Goal: Task Accomplishment & Management: Manage account settings

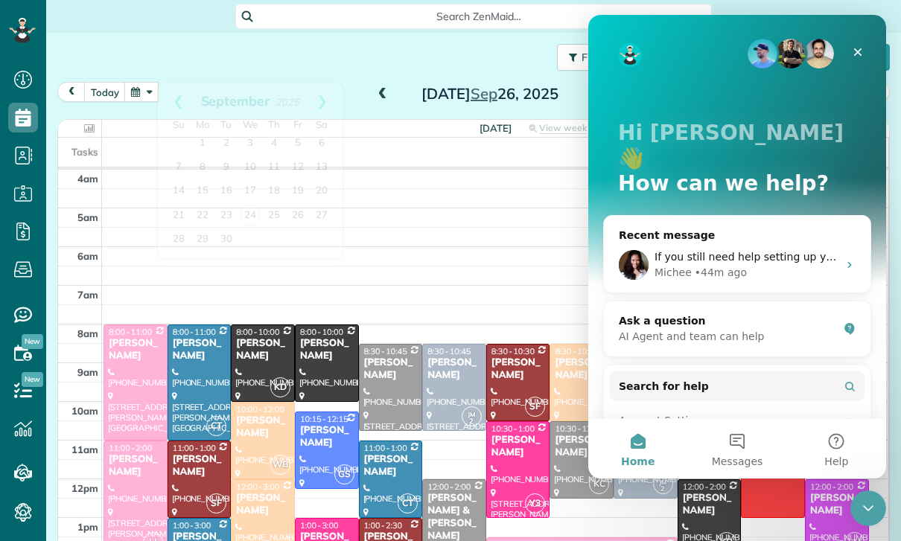
scroll to position [117, 0]
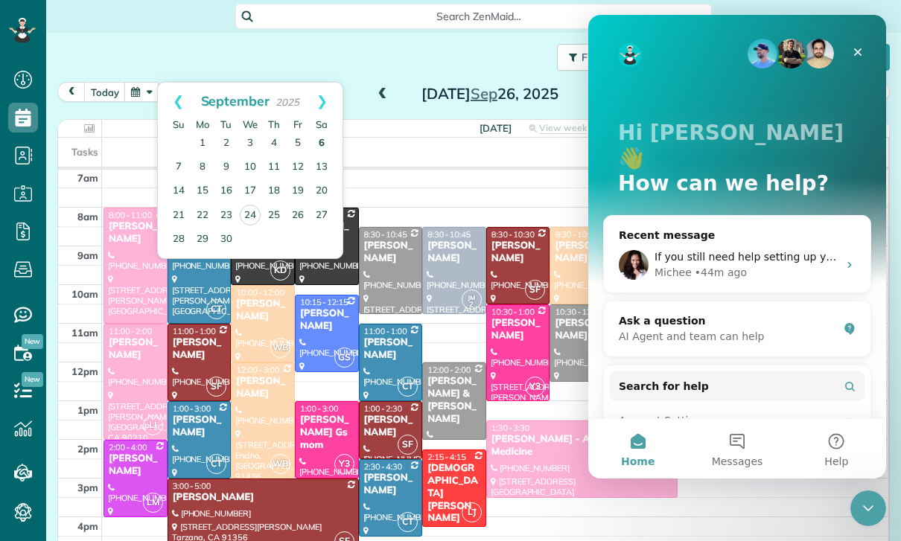
click at [319, 142] on link "6" at bounding box center [322, 144] width 24 height 24
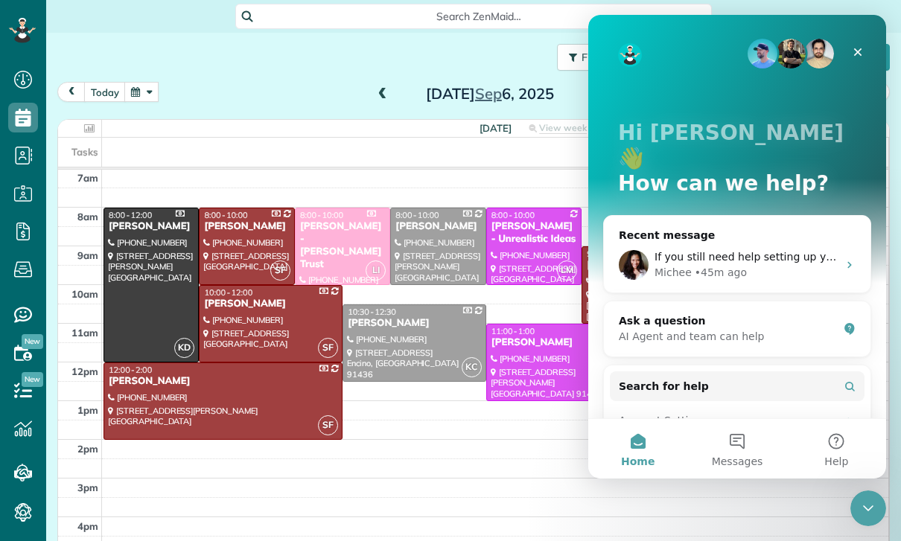
click at [143, 255] on div at bounding box center [151, 284] width 94 height 153
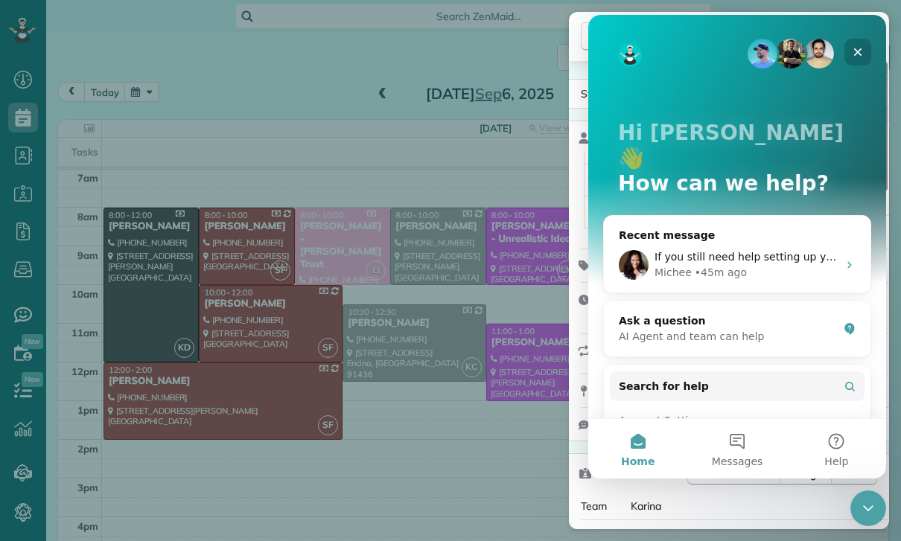
click at [863, 48] on icon "Close" at bounding box center [857, 52] width 12 height 12
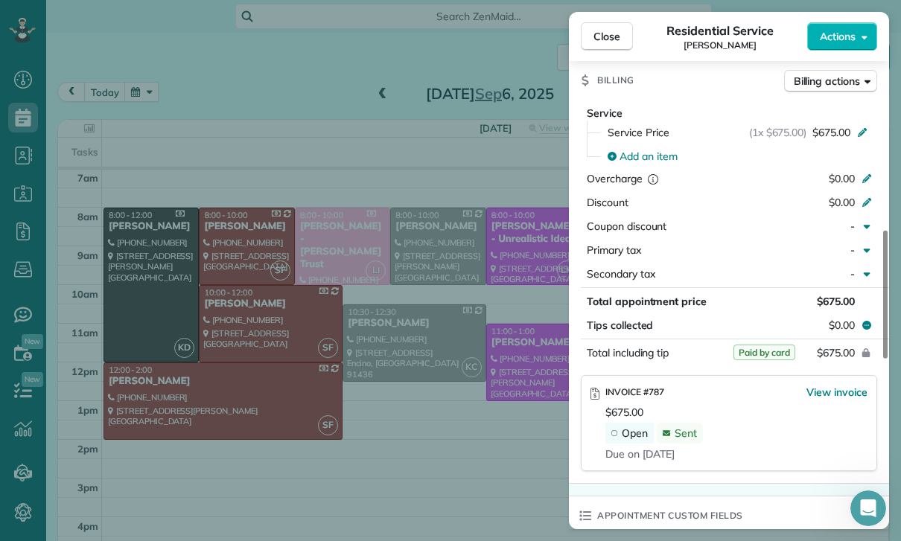
scroll to position [680, 0]
click at [841, 383] on span "View invoice" at bounding box center [836, 390] width 61 height 15
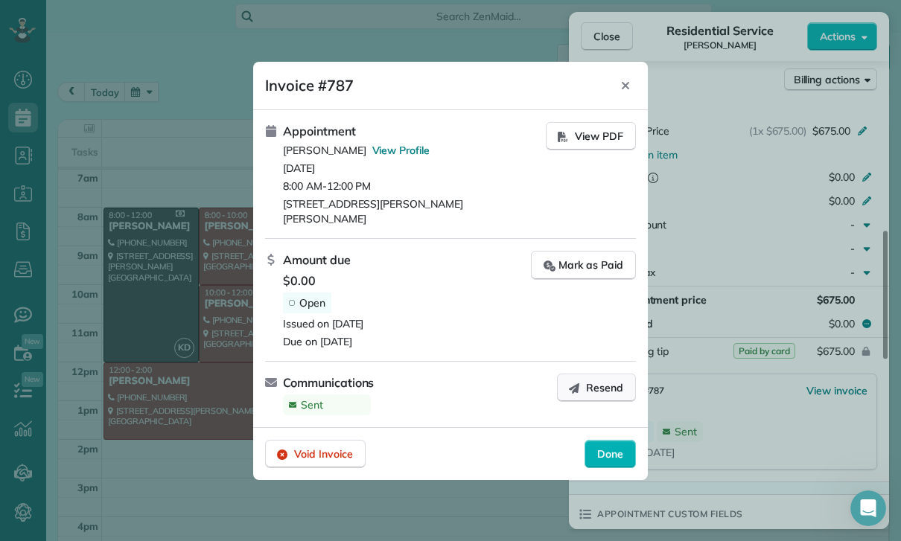
click at [603, 380] on span "Resend" at bounding box center [604, 387] width 37 height 15
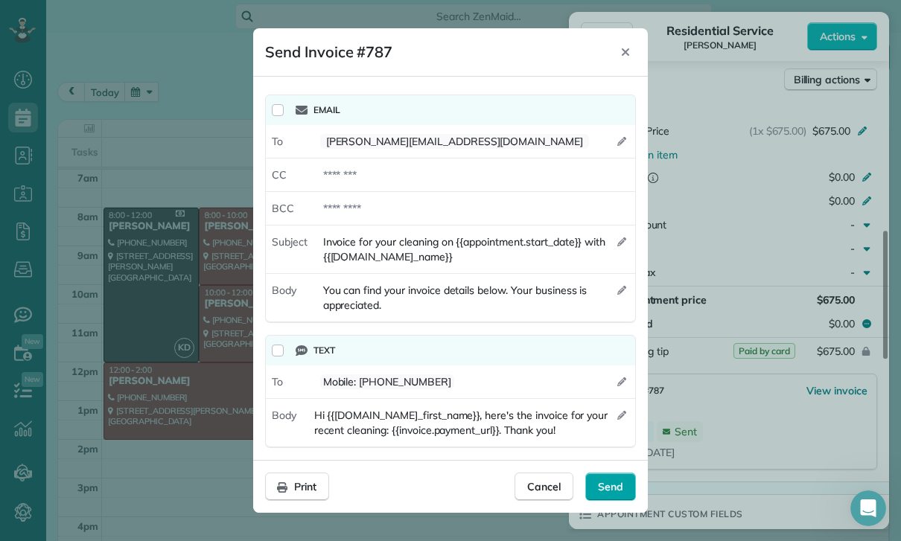
click at [617, 489] on span "Send" at bounding box center [610, 486] width 25 height 15
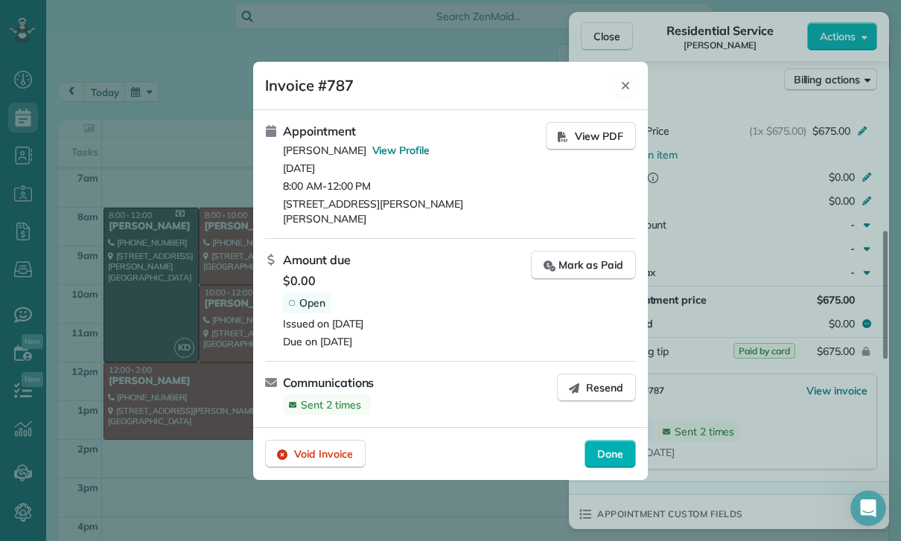
click at [630, 91] on icon "Close" at bounding box center [625, 86] width 12 height 12
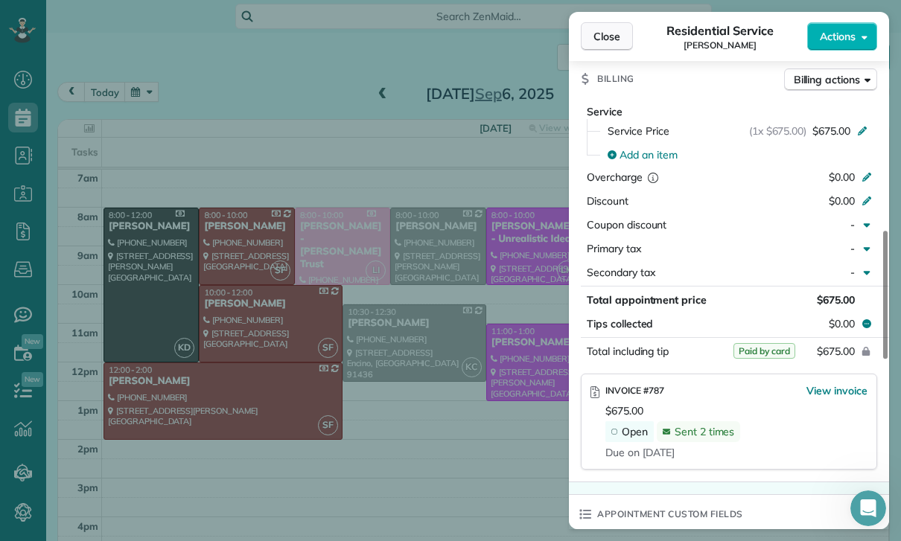
click at [609, 39] on span "Close" at bounding box center [606, 36] width 27 height 15
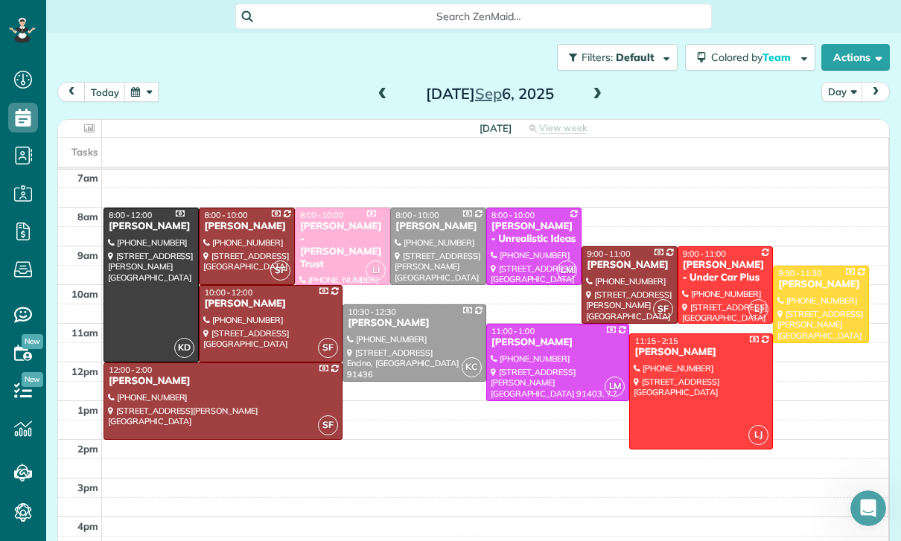
click at [148, 98] on button "button" at bounding box center [141, 92] width 34 height 20
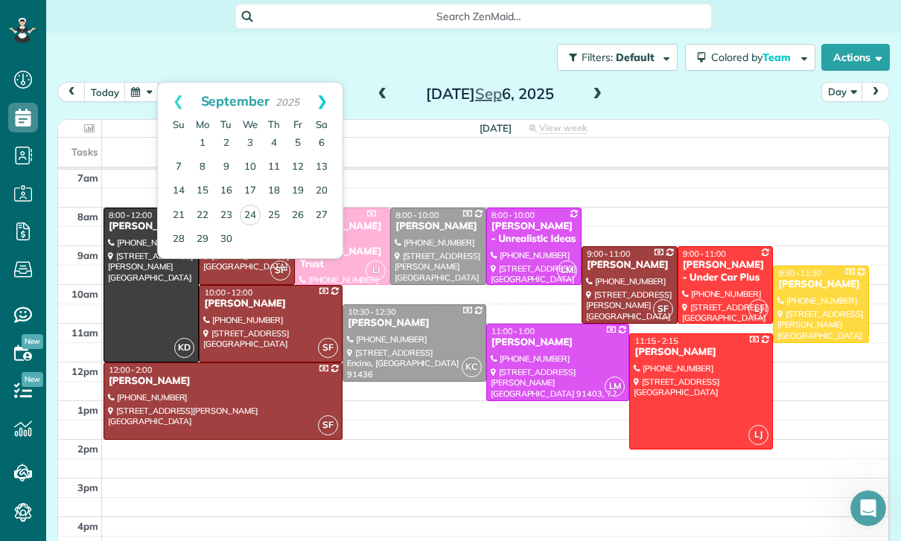
click at [331, 100] on link "Next" at bounding box center [321, 101] width 41 height 37
click at [302, 215] on link "24" at bounding box center [298, 215] width 24 height 24
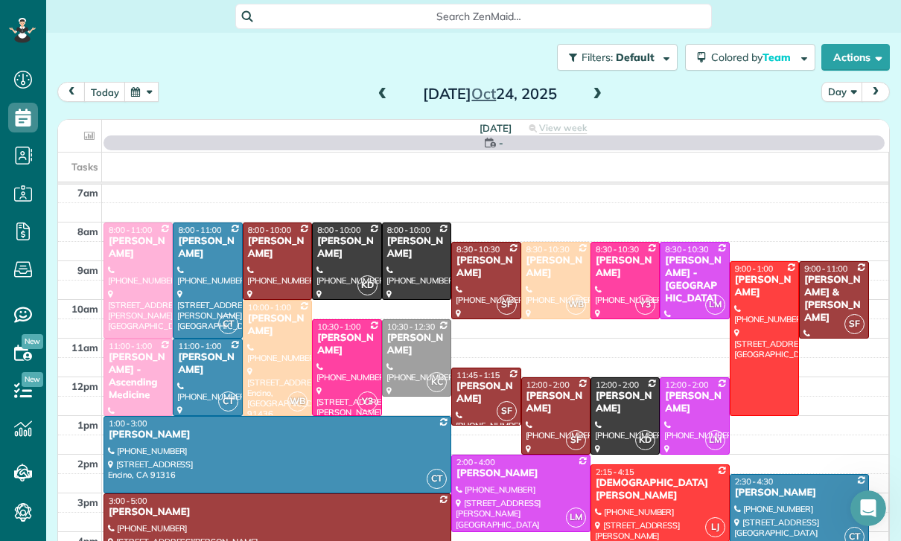
scroll to position [117, 0]
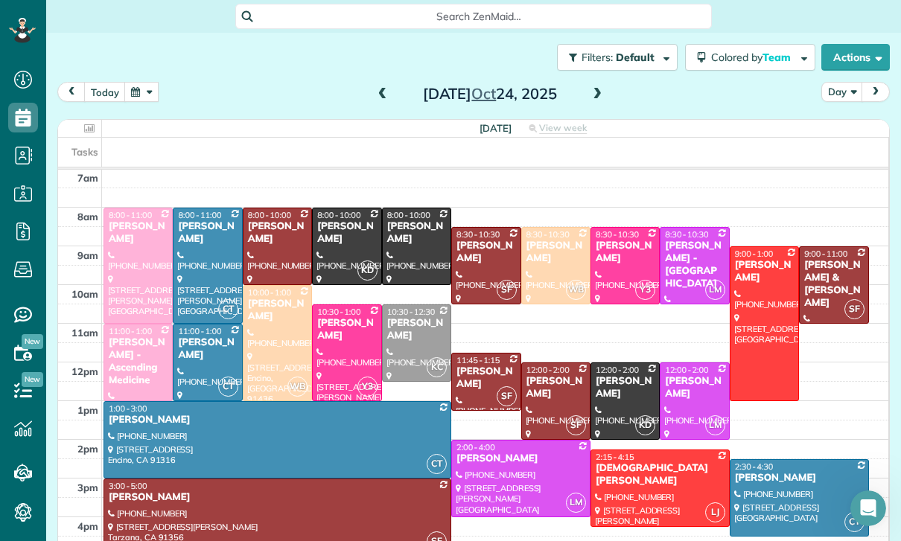
click at [135, 98] on button "button" at bounding box center [141, 92] width 34 height 20
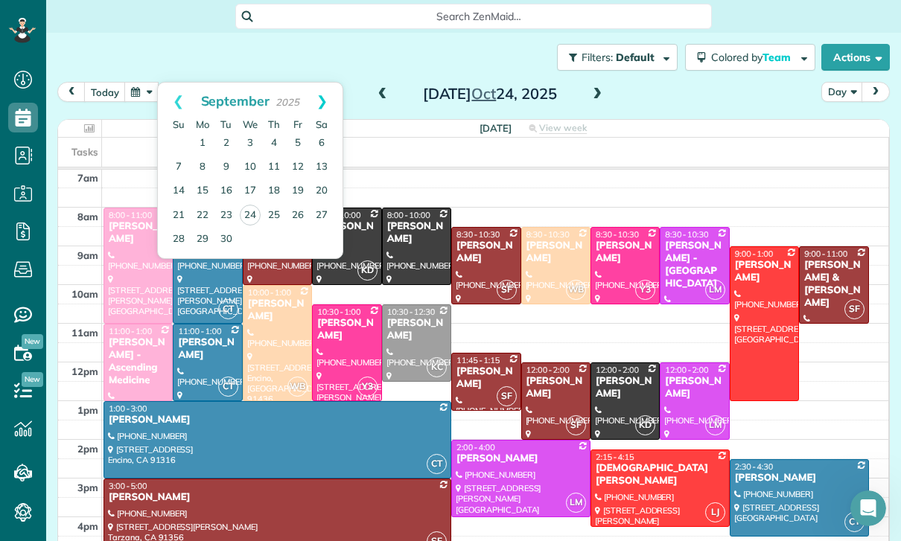
click at [321, 98] on link "Next" at bounding box center [321, 101] width 41 height 37
click at [295, 234] on link "31" at bounding box center [298, 239] width 24 height 24
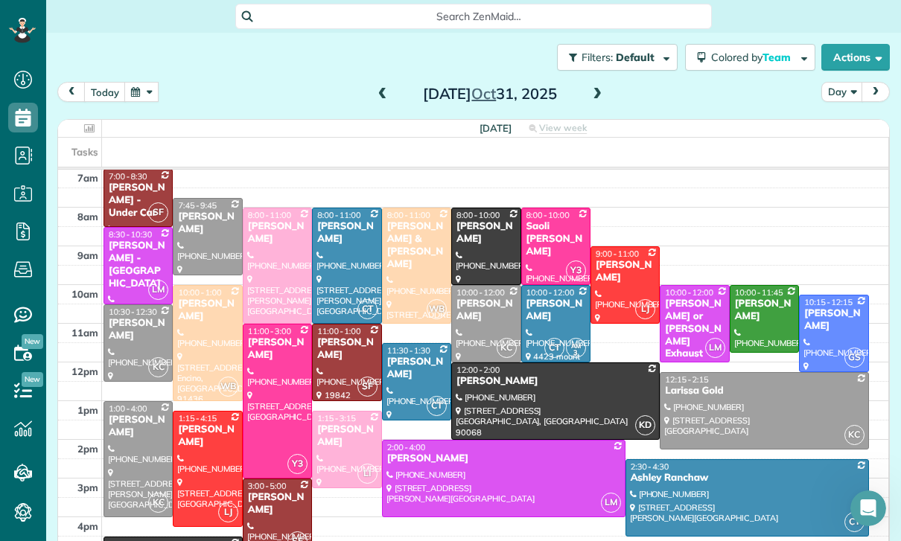
click at [144, 91] on button "button" at bounding box center [141, 92] width 34 height 20
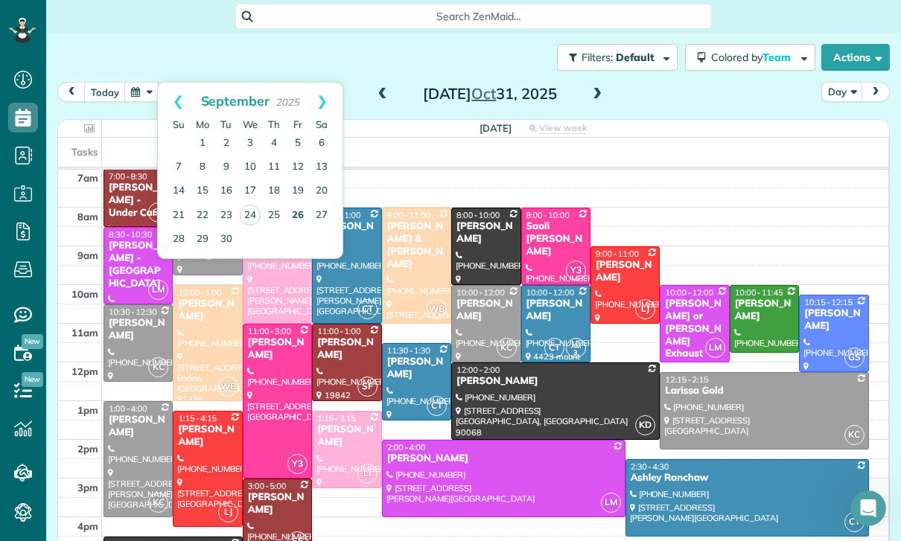
click at [294, 214] on link "26" at bounding box center [298, 216] width 24 height 24
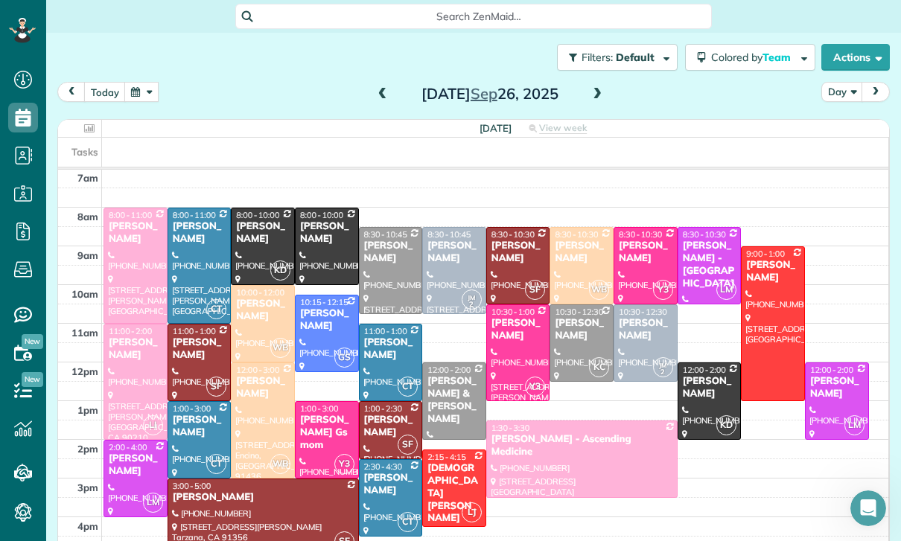
click at [150, 101] on button "button" at bounding box center [141, 92] width 34 height 20
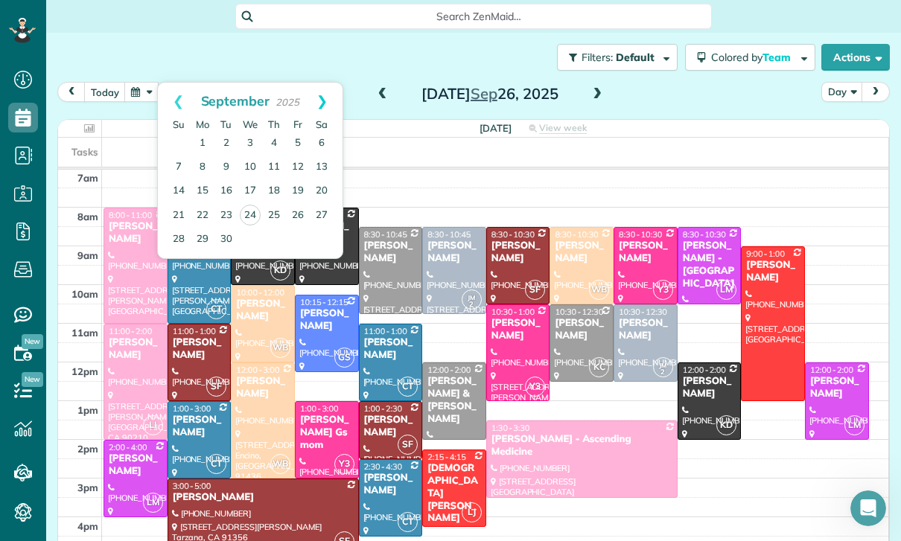
click at [333, 93] on link "Next" at bounding box center [321, 101] width 41 height 37
click at [298, 209] on link "24" at bounding box center [298, 215] width 24 height 24
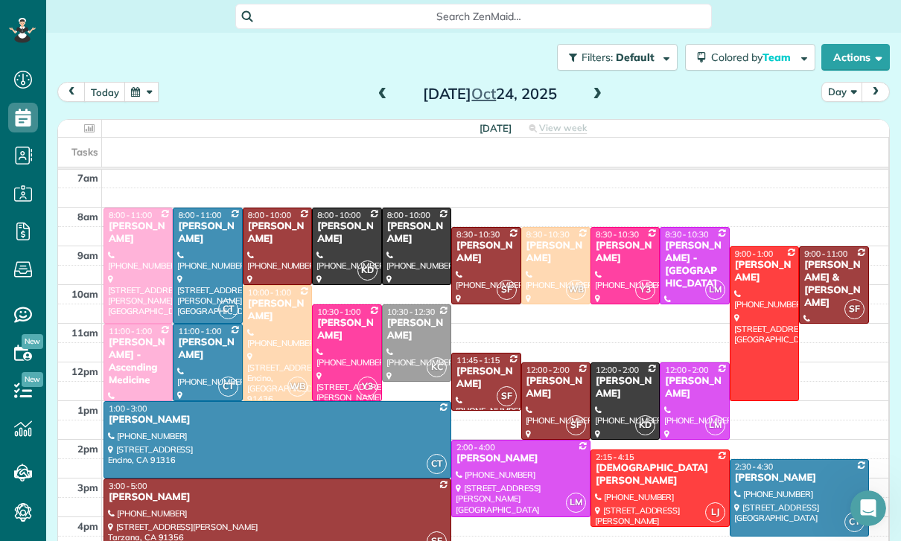
click at [145, 102] on button "button" at bounding box center [141, 92] width 34 height 20
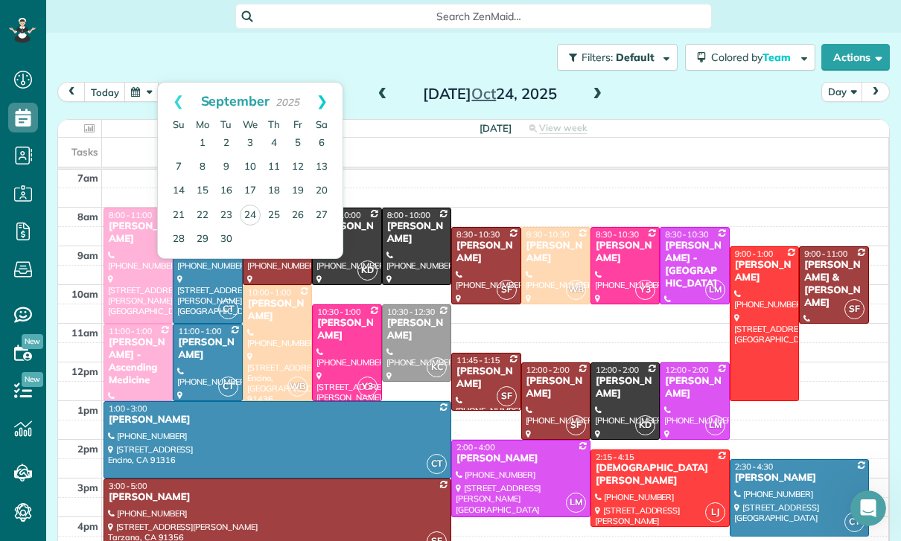
click at [331, 85] on link "Next" at bounding box center [321, 101] width 41 height 37
click at [307, 244] on link "31" at bounding box center [298, 239] width 24 height 24
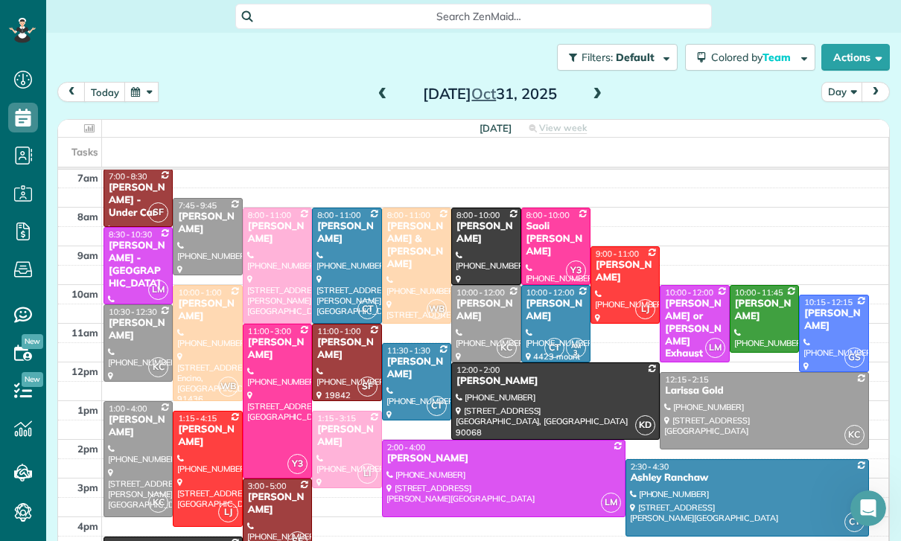
click at [130, 93] on button "button" at bounding box center [141, 92] width 34 height 20
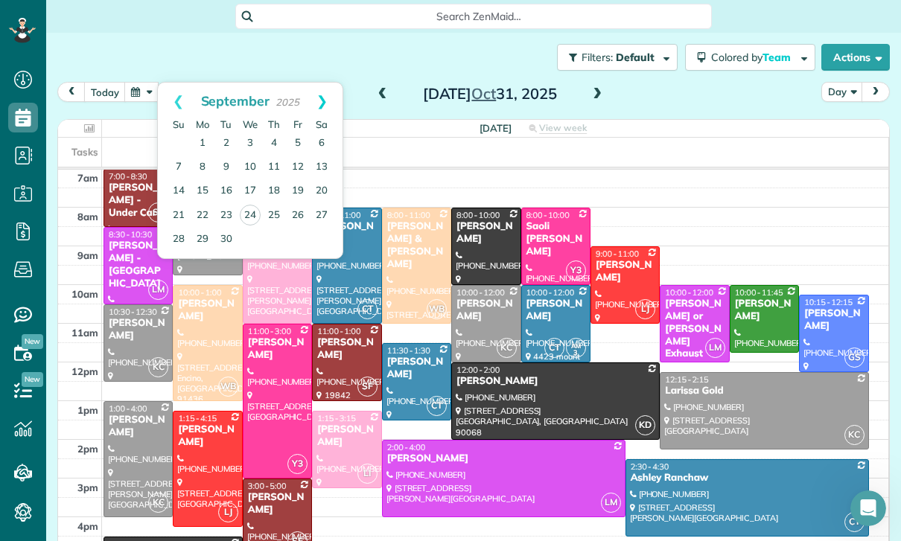
click at [323, 88] on link "Next" at bounding box center [321, 101] width 41 height 37
click at [184, 97] on link "Prev" at bounding box center [178, 101] width 41 height 37
click at [299, 215] on link "26" at bounding box center [298, 216] width 24 height 24
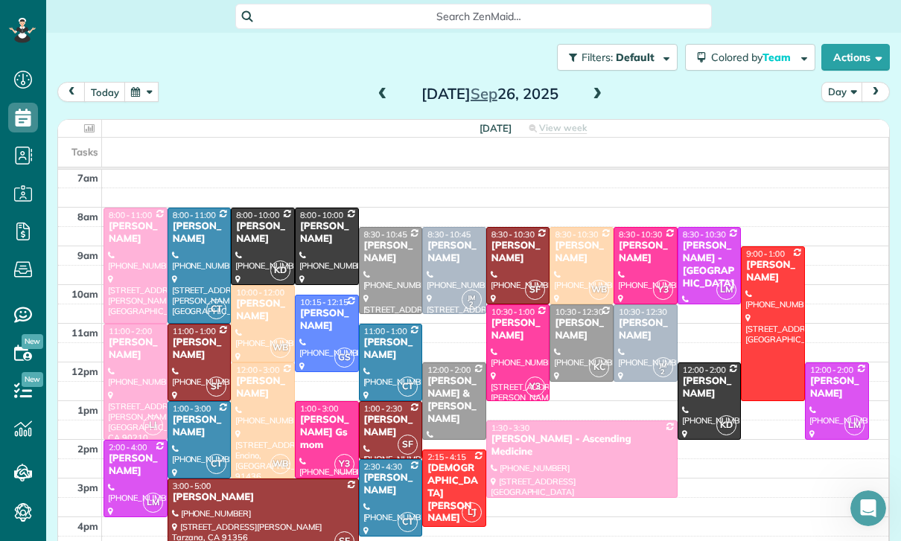
click at [136, 88] on button "button" at bounding box center [141, 92] width 34 height 20
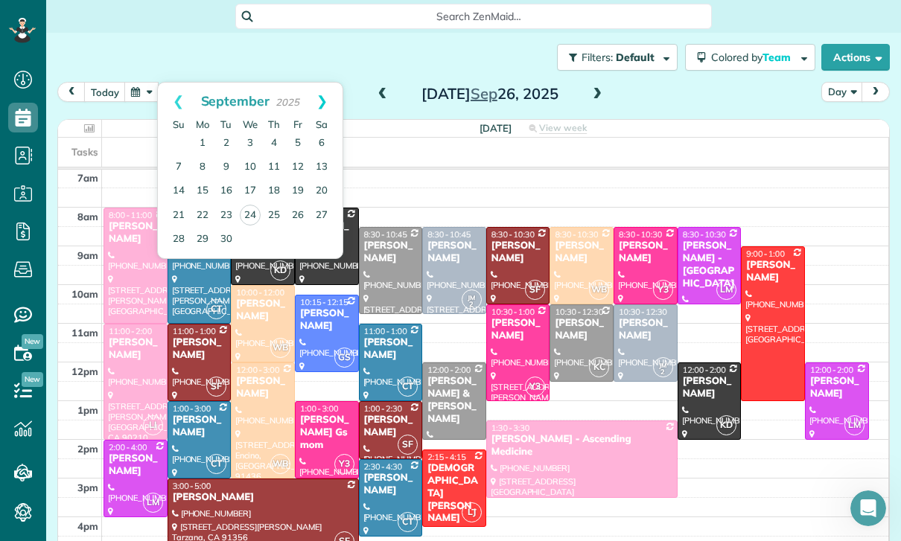
click at [326, 92] on link "Next" at bounding box center [321, 101] width 41 height 37
click at [301, 241] on link "31" at bounding box center [298, 239] width 24 height 24
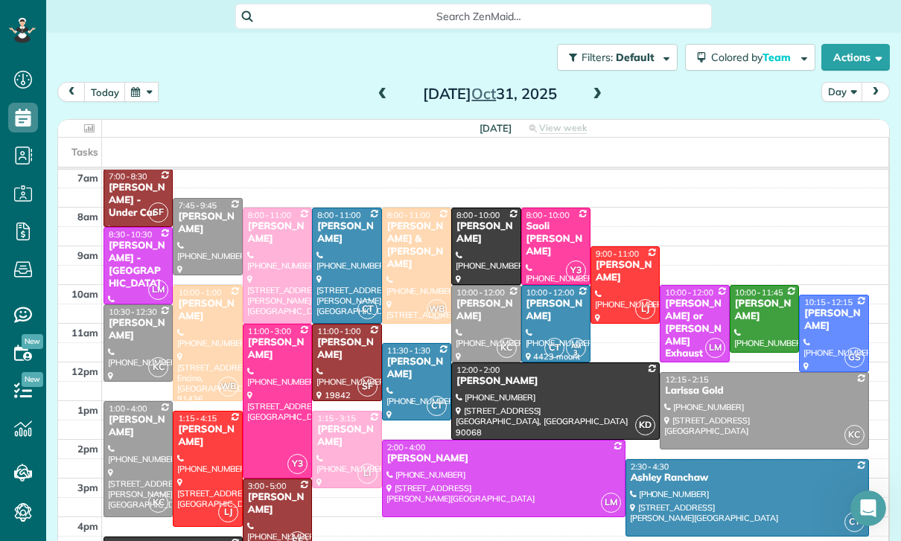
click at [147, 92] on button "button" at bounding box center [141, 92] width 34 height 20
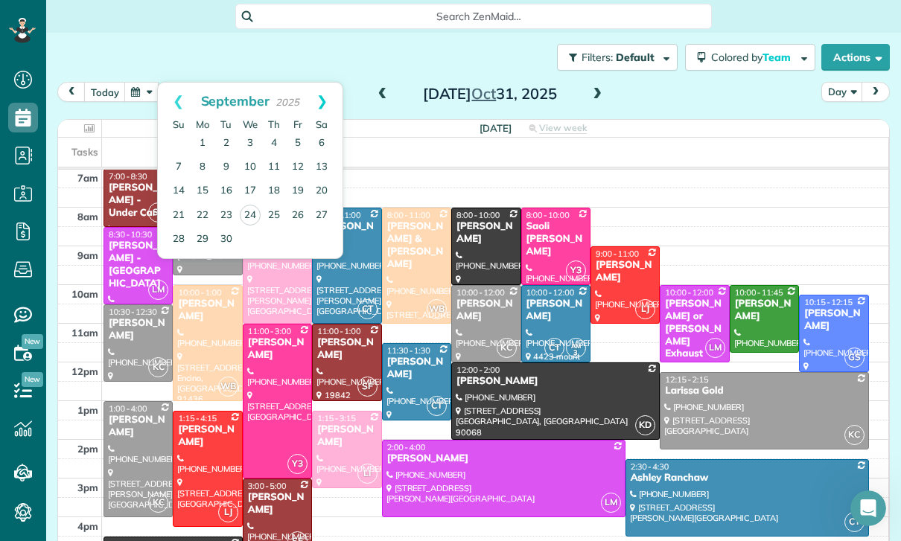
click at [322, 98] on link "Next" at bounding box center [321, 101] width 41 height 37
click at [205, 217] on link "20" at bounding box center [203, 215] width 24 height 24
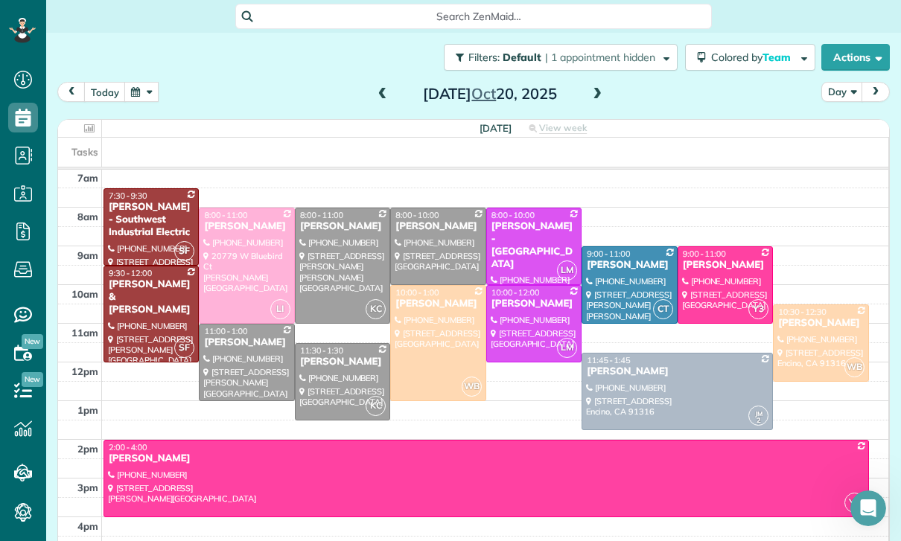
click at [595, 92] on span at bounding box center [597, 94] width 16 height 13
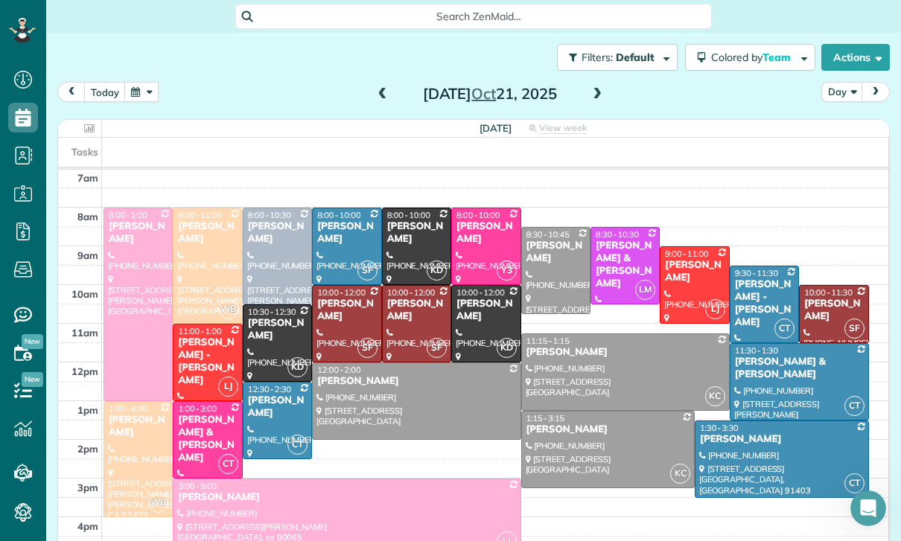
click at [151, 97] on button "button" at bounding box center [141, 92] width 34 height 20
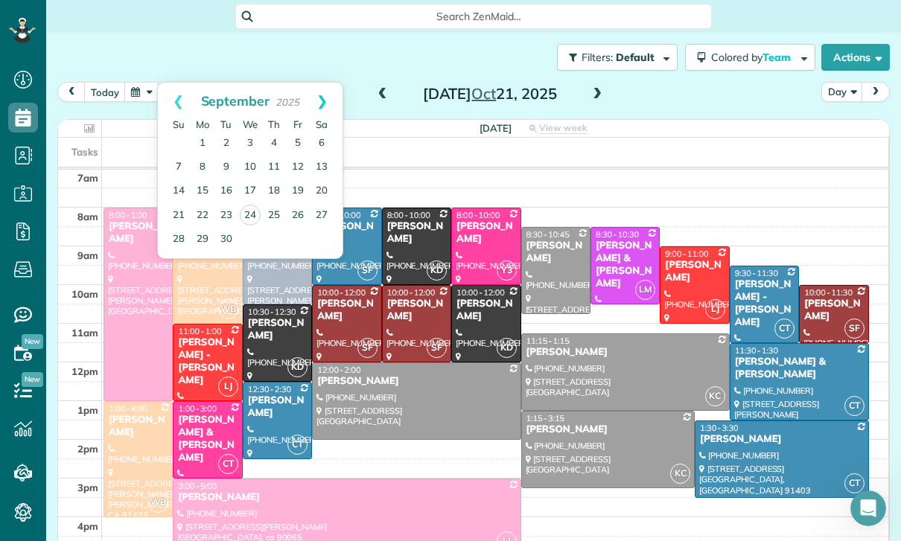
click at [332, 97] on link "Next" at bounding box center [321, 101] width 41 height 37
click at [276, 217] on link "23" at bounding box center [274, 215] width 24 height 24
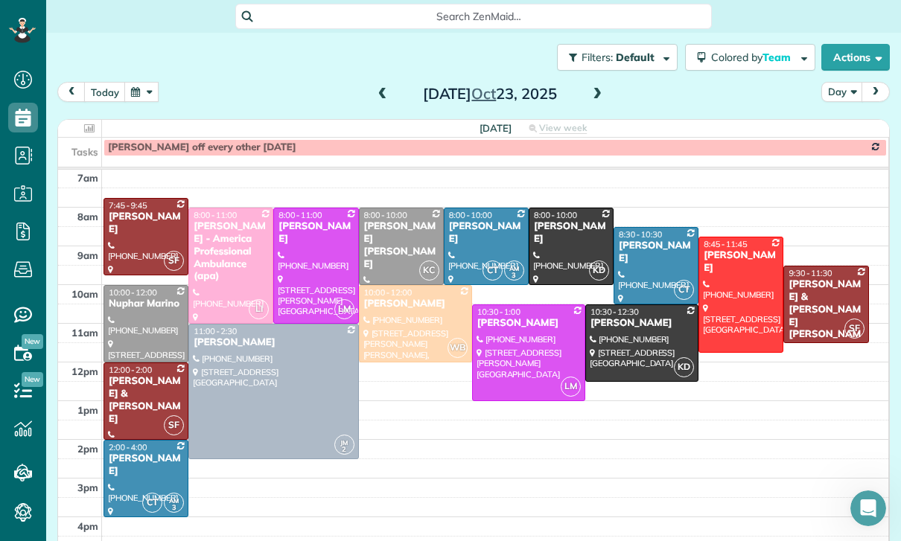
click at [138, 95] on button "button" at bounding box center [141, 92] width 34 height 20
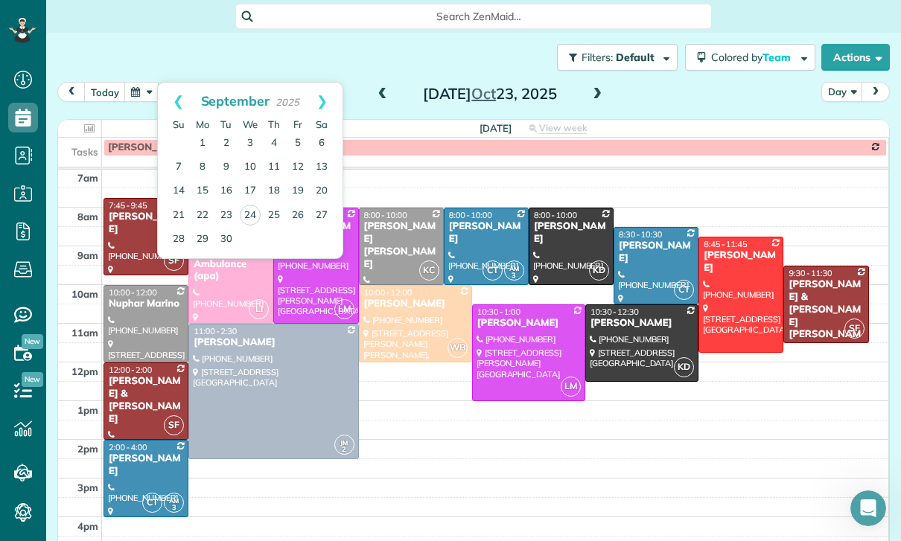
click at [336, 77] on div "Filters: Default | 1 appointment hidden Colored by Team Color by Cleaner Color …" at bounding box center [473, 57] width 854 height 49
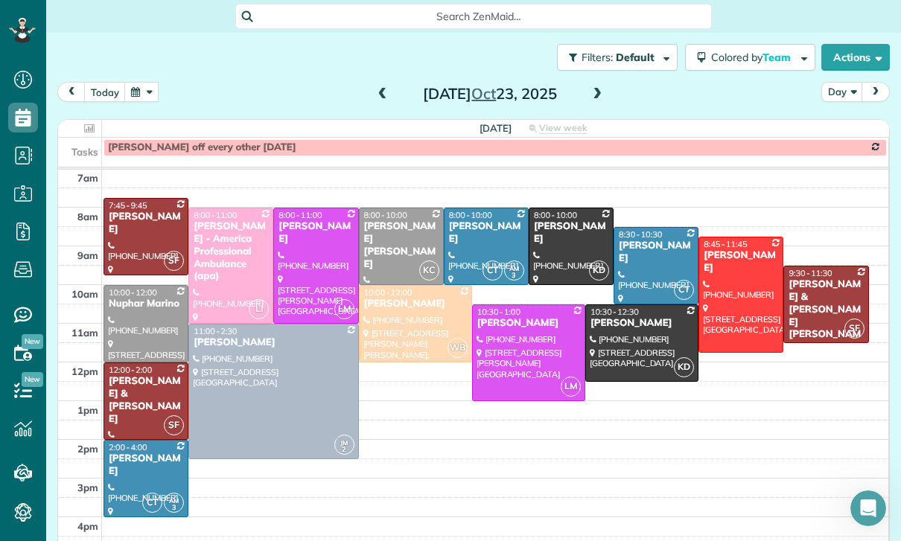
click at [333, 100] on div "today Day Thursday Oct 23, 2025" at bounding box center [473, 96] width 832 height 28
click at [147, 92] on button "button" at bounding box center [141, 92] width 34 height 20
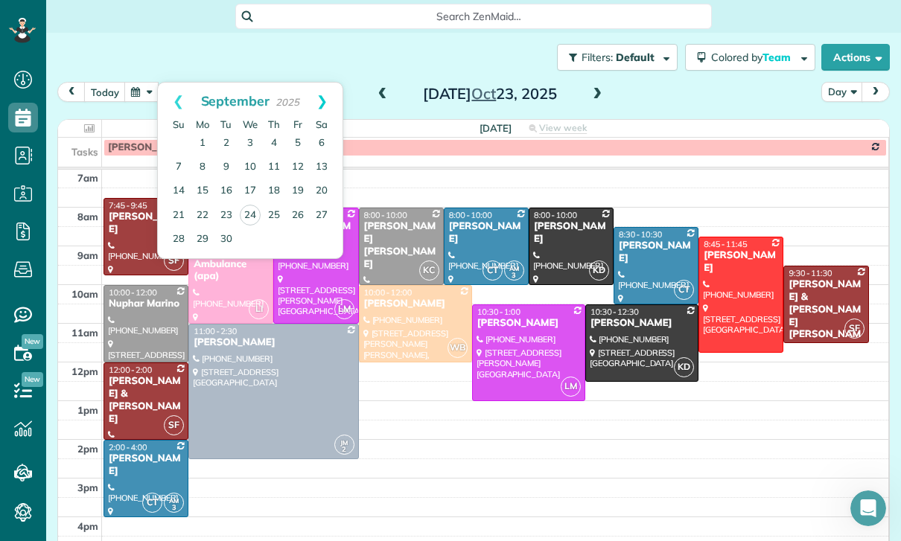
click at [330, 95] on link "Next" at bounding box center [321, 101] width 41 height 37
click at [270, 238] on link "30" at bounding box center [274, 239] width 24 height 24
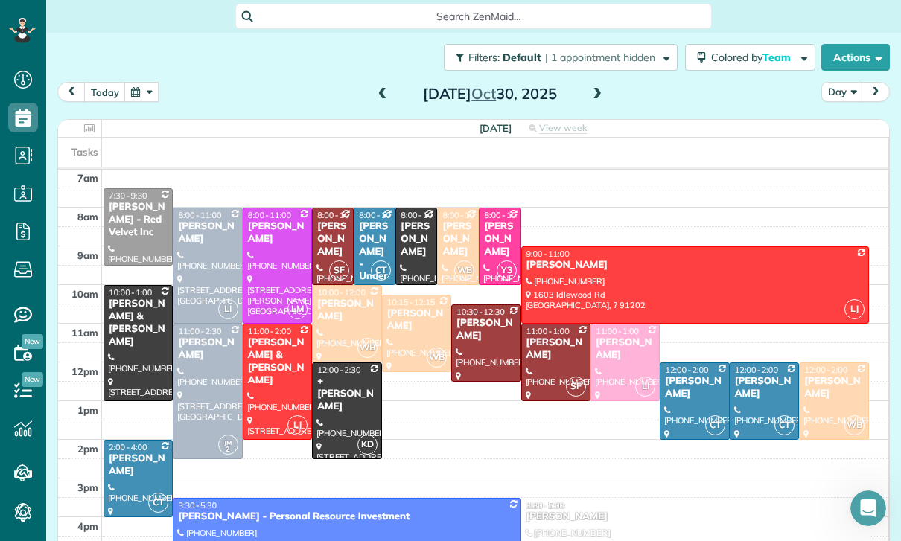
click at [144, 87] on button "button" at bounding box center [141, 92] width 34 height 20
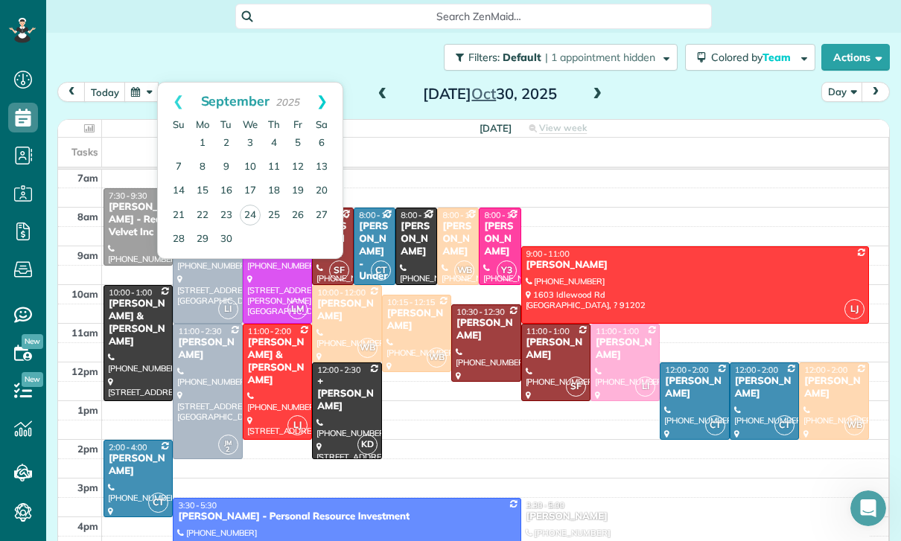
click at [337, 89] on link "Next" at bounding box center [321, 101] width 41 height 37
click at [272, 215] on link "23" at bounding box center [274, 215] width 24 height 24
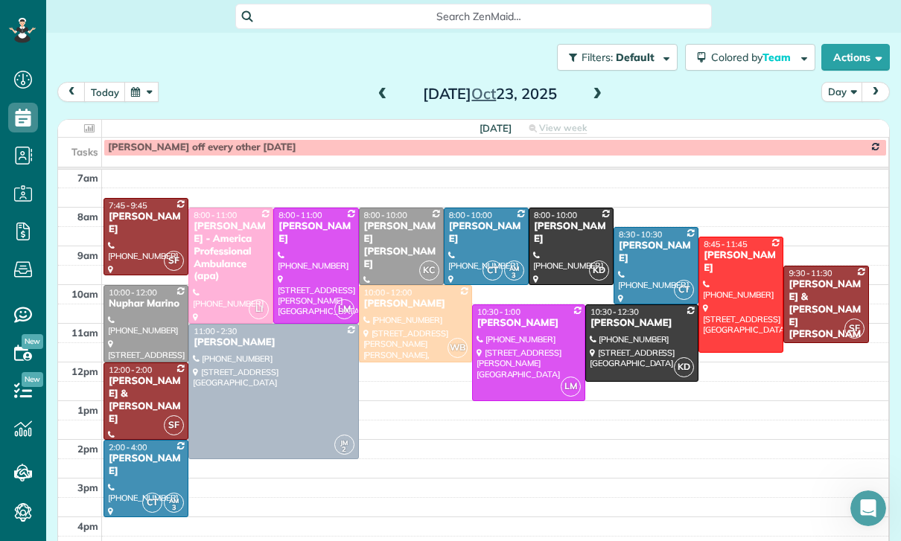
click at [141, 98] on button "button" at bounding box center [141, 92] width 34 height 20
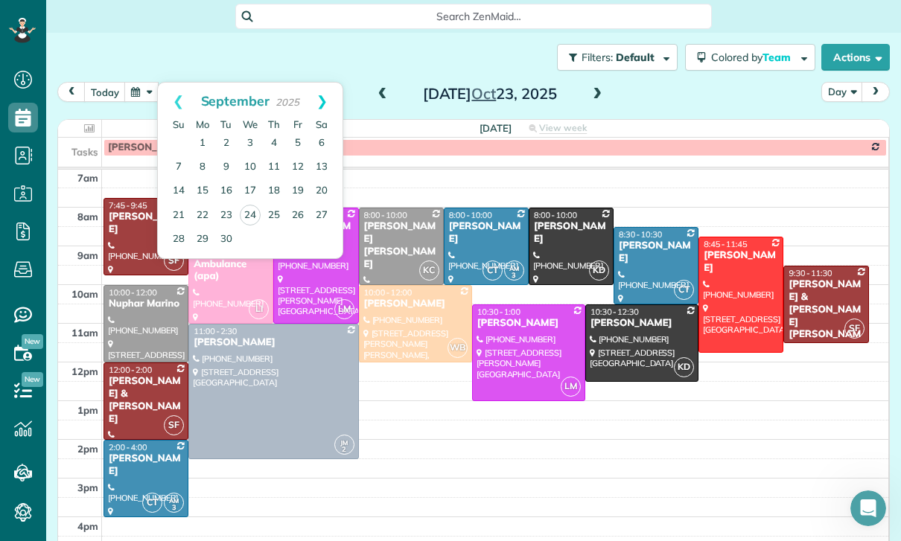
click at [330, 102] on link "Next" at bounding box center [321, 101] width 41 height 37
click at [278, 170] on link "9" at bounding box center [274, 168] width 24 height 24
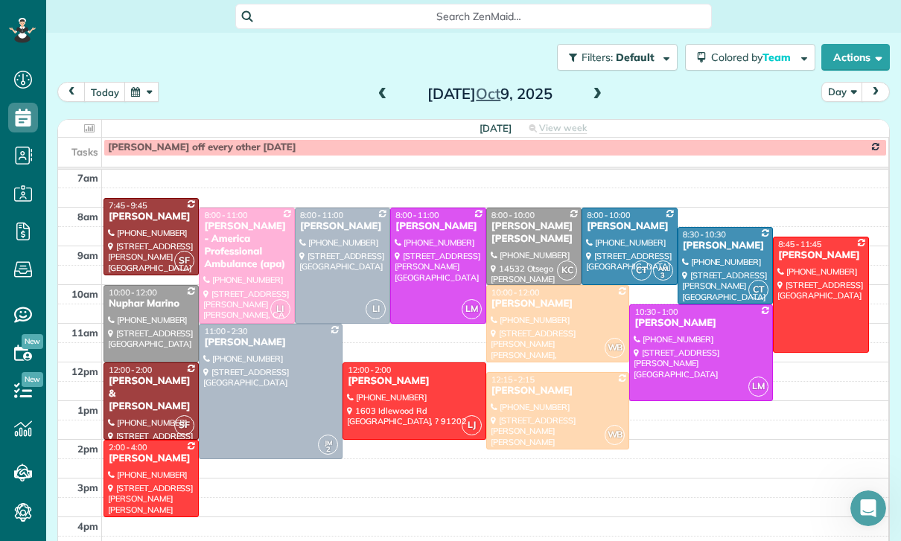
click at [153, 83] on button "button" at bounding box center [141, 92] width 34 height 20
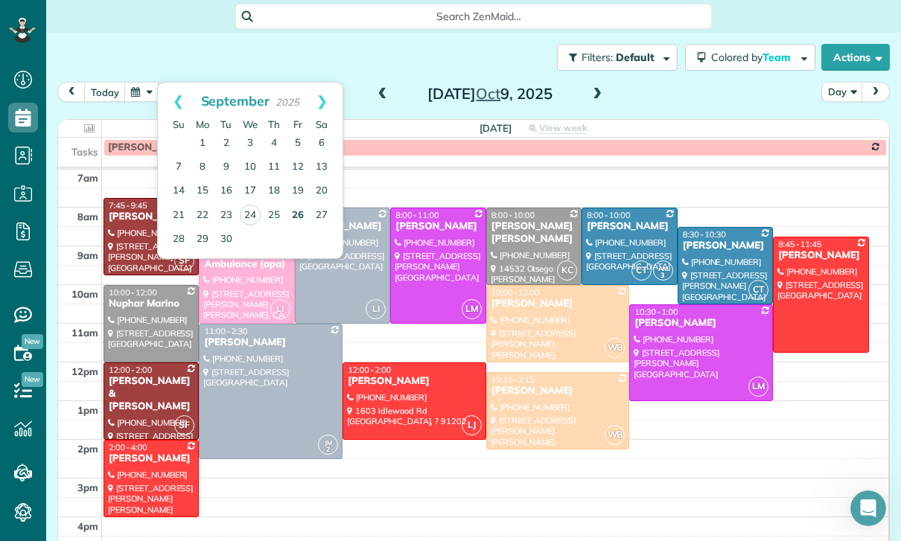
click at [298, 214] on link "26" at bounding box center [298, 216] width 24 height 24
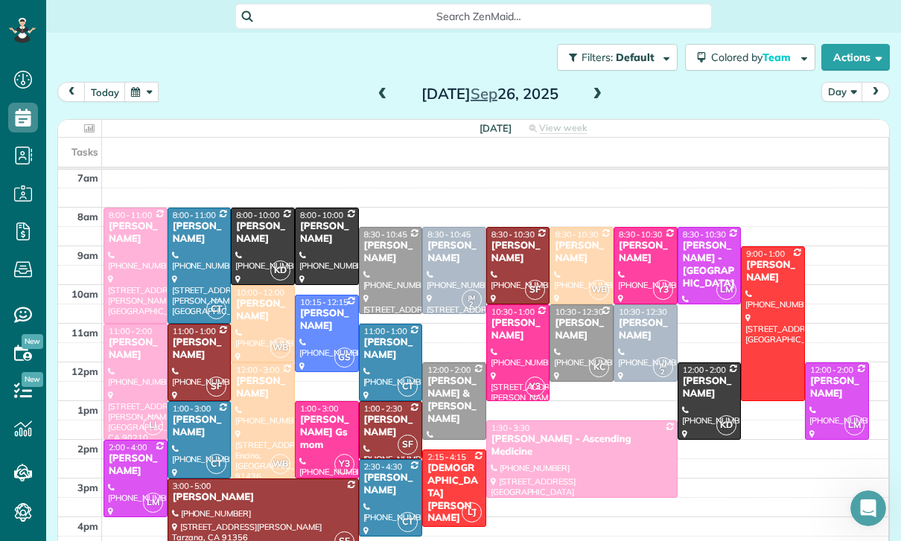
click at [145, 100] on button "button" at bounding box center [141, 92] width 34 height 20
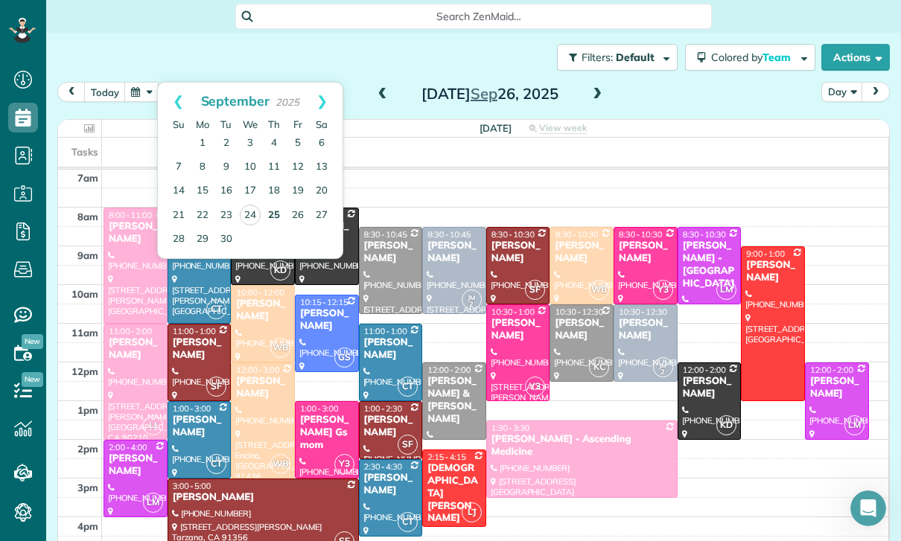
click at [270, 215] on link "25" at bounding box center [274, 216] width 24 height 24
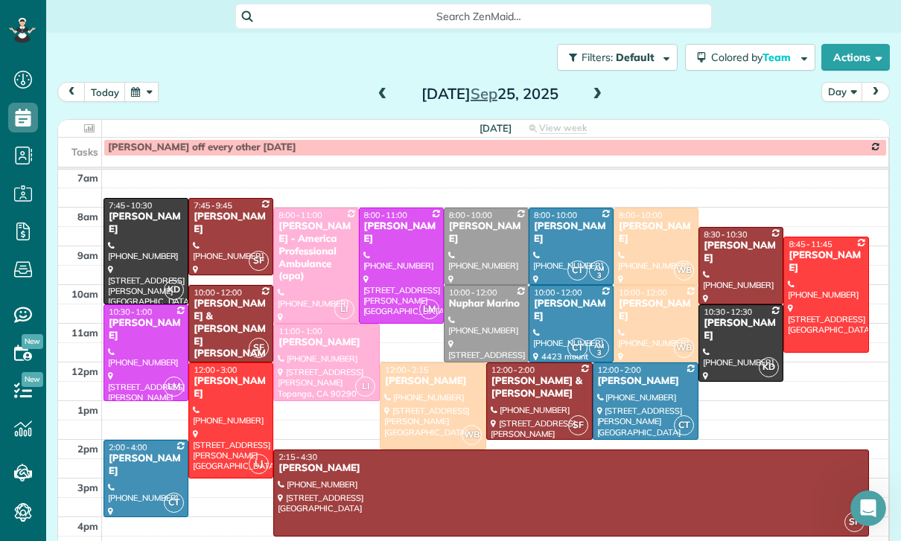
click at [593, 95] on span at bounding box center [597, 94] width 16 height 13
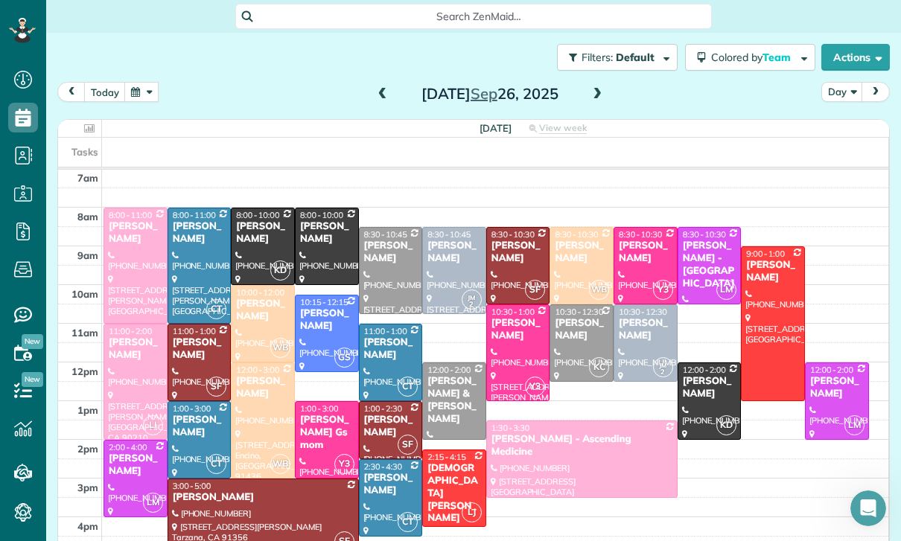
click at [374, 88] on span at bounding box center [382, 94] width 16 height 13
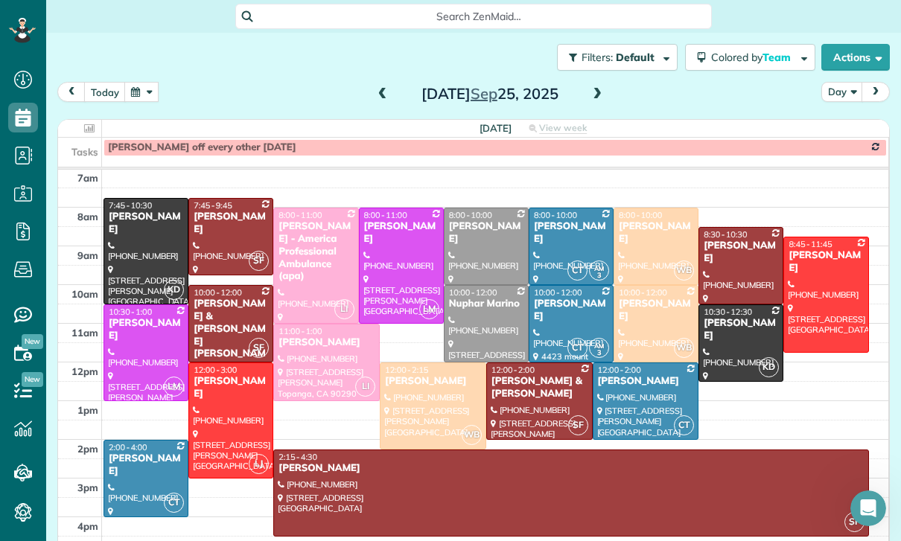
click at [581, 94] on h2 "Thursday Sep 25, 2025" at bounding box center [490, 94] width 186 height 16
click at [589, 95] on span at bounding box center [597, 94] width 16 height 13
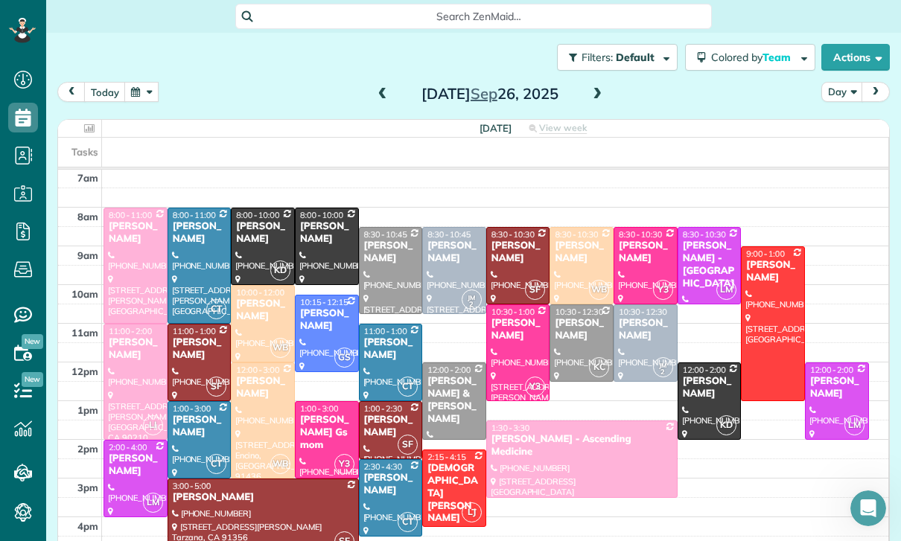
click at [383, 96] on span at bounding box center [382, 94] width 16 height 13
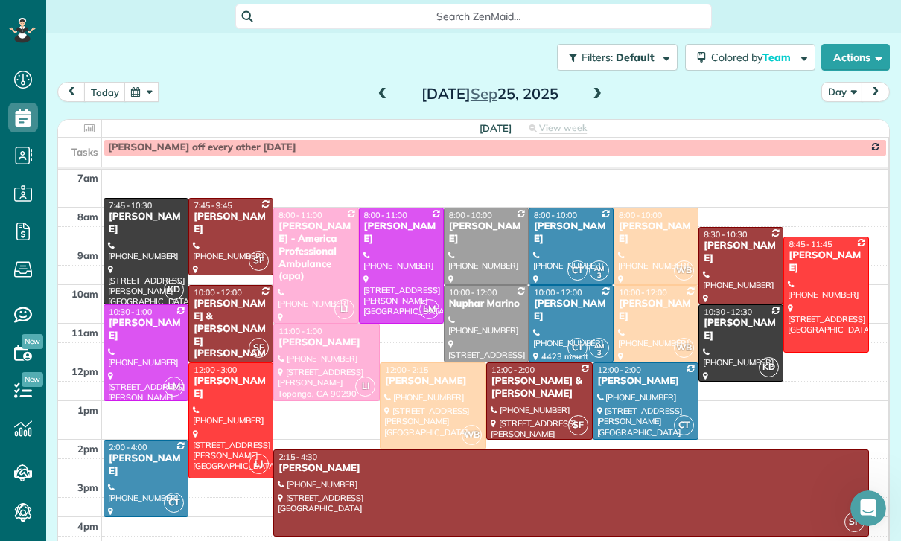
click at [139, 78] on div "Filters: Default | 1 appointment hidden Colored by Team Color by Cleaner Color …" at bounding box center [473, 57] width 854 height 49
click at [141, 82] on button "button" at bounding box center [141, 92] width 34 height 20
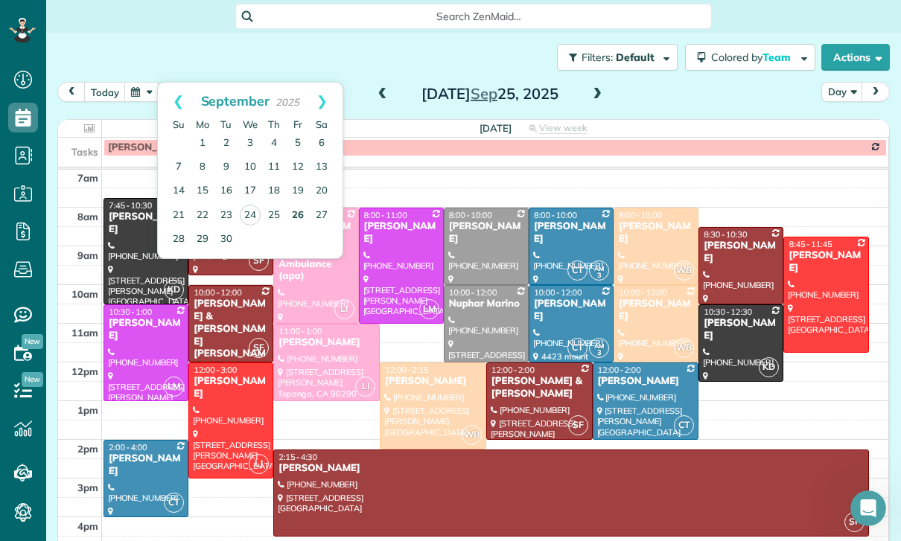
click at [297, 212] on link "26" at bounding box center [298, 216] width 24 height 24
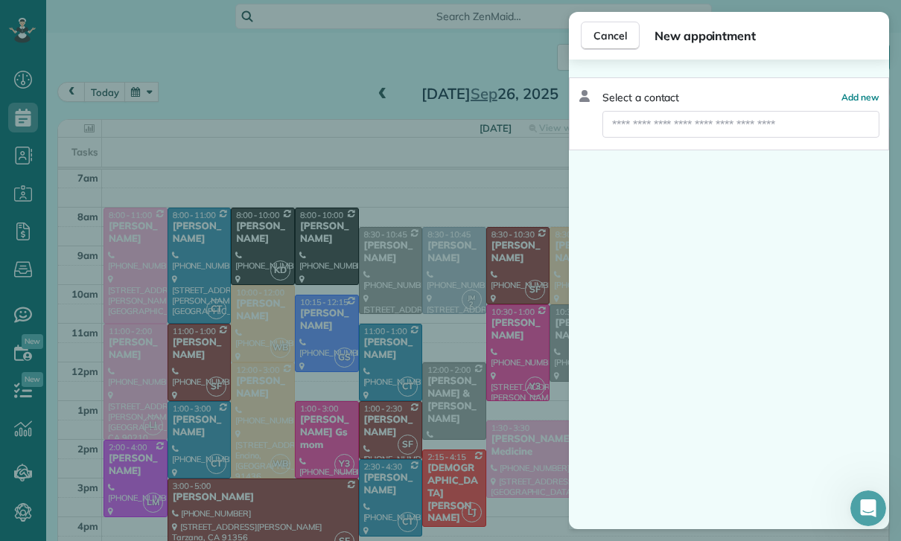
click at [603, 42] on span "Cancel" at bounding box center [609, 35] width 33 height 15
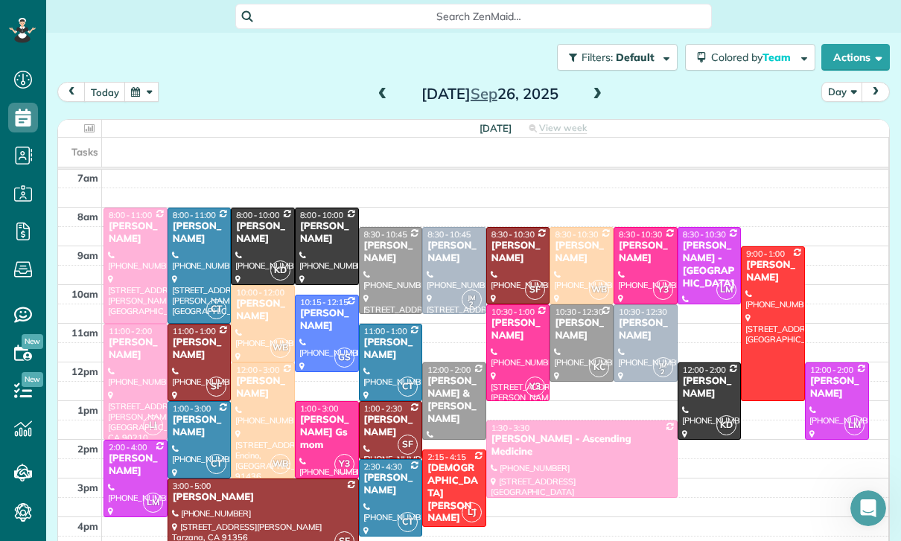
scroll to position [163, 0]
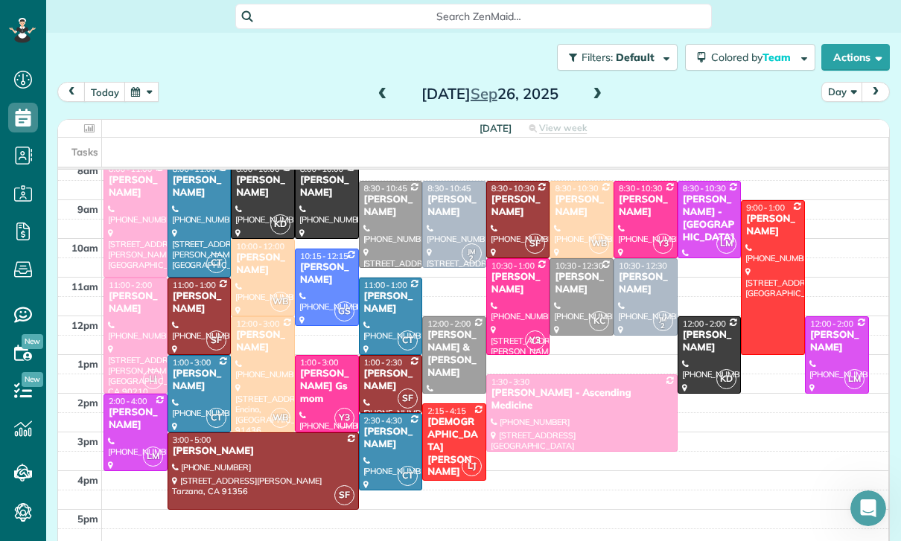
click at [381, 86] on span at bounding box center [382, 94] width 16 height 22
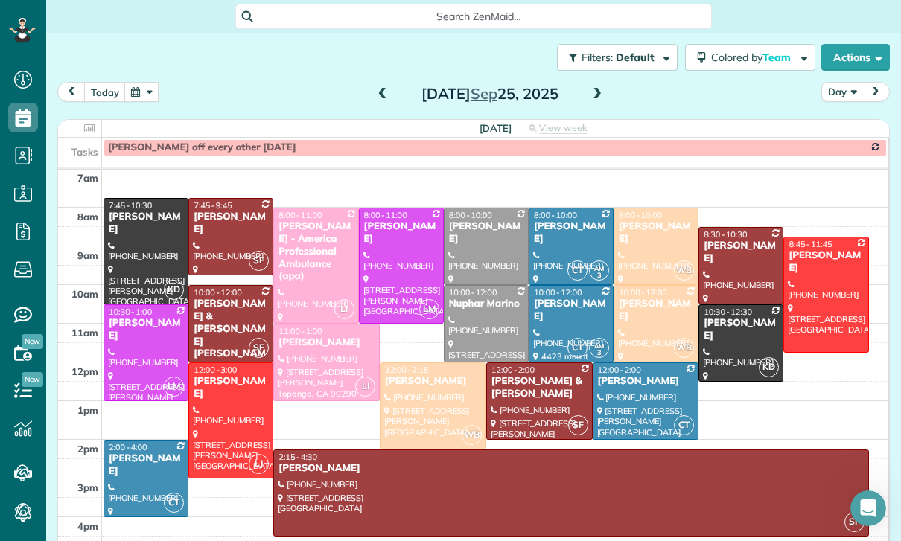
click at [596, 93] on span at bounding box center [597, 94] width 16 height 13
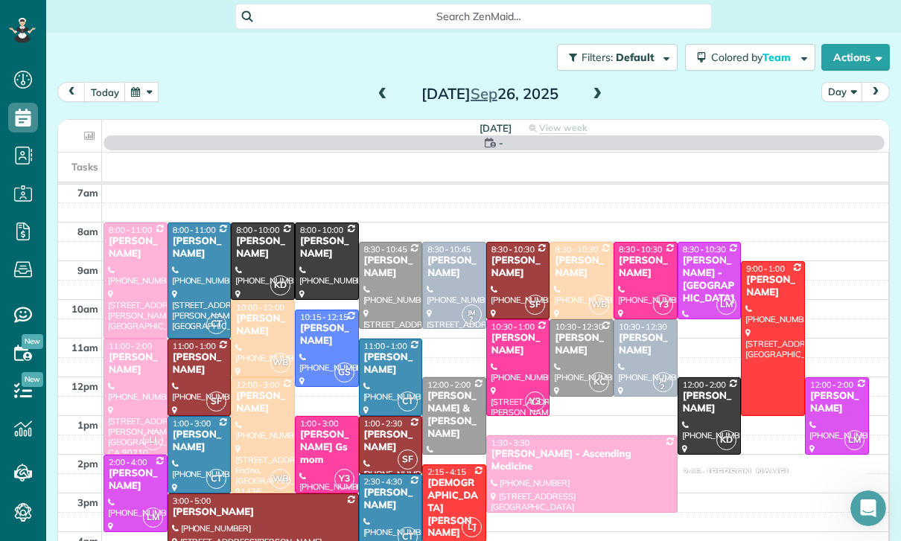
scroll to position [117, 0]
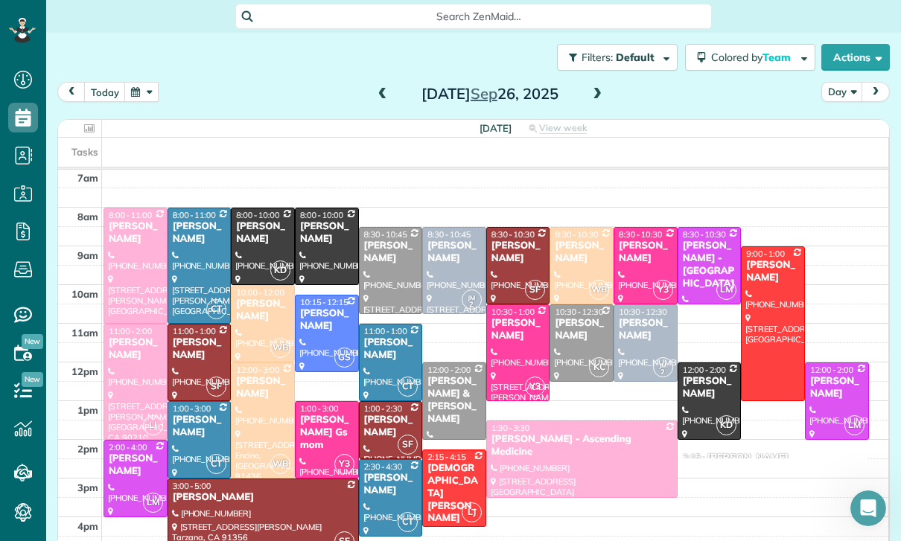
click at [725, 458] on div "Branden Moll" at bounding box center [746, 458] width 81 height 13
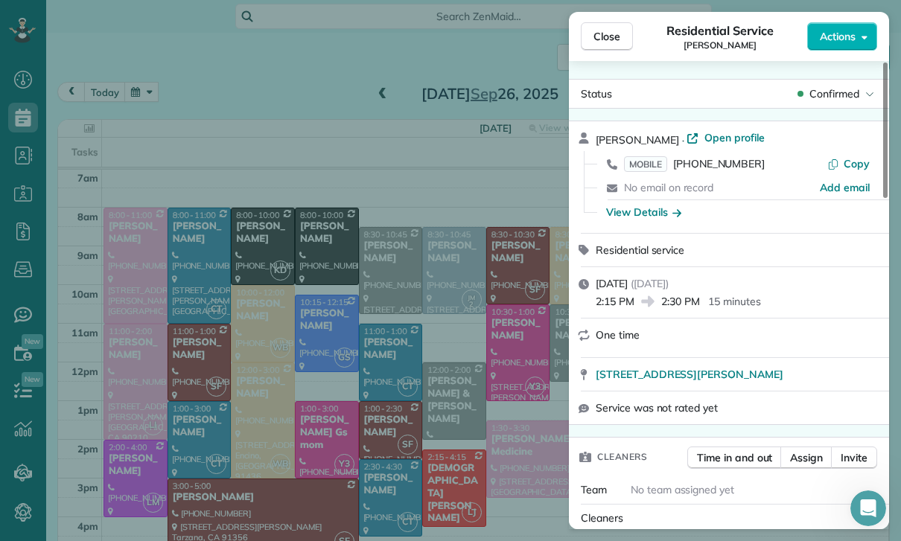
click at [809, 459] on span "Assign" at bounding box center [806, 457] width 33 height 15
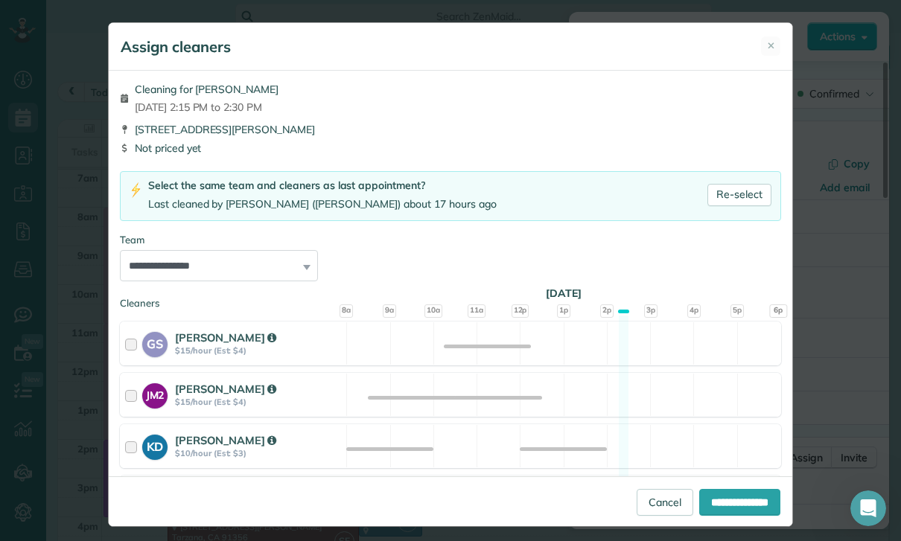
click at [779, 48] on button "✕" at bounding box center [770, 45] width 19 height 19
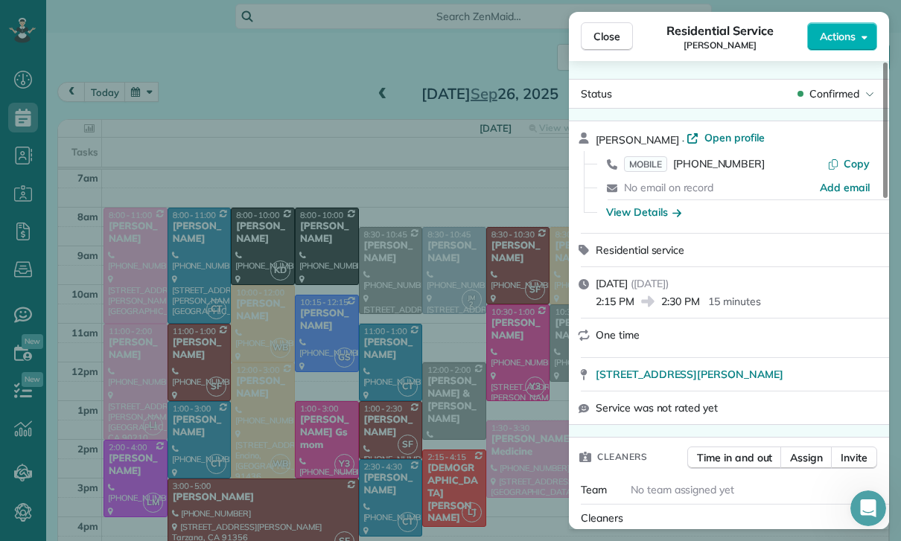
click at [704, 135] on span "Open profile" at bounding box center [734, 137] width 60 height 15
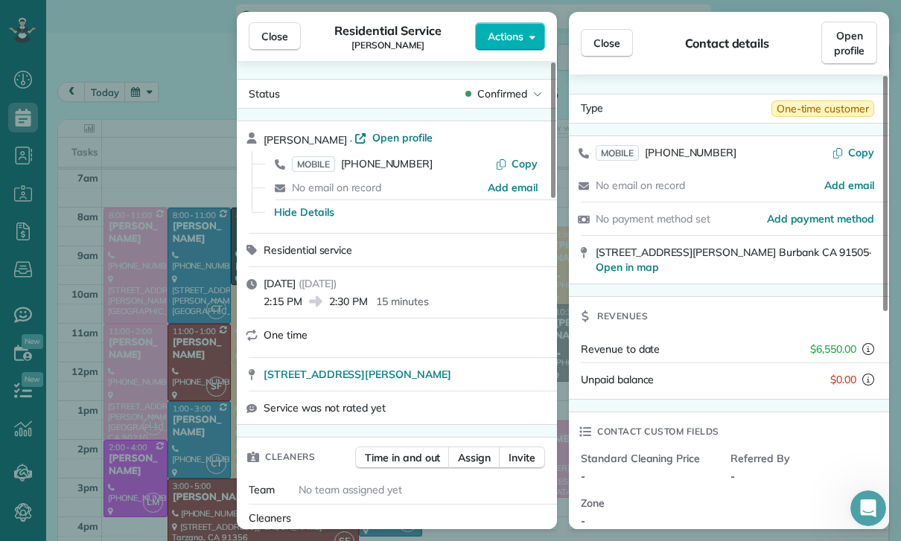
click at [608, 32] on button "Close" at bounding box center [607, 43] width 52 height 28
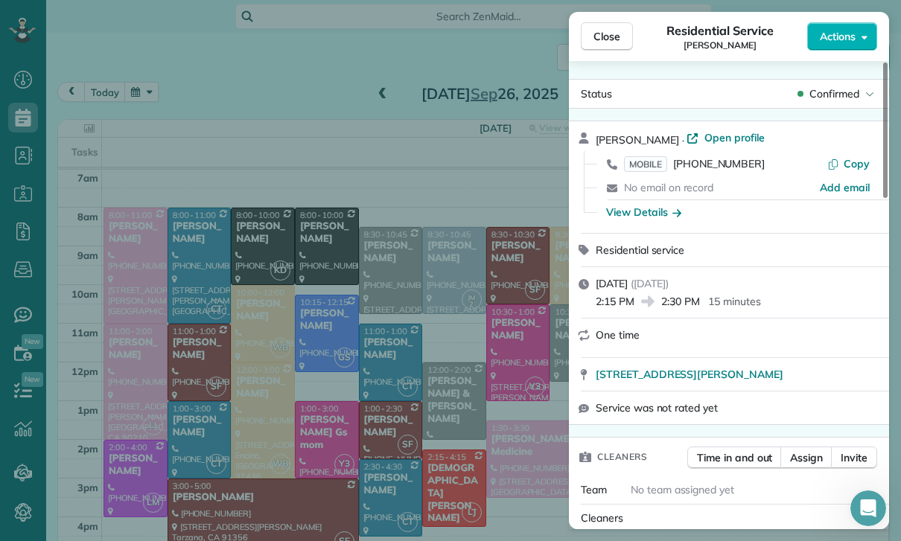
click at [612, 43] on span "Close" at bounding box center [606, 36] width 27 height 15
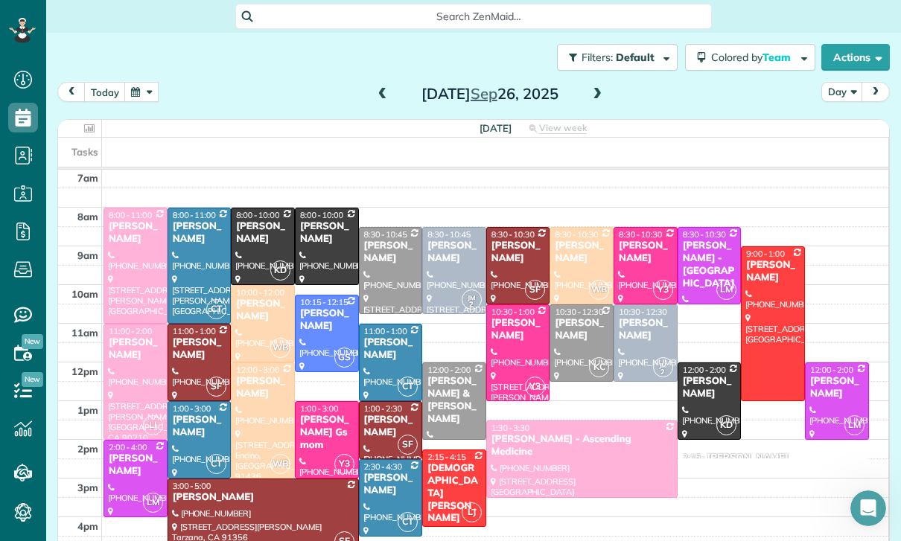
click at [383, 96] on span at bounding box center [382, 94] width 16 height 13
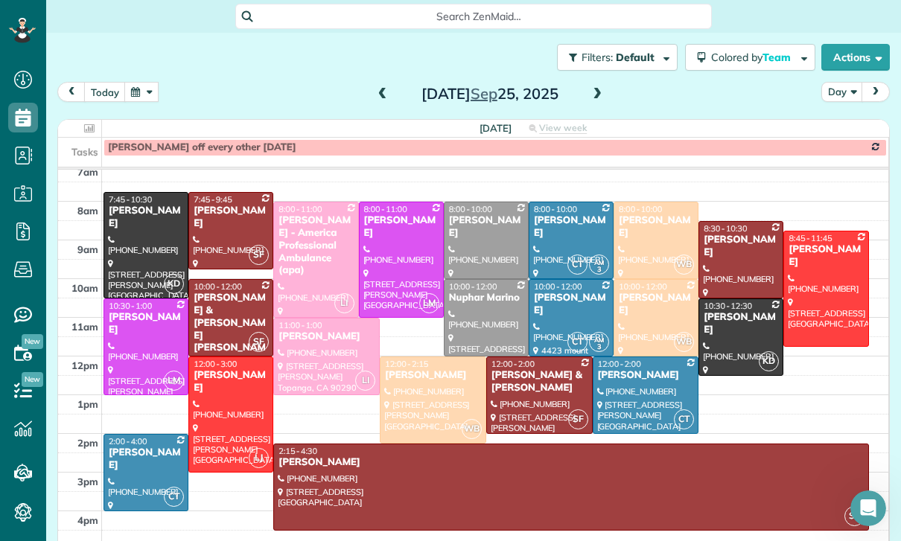
scroll to position [124, 0]
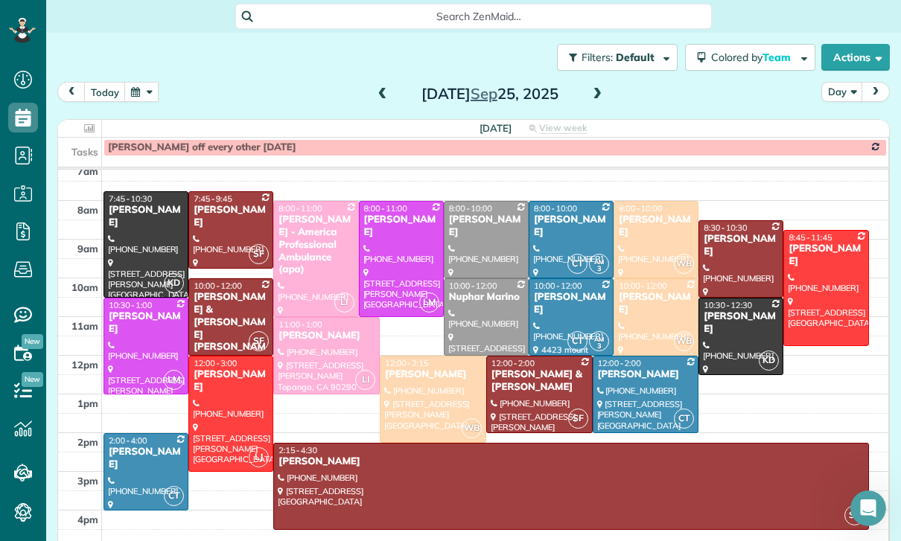
click at [139, 231] on div at bounding box center [145, 244] width 83 height 105
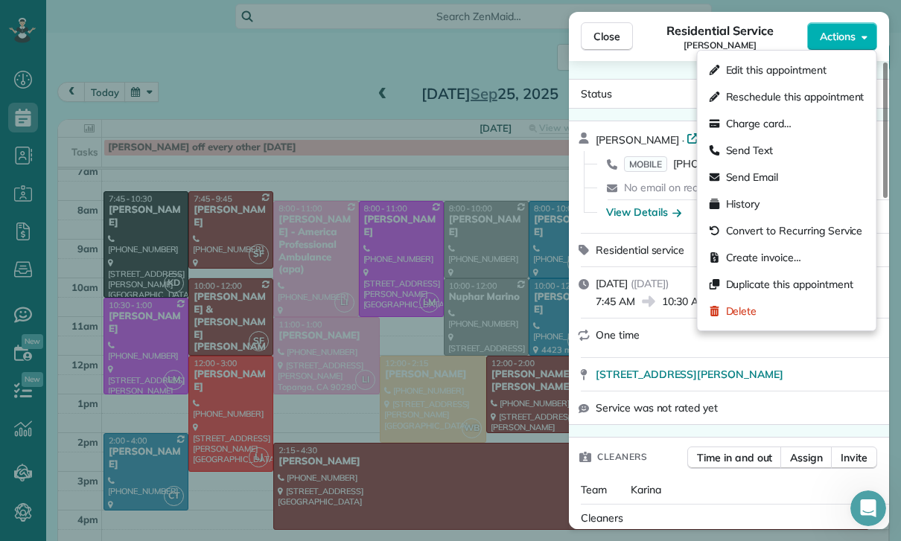
click at [767, 308] on div "Delete" at bounding box center [786, 311] width 167 height 27
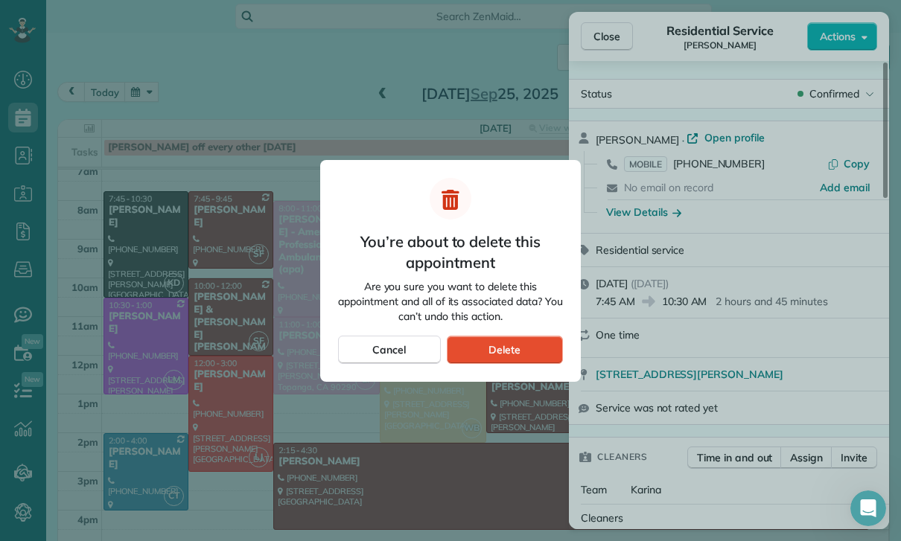
click at [513, 344] on span "Delete" at bounding box center [504, 349] width 32 height 15
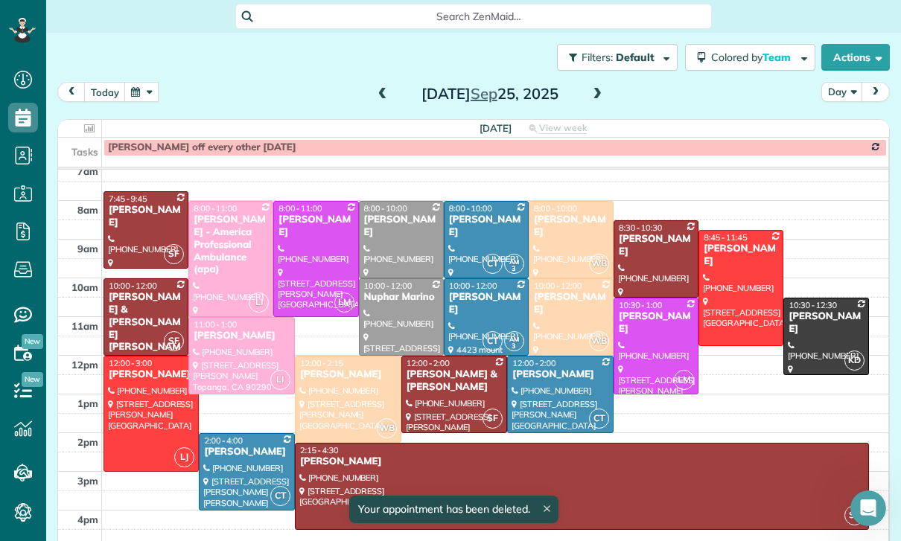
click at [598, 91] on span at bounding box center [597, 94] width 16 height 13
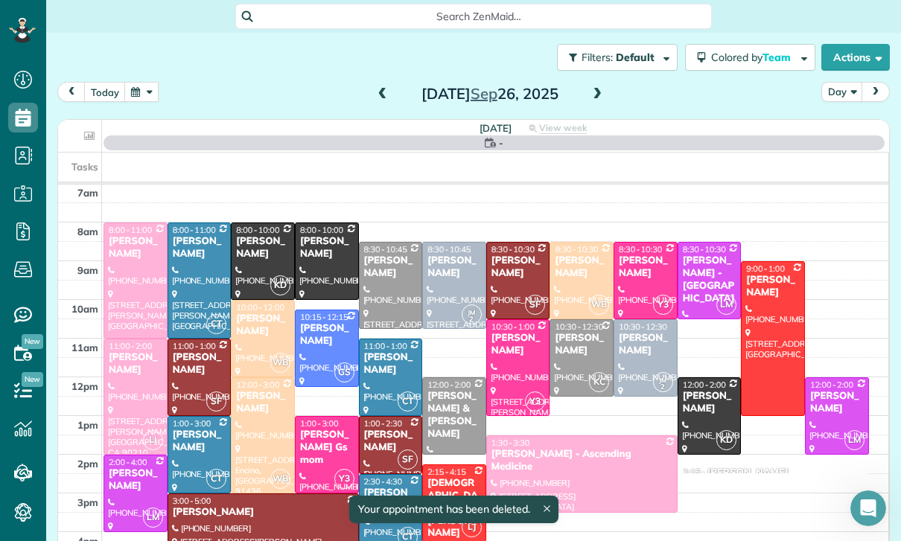
scroll to position [117, 0]
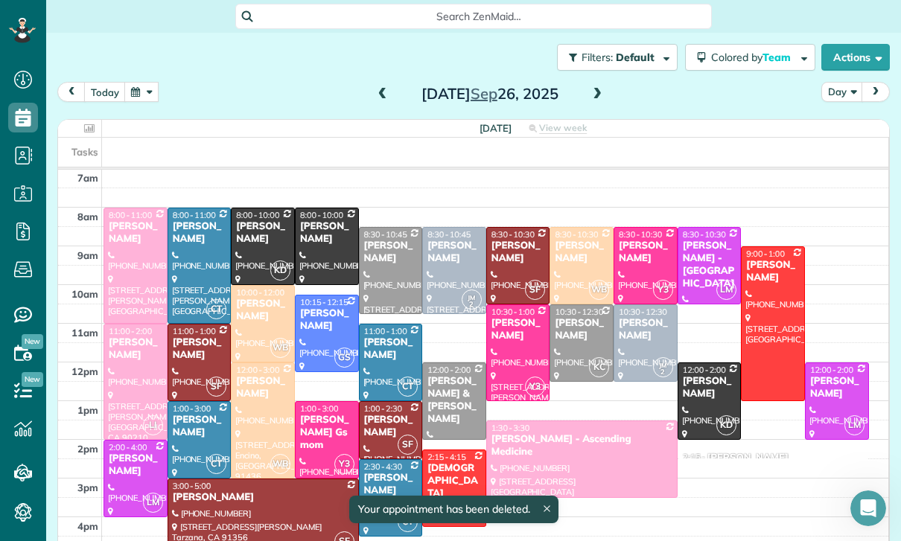
click at [700, 459] on div "2:15 - 2:30" at bounding box center [694, 457] width 25 height 10
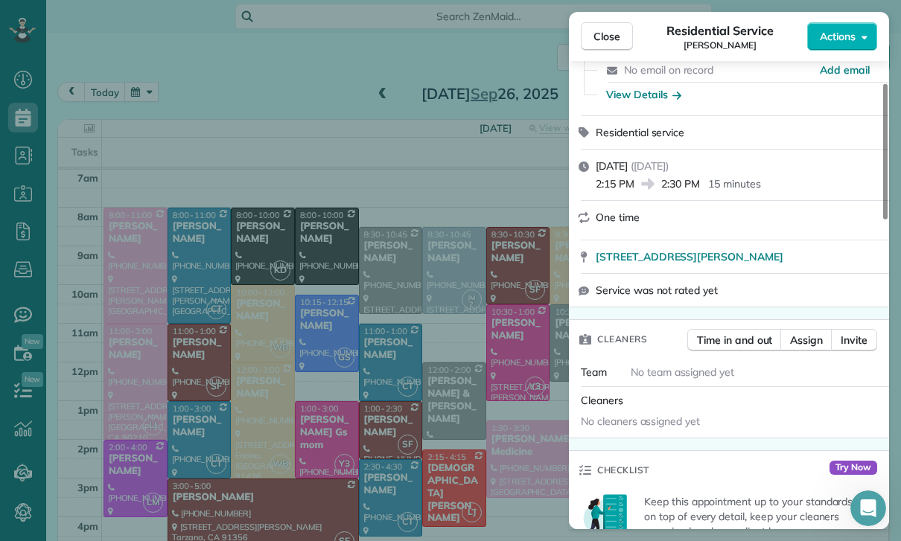
scroll to position [133, 0]
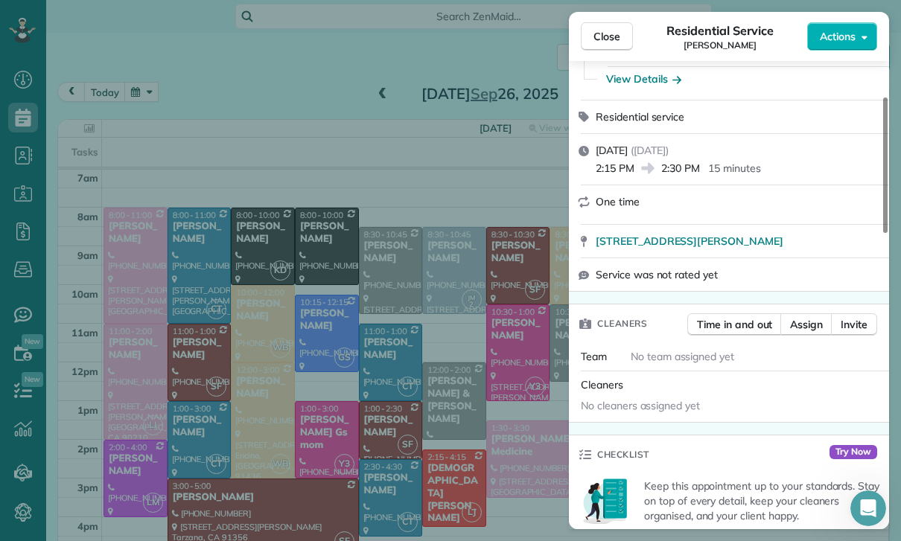
click at [807, 334] on button "Assign" at bounding box center [806, 324] width 52 height 22
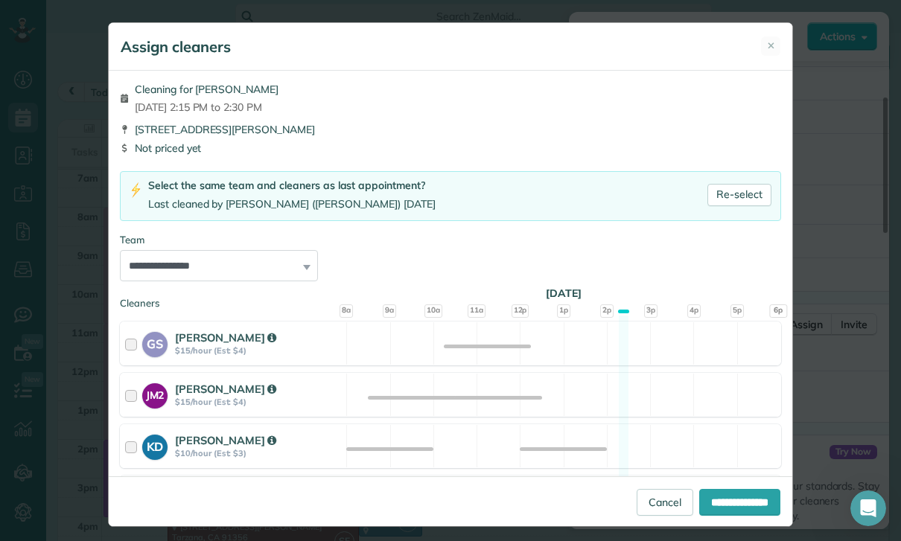
click at [776, 50] on button "✕" at bounding box center [770, 45] width 19 height 19
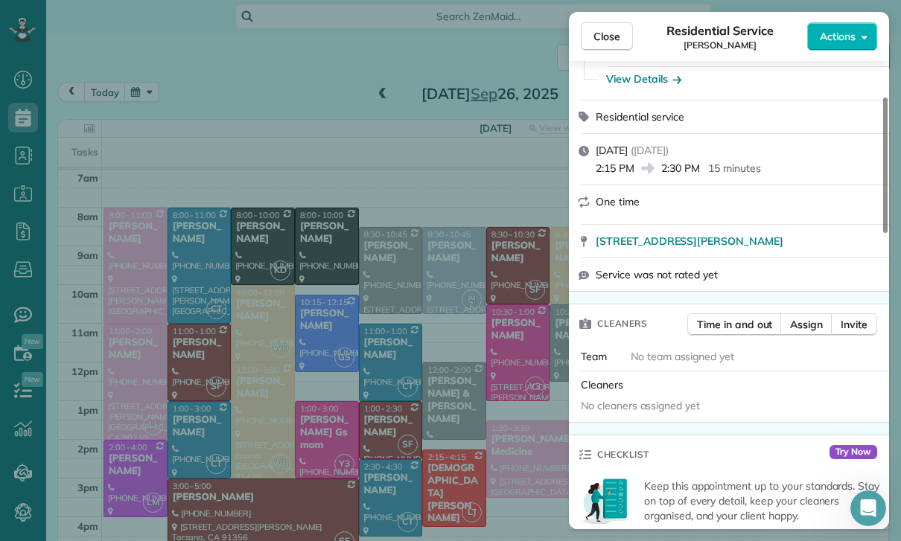
click at [802, 325] on span "Assign" at bounding box center [806, 324] width 33 height 15
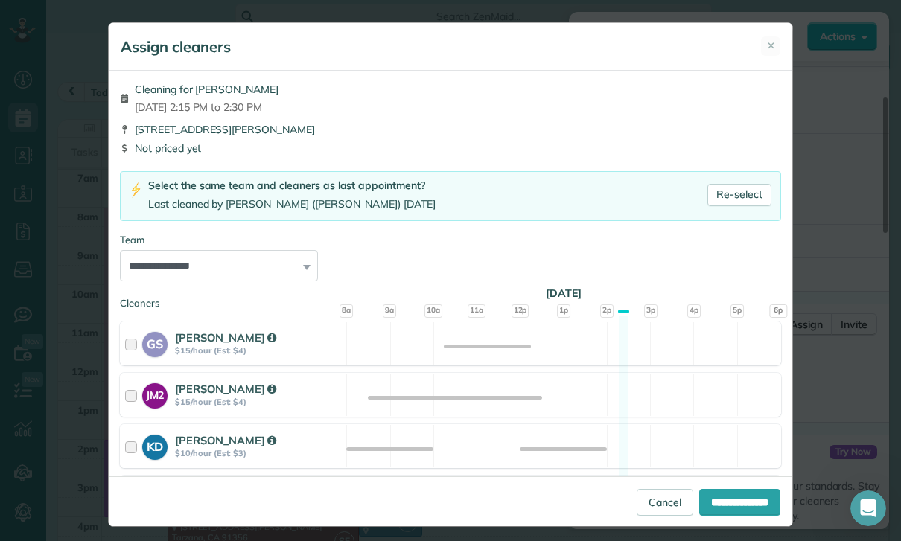
click at [778, 46] on button "✕" at bounding box center [770, 45] width 19 height 19
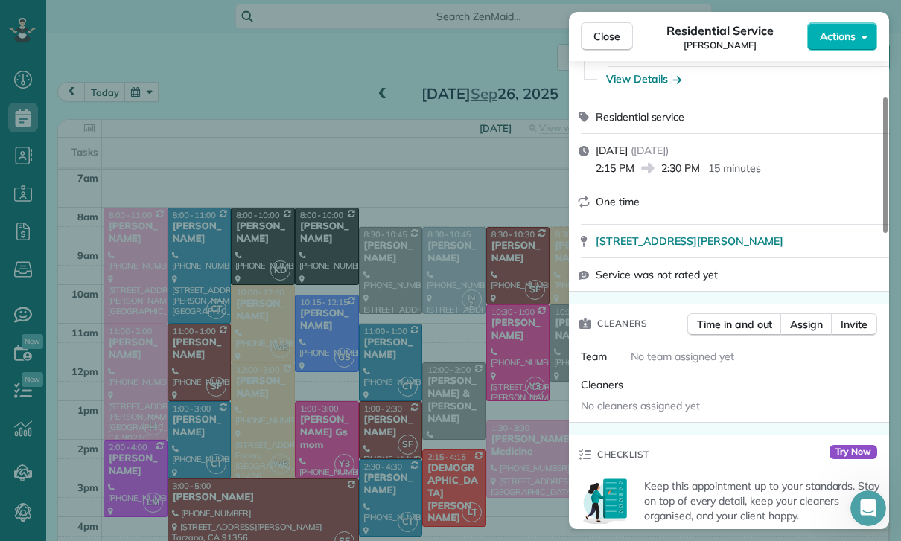
click at [800, 320] on span "Assign" at bounding box center [806, 324] width 33 height 15
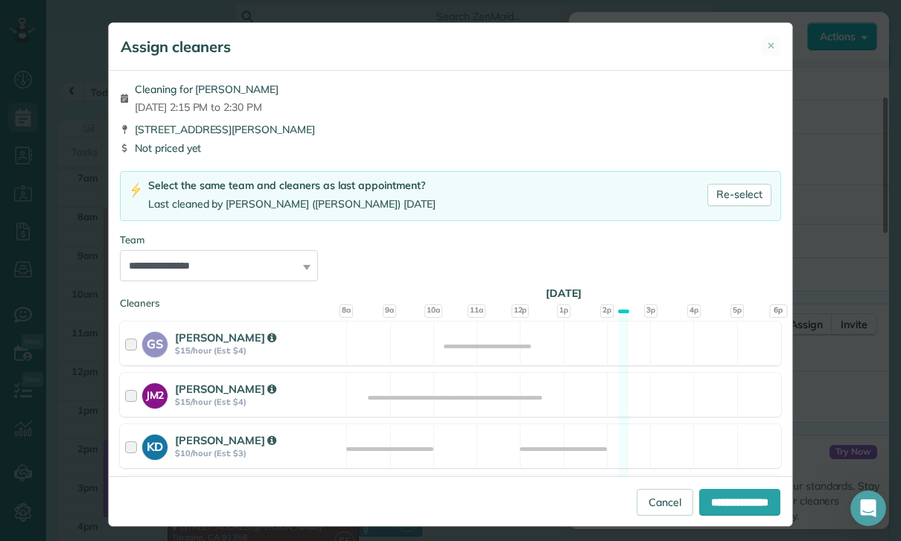
click at [742, 194] on link "Re-select" at bounding box center [739, 195] width 64 height 22
select select "***"
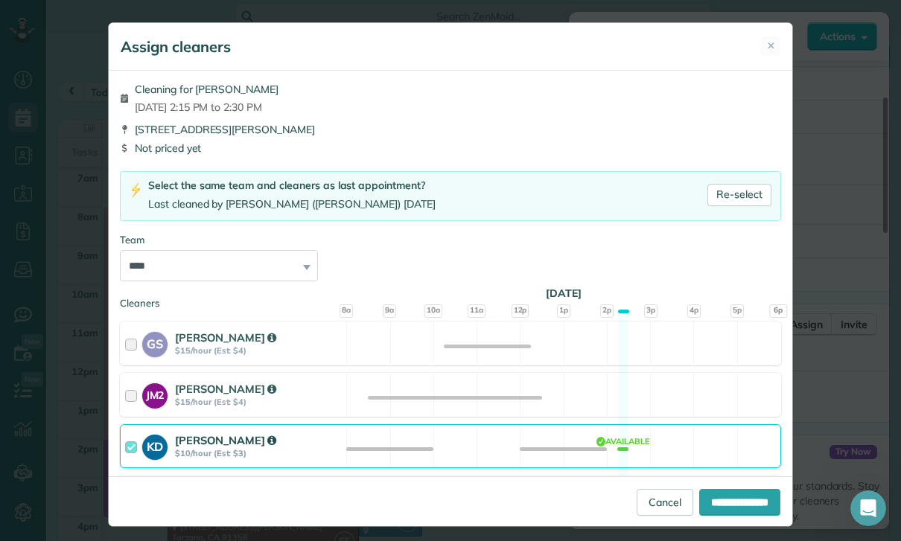
click at [768, 52] on span "✕" at bounding box center [771, 46] width 8 height 14
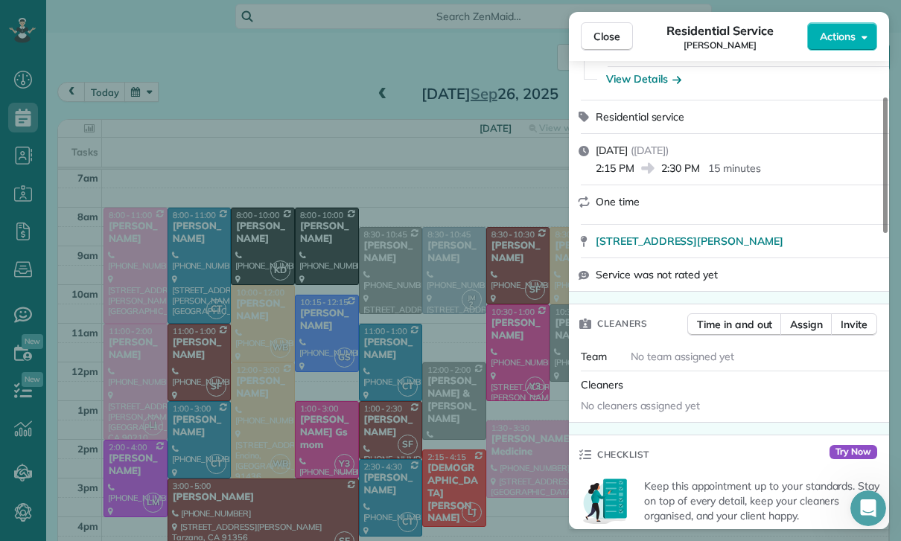
click at [607, 50] on button "Close" at bounding box center [607, 36] width 52 height 28
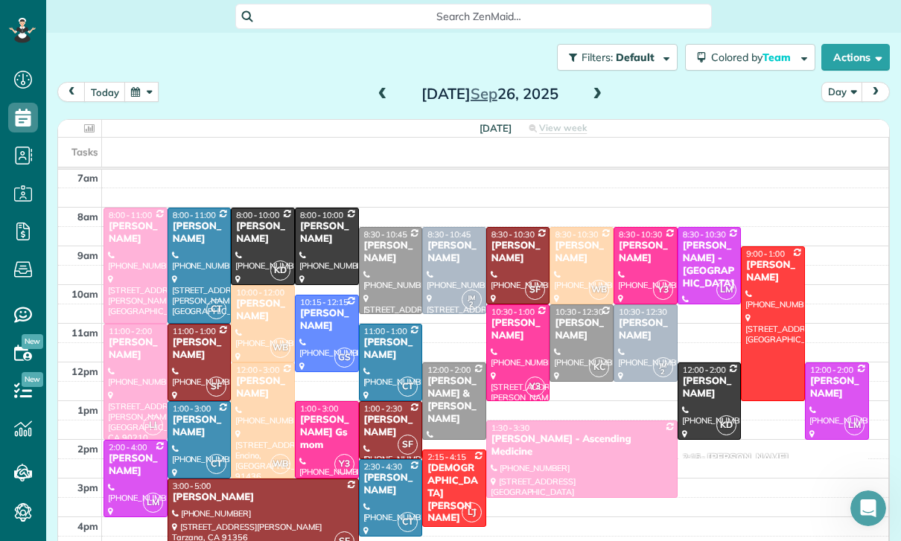
click at [264, 249] on div at bounding box center [262, 246] width 63 height 76
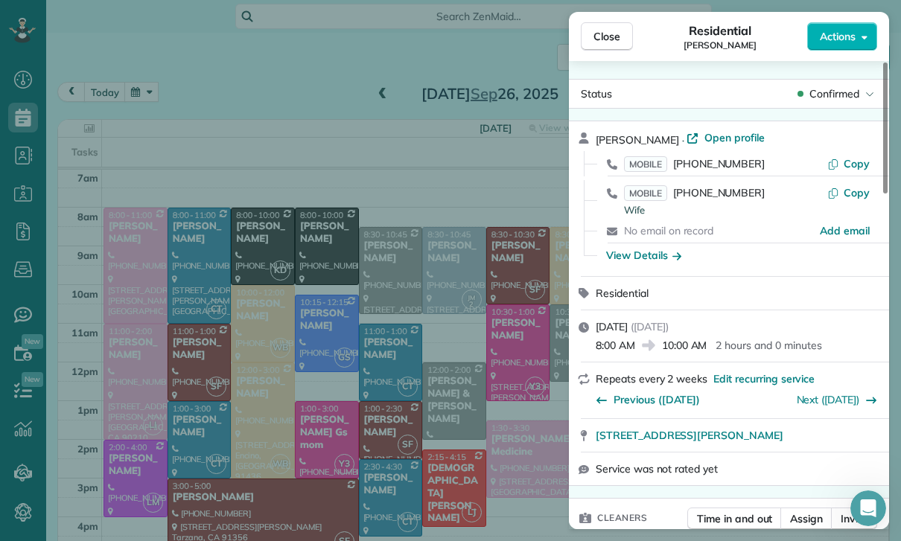
click at [354, 388] on div "Close Residential Ethan Mendelson Actions Status Confirmed Ethan Mendelson · Op…" at bounding box center [450, 270] width 901 height 541
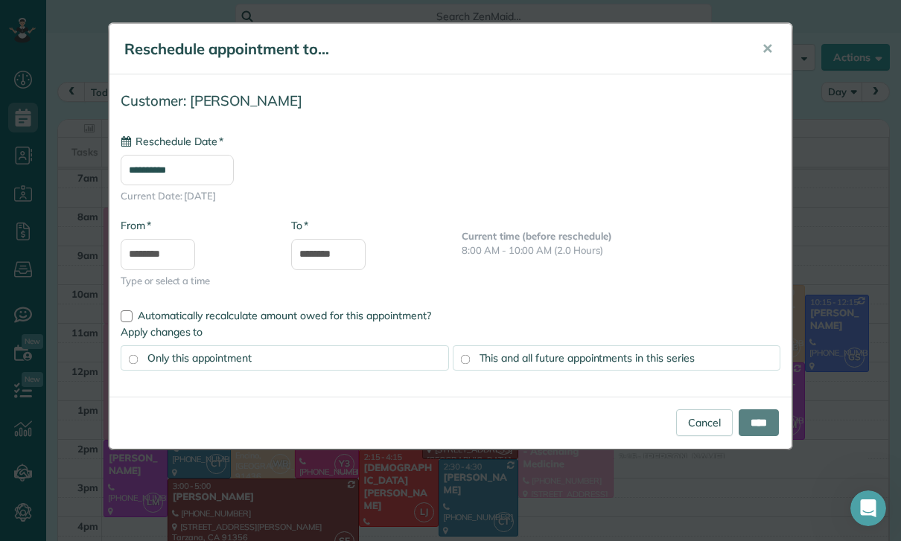
scroll to position [117, 0]
type input "**********"
click at [533, 351] on span "This and all future appointments in this series" at bounding box center [586, 357] width 215 height 13
click at [776, 432] on input "****" at bounding box center [758, 422] width 40 height 27
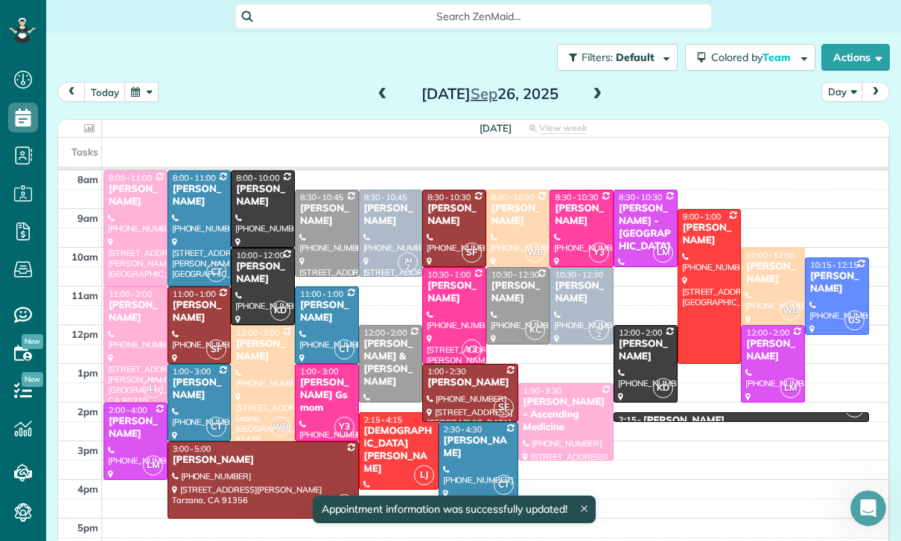
scroll to position [151, 0]
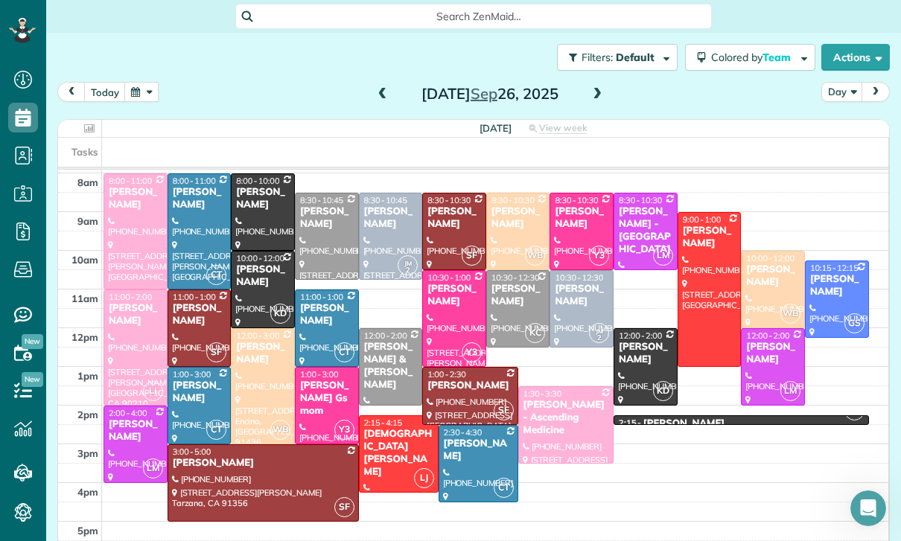
click at [386, 91] on span at bounding box center [382, 94] width 16 height 13
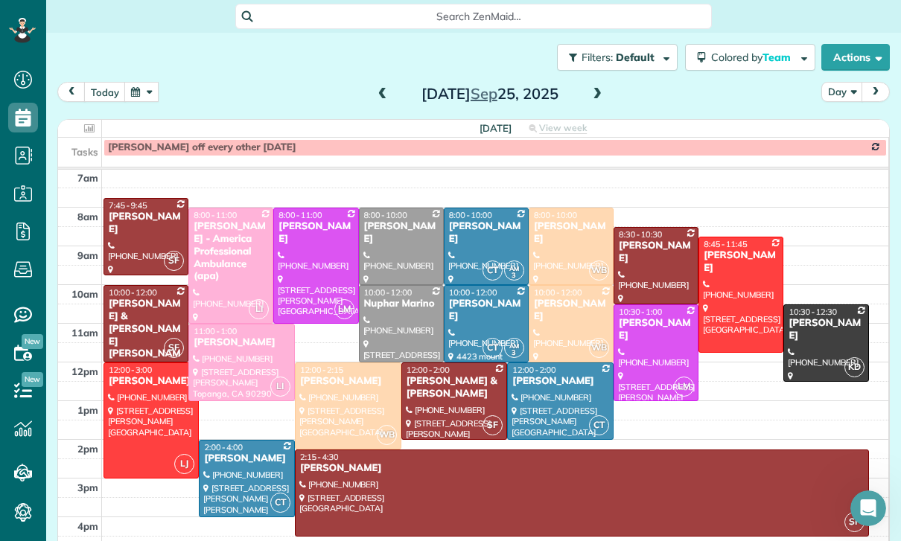
click at [598, 96] on span at bounding box center [597, 94] width 16 height 13
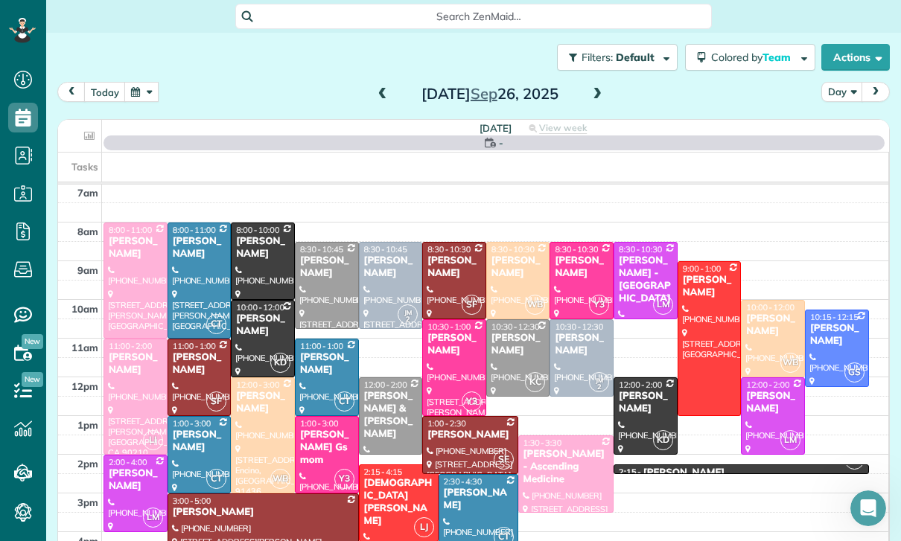
scroll to position [117, 0]
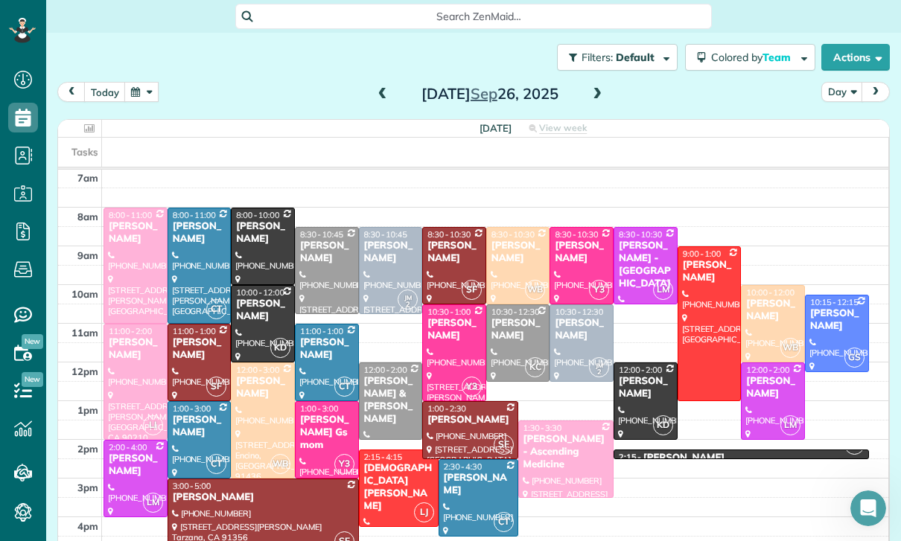
click at [147, 87] on button "button" at bounding box center [141, 92] width 34 height 20
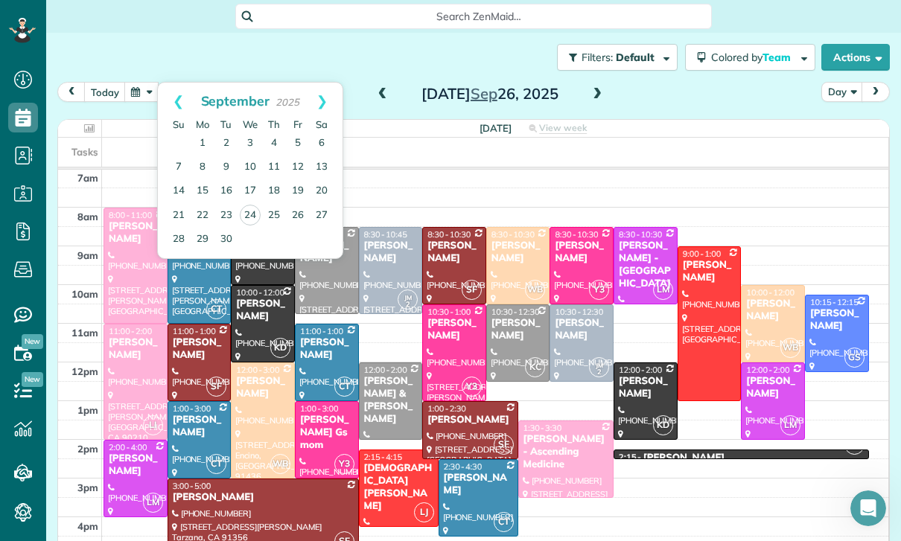
click at [255, 214] on link "24" at bounding box center [250, 215] width 21 height 21
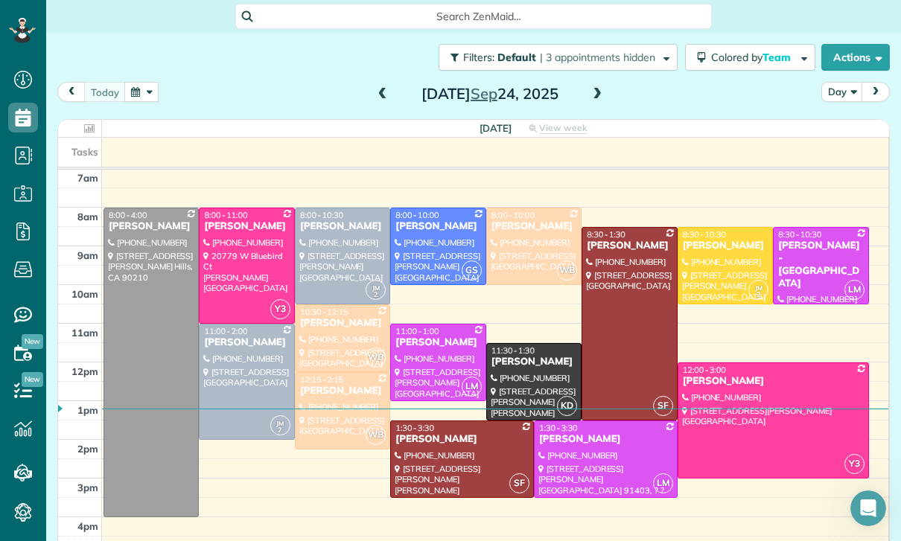
click at [524, 377] on div at bounding box center [534, 382] width 94 height 76
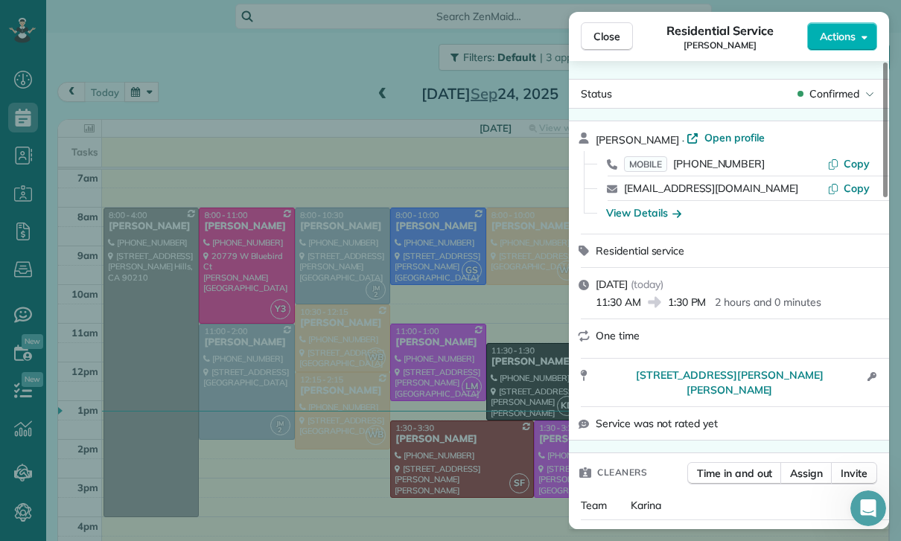
click at [352, 368] on div "Close Residential Service Jessica Olson Actions Status Confirmed Jessica Olson …" at bounding box center [450, 270] width 901 height 541
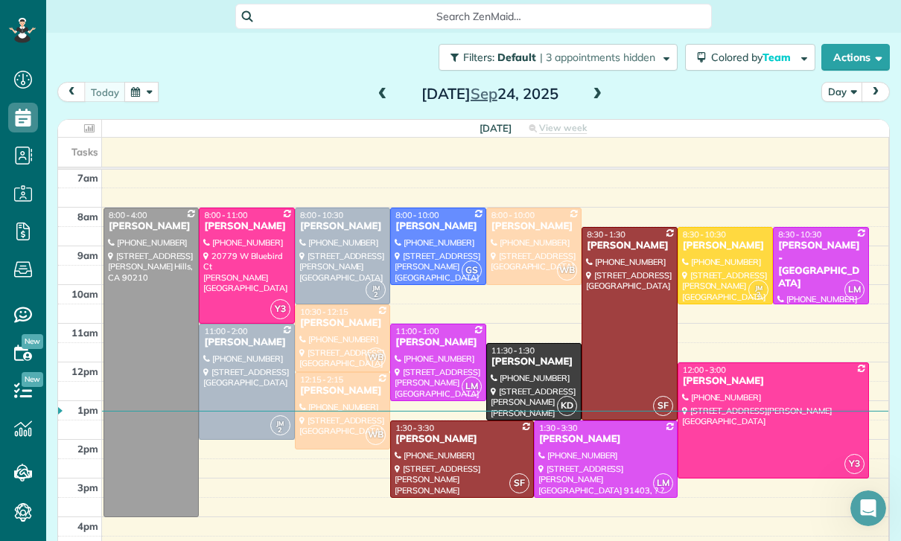
click at [533, 374] on div at bounding box center [534, 382] width 94 height 76
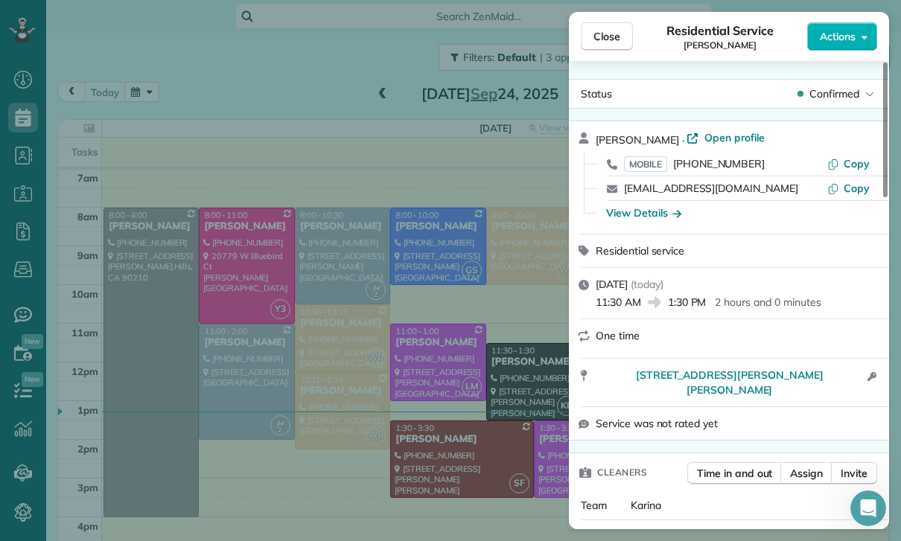
click at [390, 466] on div "Close Residential Service Jessica Olson Actions Status Confirmed Jessica Olson …" at bounding box center [450, 270] width 901 height 541
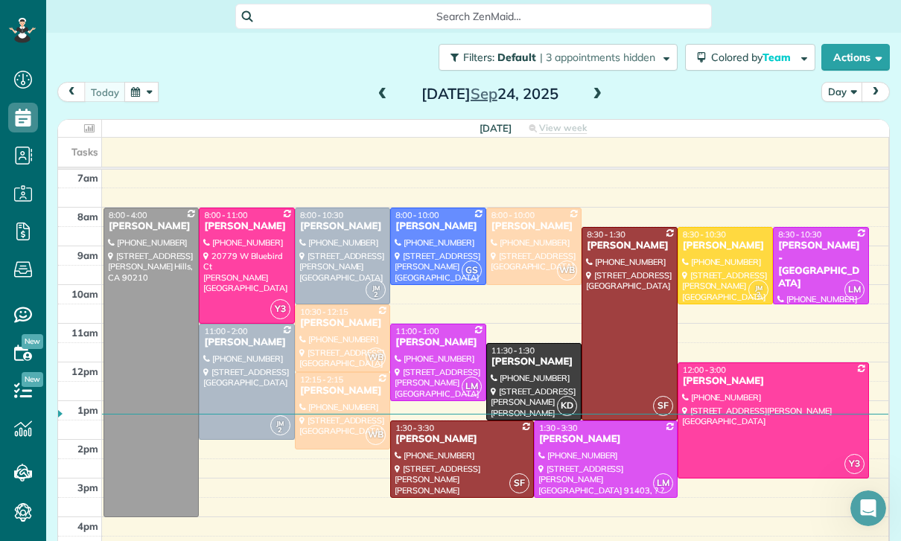
click at [148, 87] on button "button" at bounding box center [141, 92] width 34 height 20
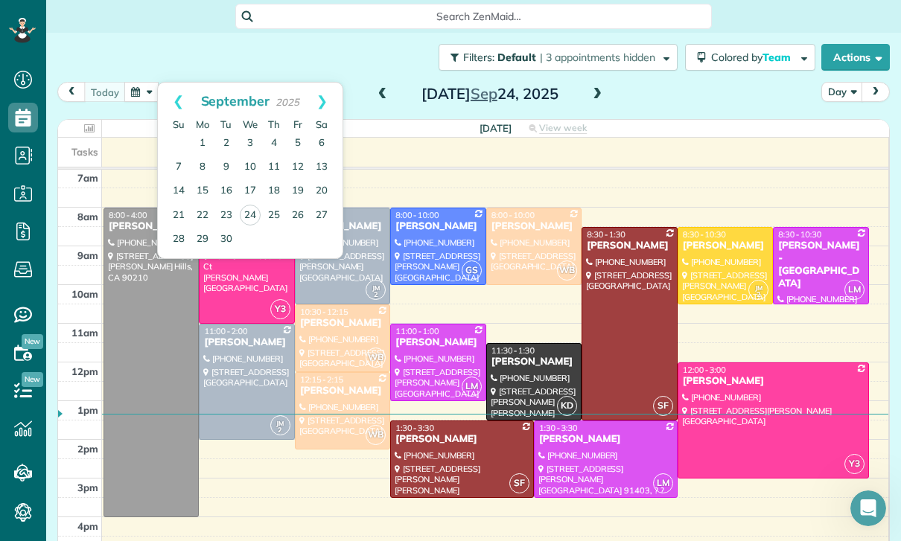
click at [295, 209] on link "26" at bounding box center [298, 216] width 24 height 24
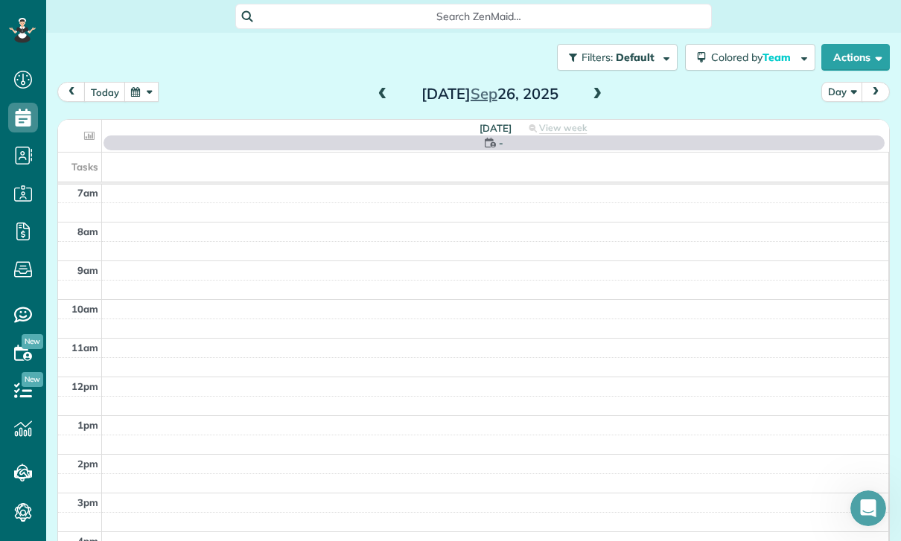
scroll to position [117, 0]
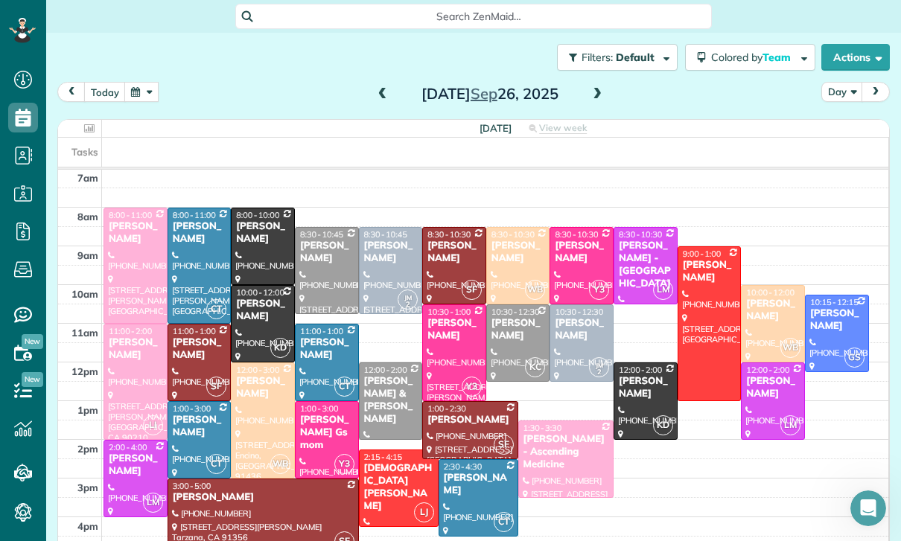
click at [134, 95] on button "button" at bounding box center [141, 92] width 34 height 20
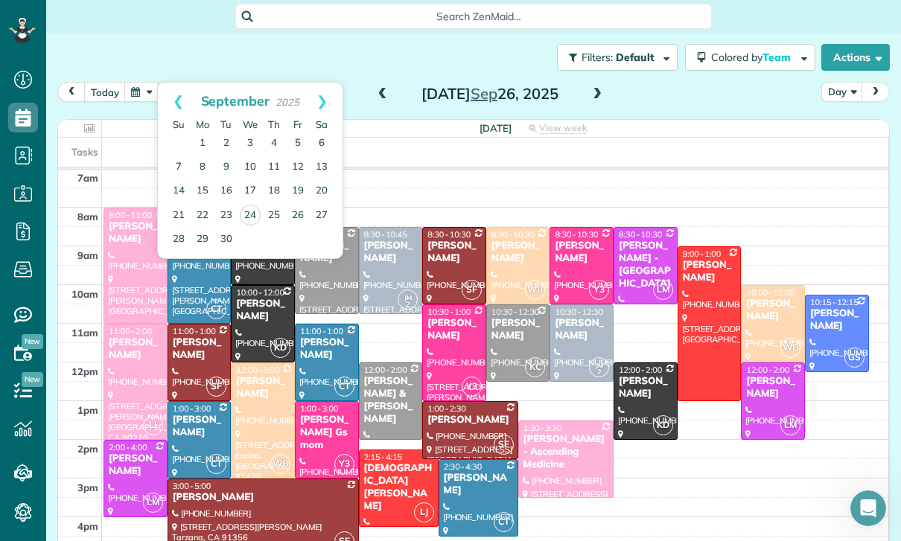
click at [327, 104] on link "Next" at bounding box center [321, 101] width 41 height 37
click at [301, 145] on link "3" at bounding box center [298, 144] width 24 height 24
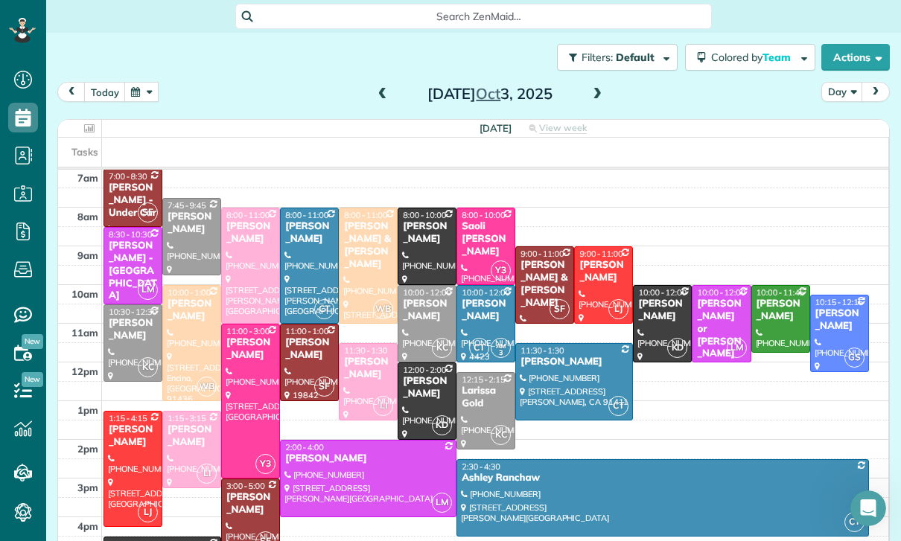
click at [148, 93] on button "button" at bounding box center [141, 92] width 34 height 20
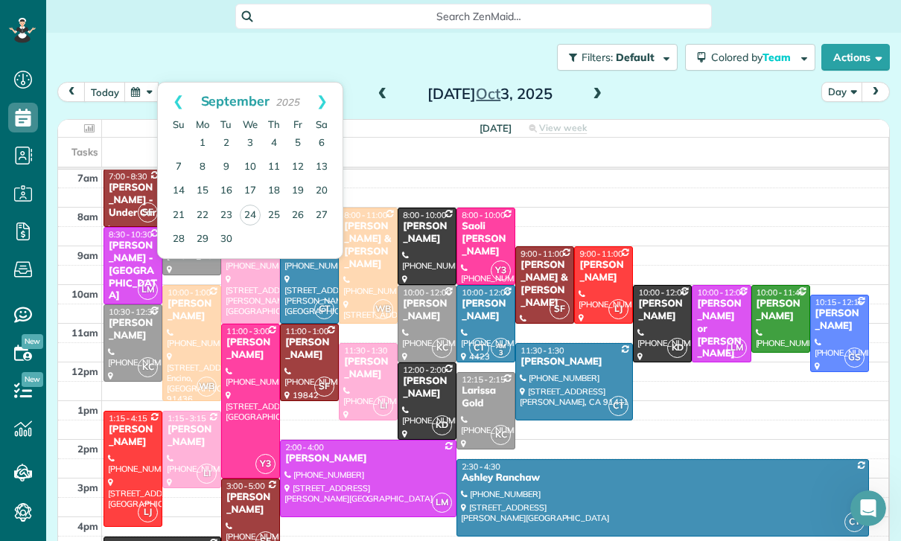
click at [329, 105] on link "Next" at bounding box center [321, 101] width 41 height 37
click at [298, 162] on link "10" at bounding box center [298, 168] width 24 height 24
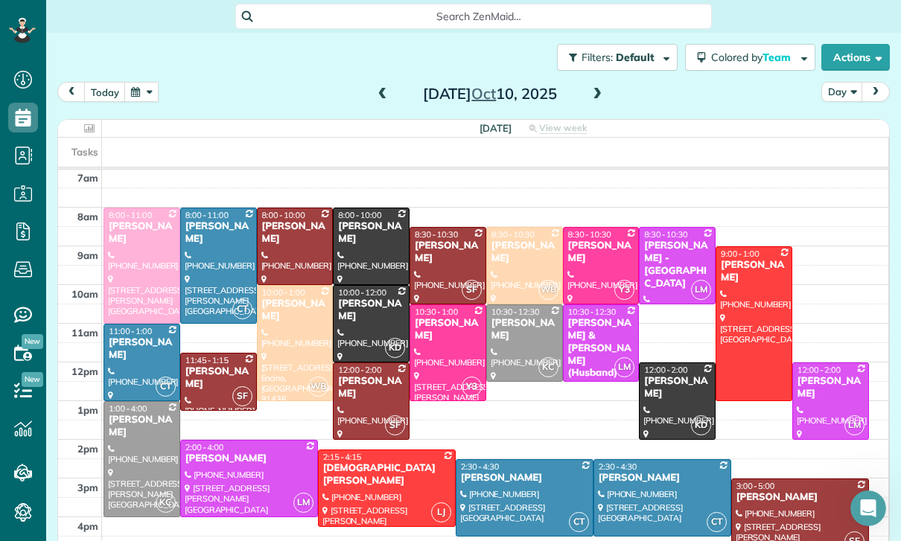
click at [127, 97] on button "button" at bounding box center [141, 92] width 34 height 20
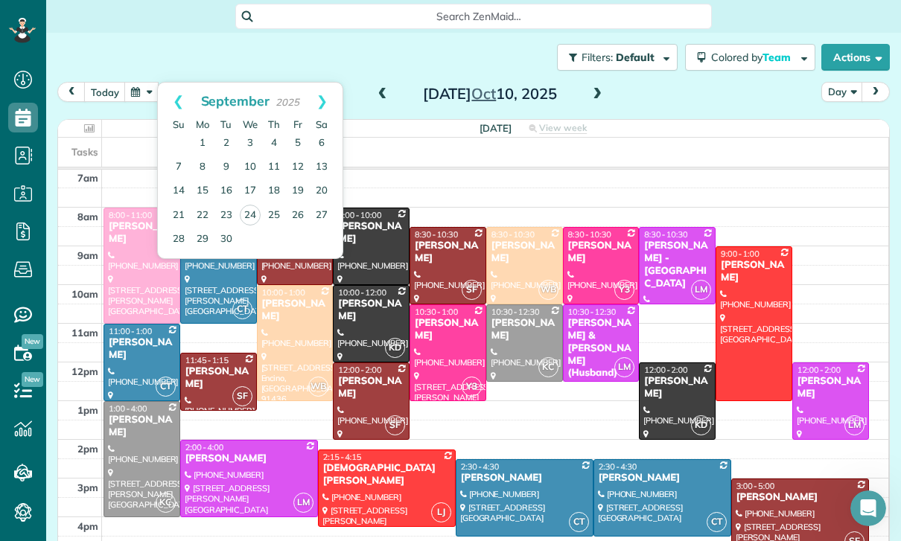
click at [295, 213] on link "26" at bounding box center [298, 216] width 24 height 24
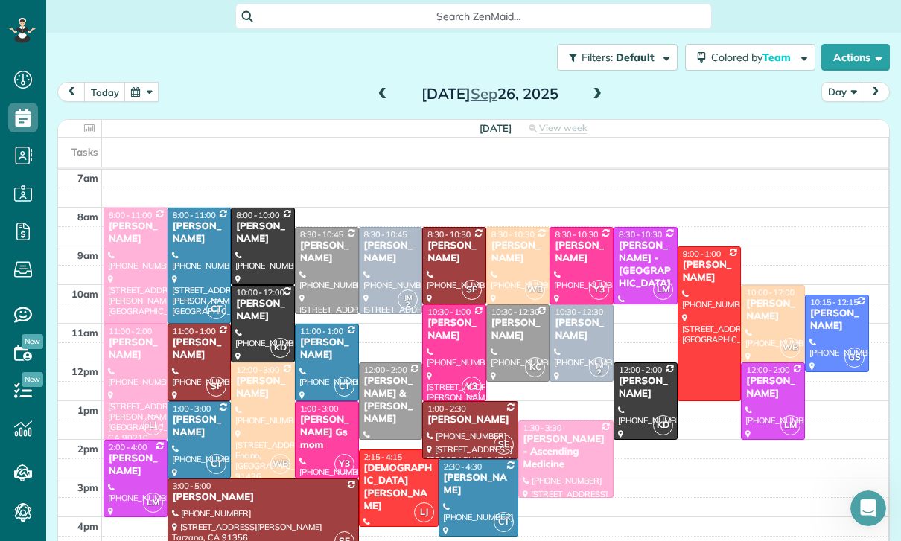
click at [146, 95] on button "button" at bounding box center [141, 92] width 34 height 20
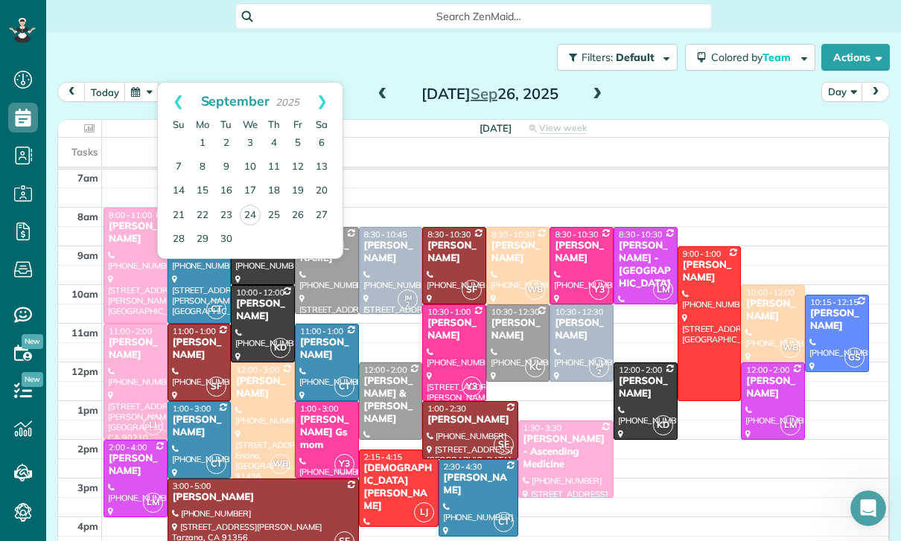
click at [326, 103] on link "Next" at bounding box center [321, 101] width 41 height 37
click at [289, 186] on link "17" at bounding box center [298, 191] width 24 height 24
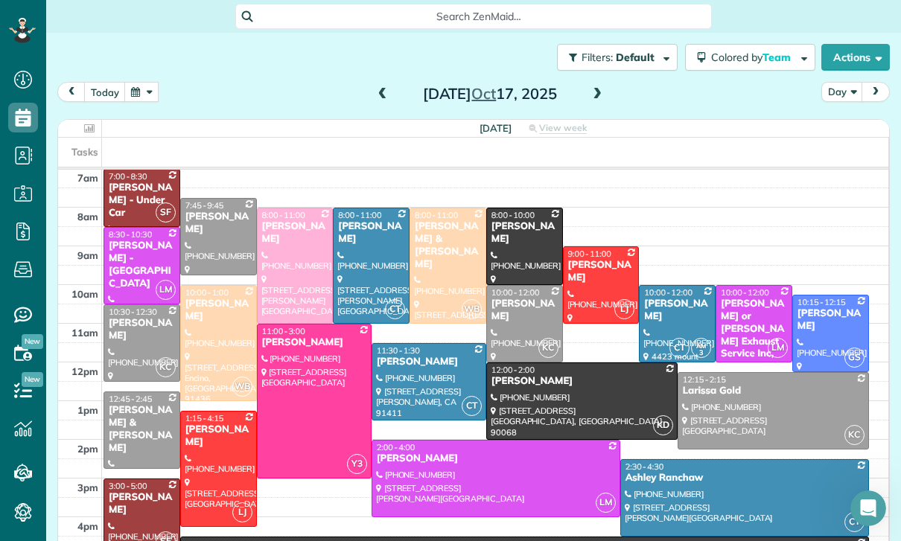
click at [153, 95] on button "button" at bounding box center [141, 92] width 34 height 20
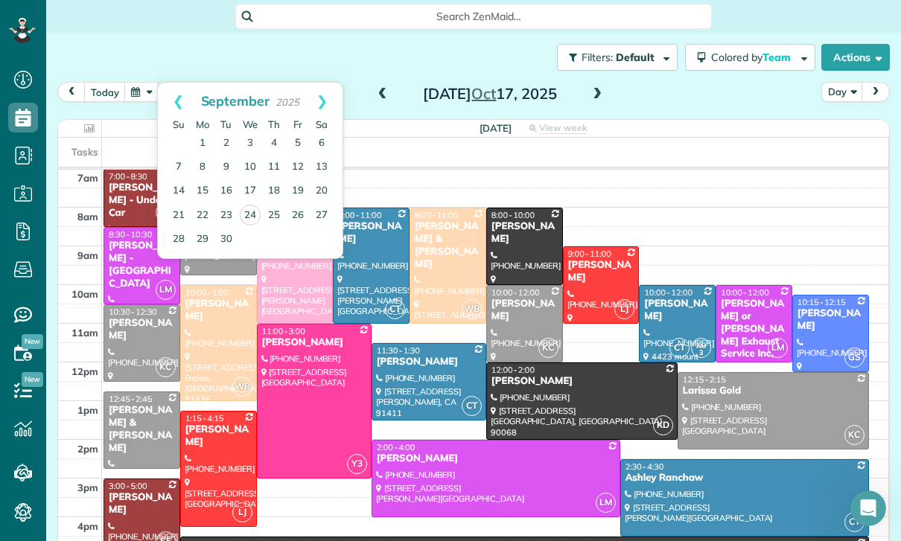
click at [319, 98] on link "Next" at bounding box center [321, 101] width 41 height 37
click at [293, 190] on link "17" at bounding box center [298, 191] width 24 height 24
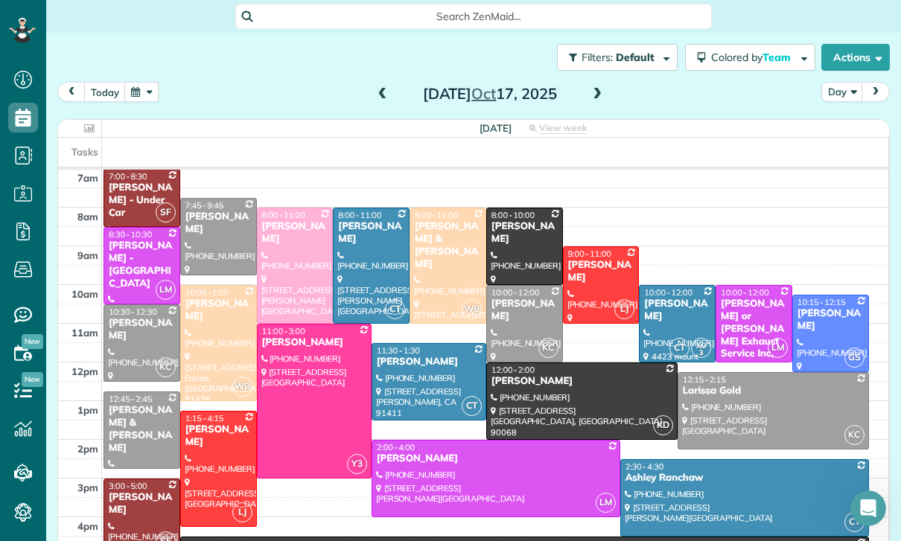
click at [152, 92] on button "button" at bounding box center [141, 92] width 34 height 20
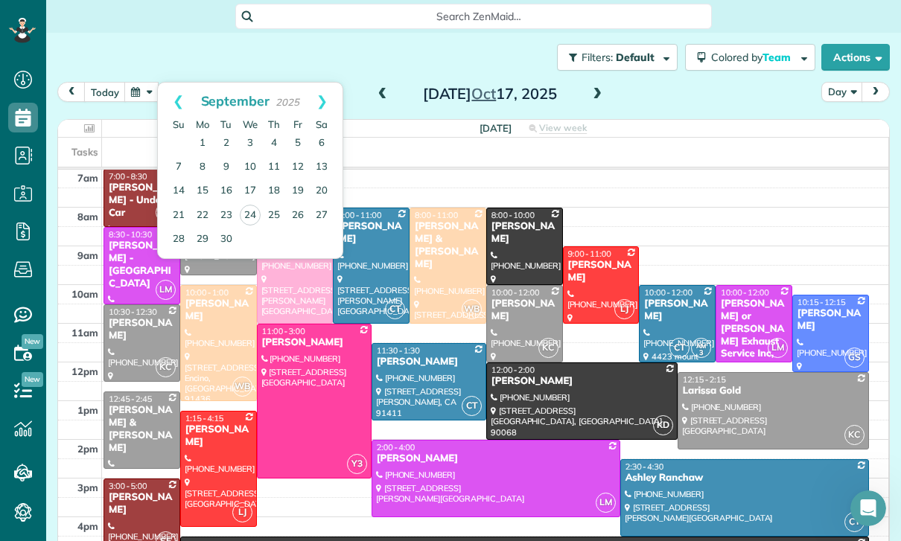
click at [332, 91] on link "Next" at bounding box center [321, 101] width 41 height 37
click at [295, 214] on link "24" at bounding box center [298, 215] width 24 height 24
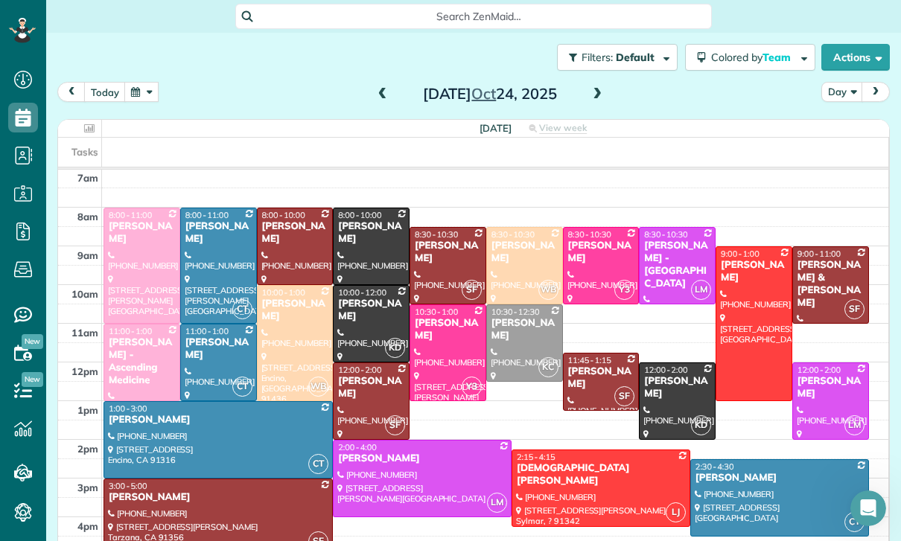
click at [143, 90] on button "button" at bounding box center [141, 92] width 34 height 20
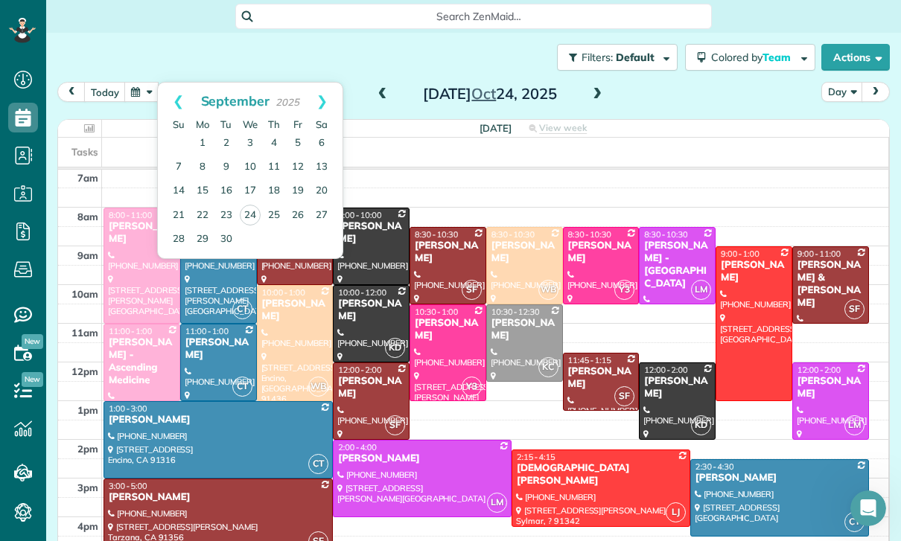
click at [328, 98] on link "Next" at bounding box center [321, 101] width 41 height 37
click at [300, 237] on link "31" at bounding box center [298, 239] width 24 height 24
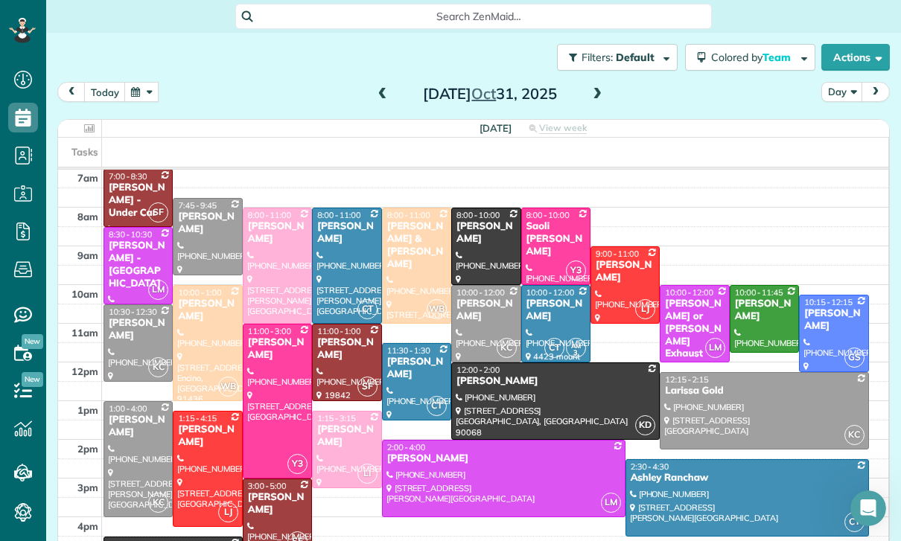
click at [145, 92] on button "button" at bounding box center [141, 92] width 34 height 20
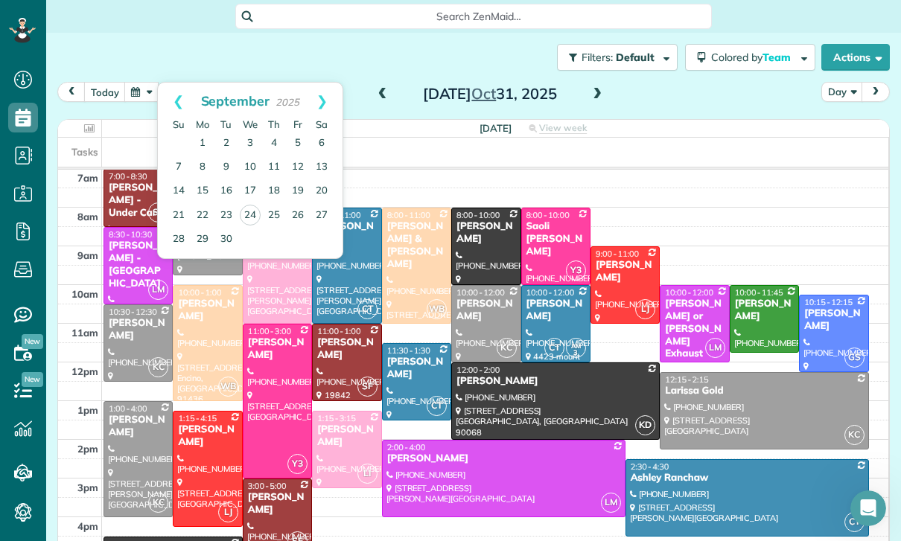
click at [330, 95] on link "Next" at bounding box center [321, 101] width 41 height 37
click at [332, 100] on link "Next" at bounding box center [321, 101] width 41 height 37
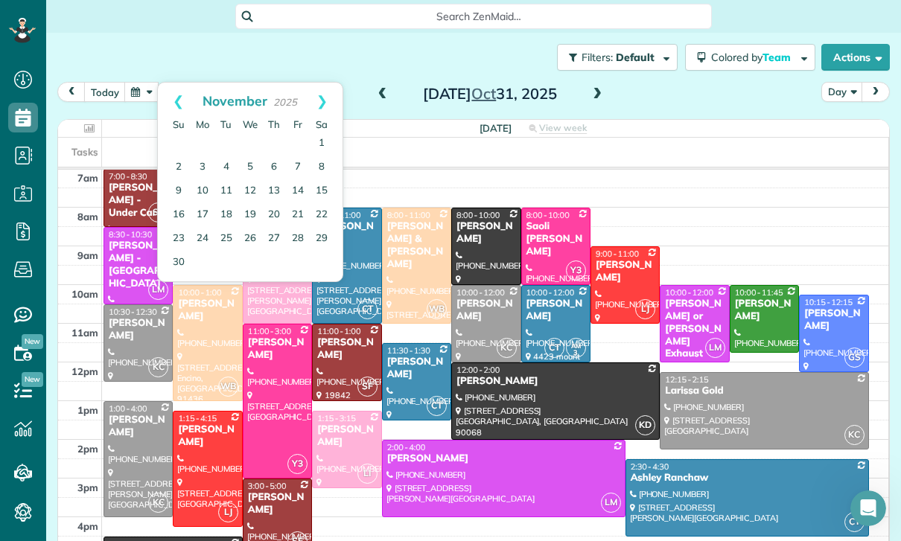
click at [294, 167] on link "7" at bounding box center [298, 168] width 24 height 24
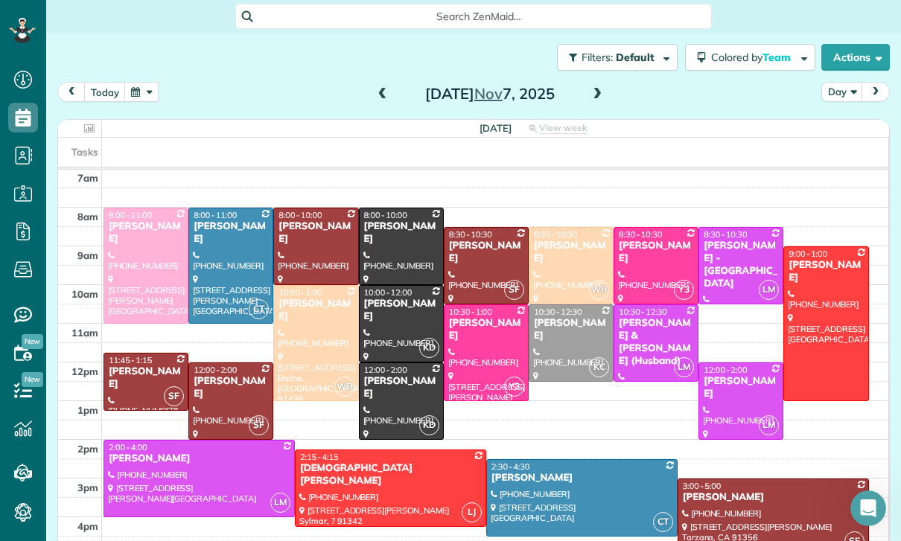
click at [134, 92] on button "button" at bounding box center [141, 92] width 34 height 20
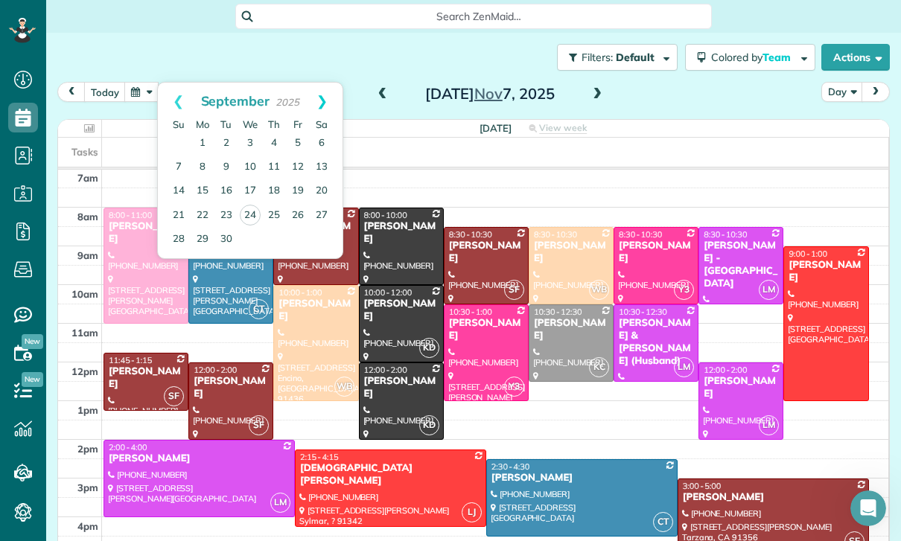
click at [328, 100] on link "Next" at bounding box center [321, 101] width 41 height 37
click at [176, 99] on link "Prev" at bounding box center [178, 101] width 41 height 37
click at [205, 238] on link "29" at bounding box center [203, 240] width 24 height 24
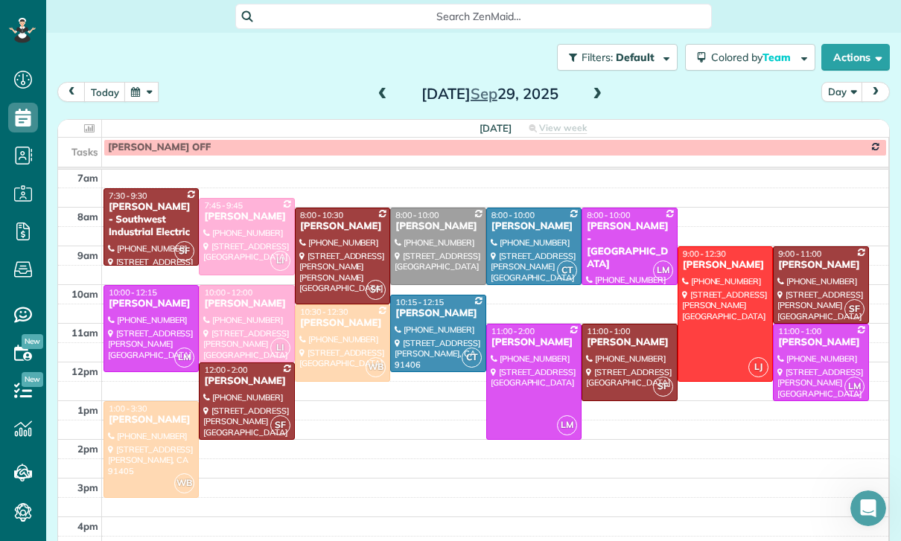
click at [132, 89] on button "button" at bounding box center [141, 92] width 34 height 20
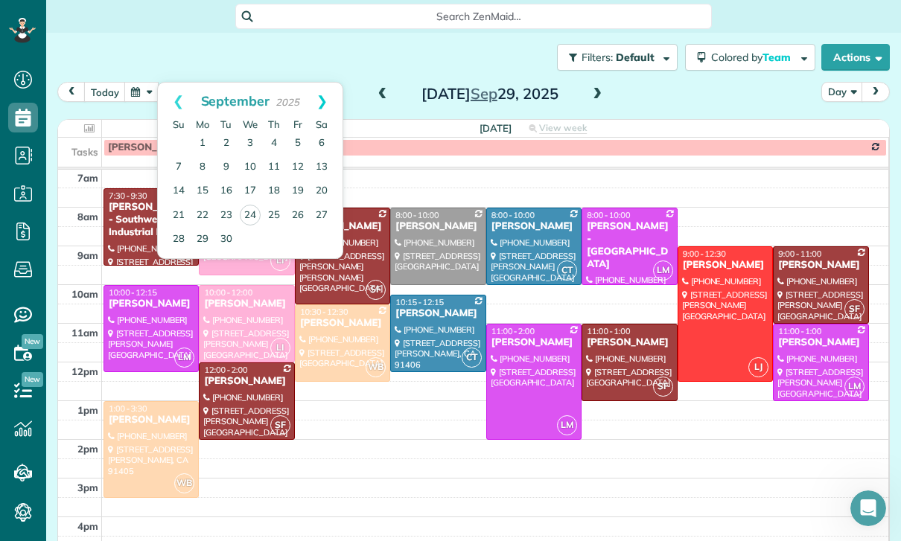
click at [325, 92] on link "Next" at bounding box center [321, 101] width 41 height 37
click at [204, 161] on link "6" at bounding box center [203, 168] width 24 height 24
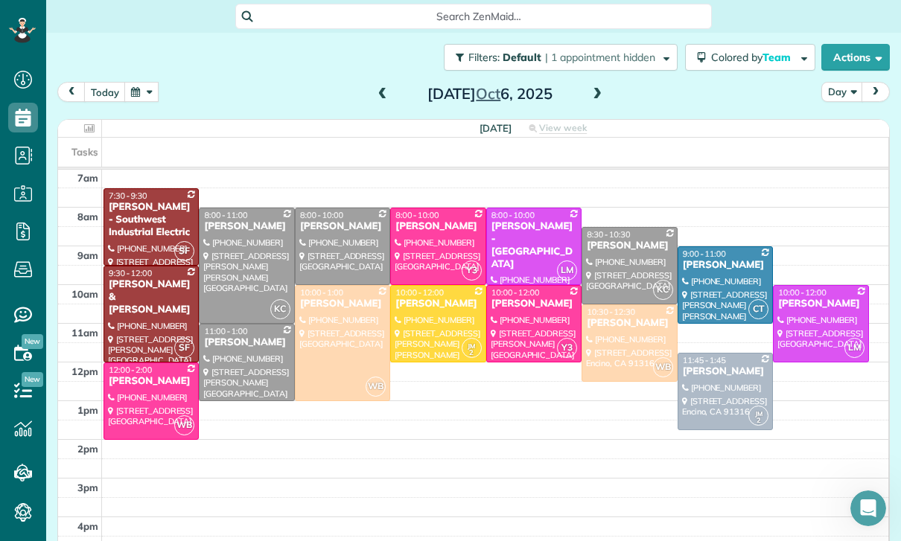
click at [426, 249] on div at bounding box center [438, 246] width 94 height 76
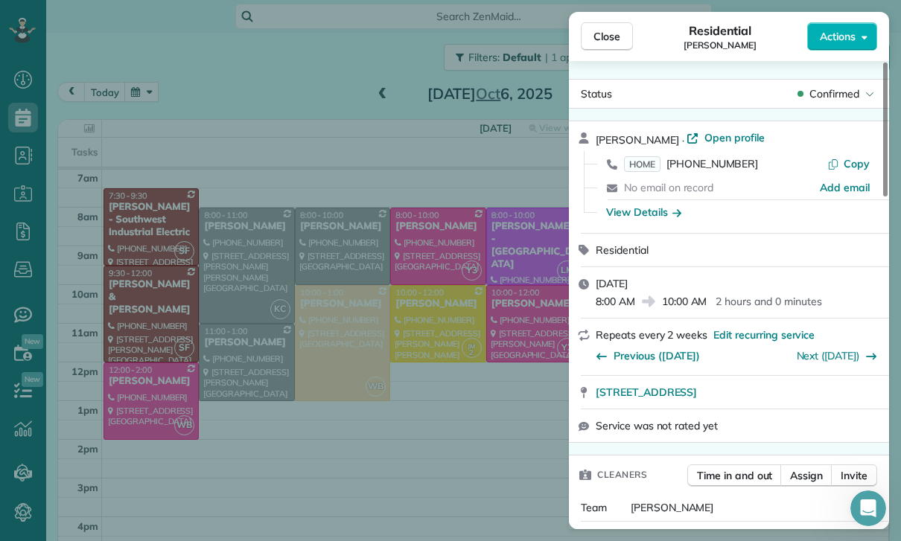
click at [501, 446] on div "Close Residential Cathy Morfopoulos Actions Status Confirmed Cathy Morfopoulos …" at bounding box center [450, 270] width 901 height 541
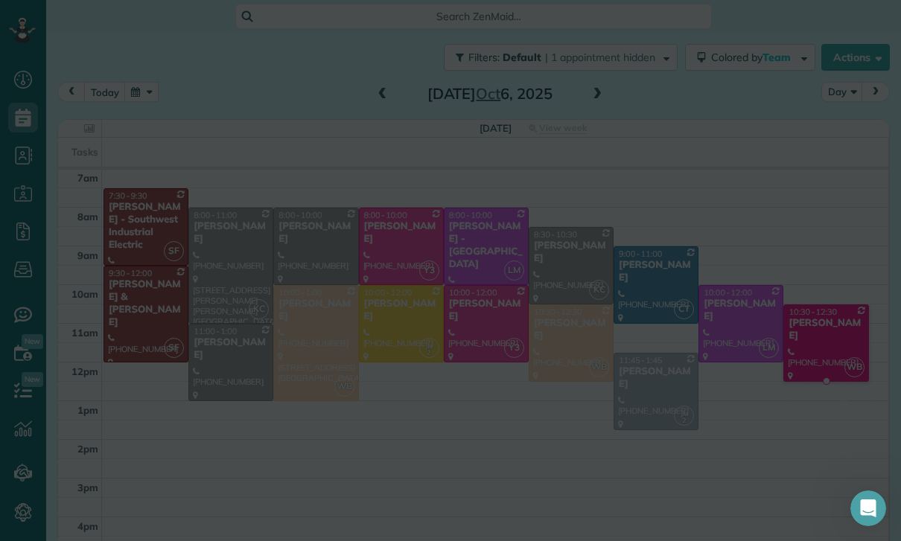
scroll to position [117, 0]
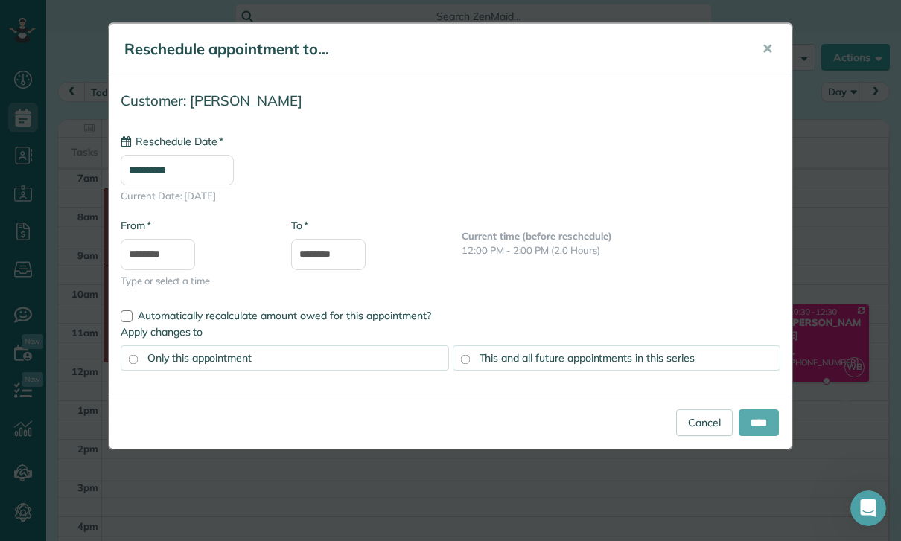
type input "**********"
click at [754, 426] on input "****" at bounding box center [758, 422] width 40 height 27
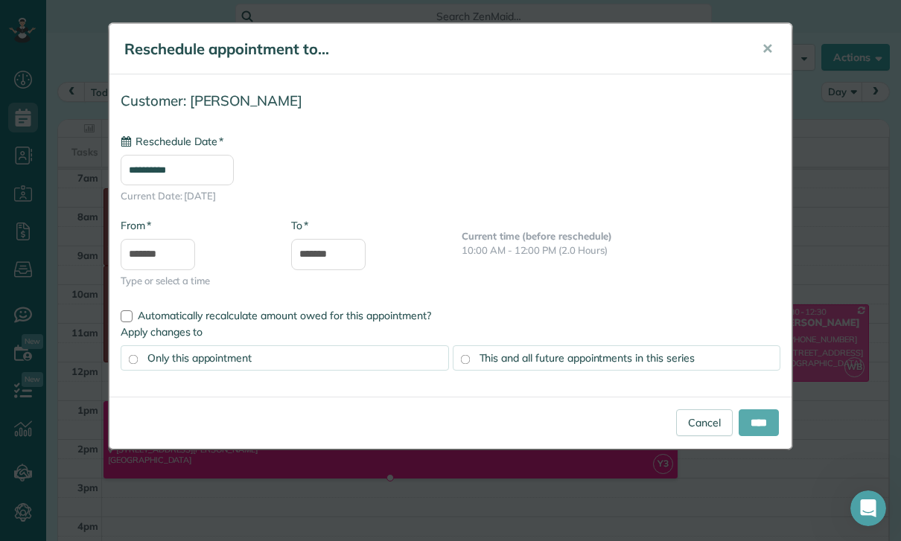
type input "**********"
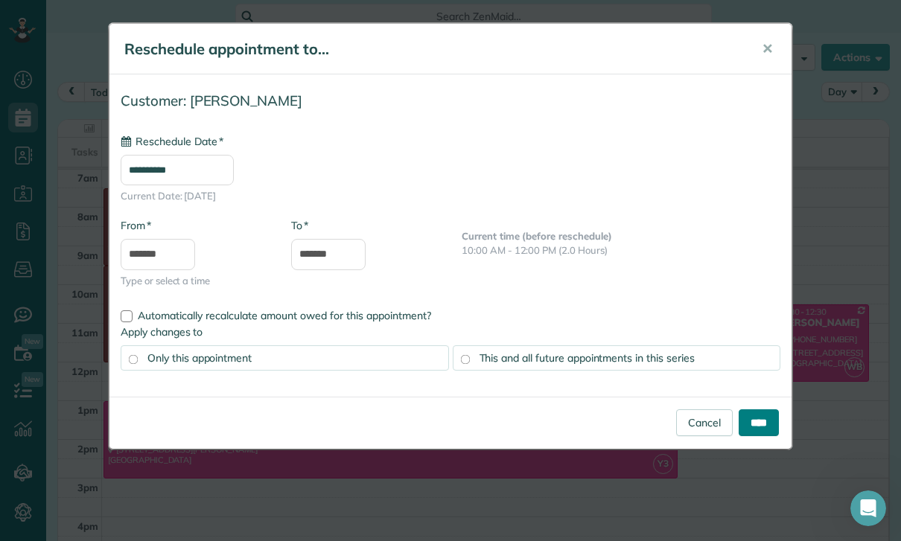
click at [764, 421] on input "****" at bounding box center [758, 422] width 40 height 27
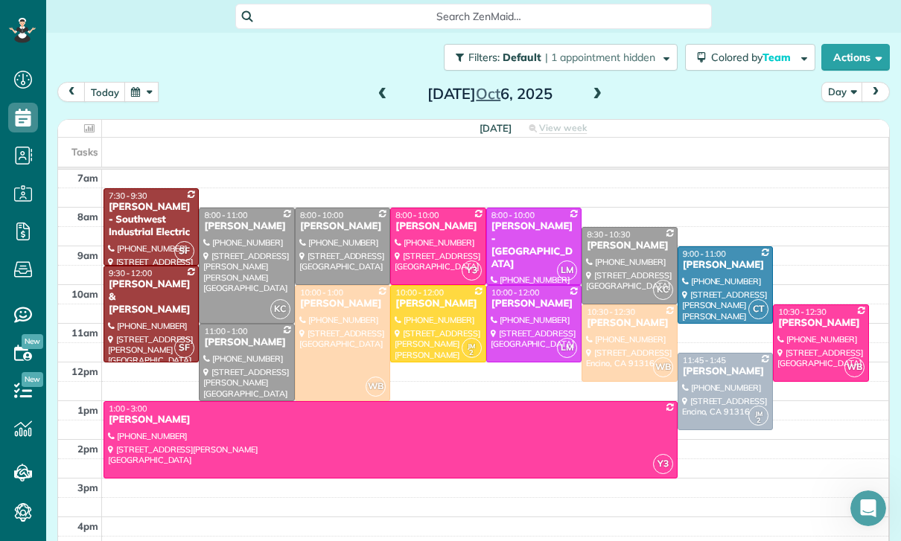
click at [141, 97] on button "button" at bounding box center [141, 92] width 34 height 20
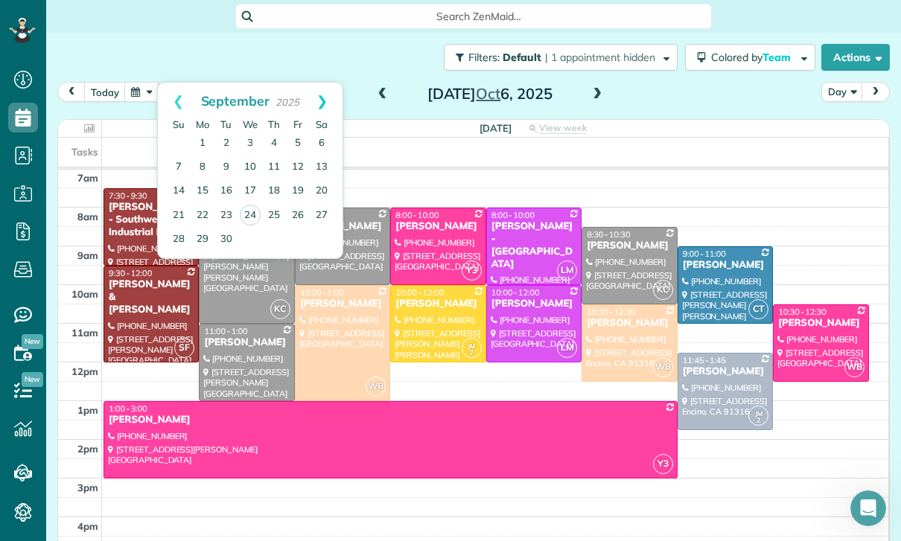
click at [328, 100] on link "Next" at bounding box center [321, 101] width 41 height 37
click at [302, 138] on link "3" at bounding box center [298, 144] width 24 height 24
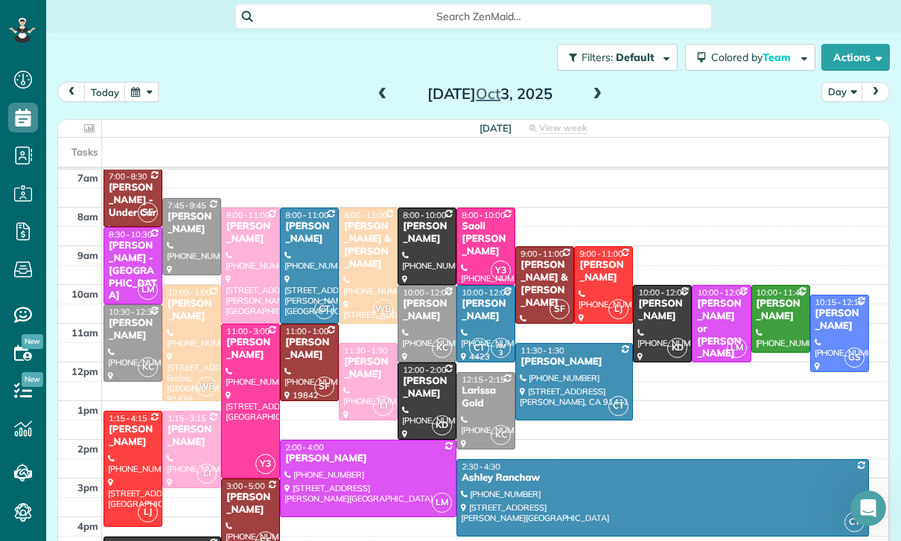
click at [128, 90] on button "button" at bounding box center [141, 92] width 34 height 20
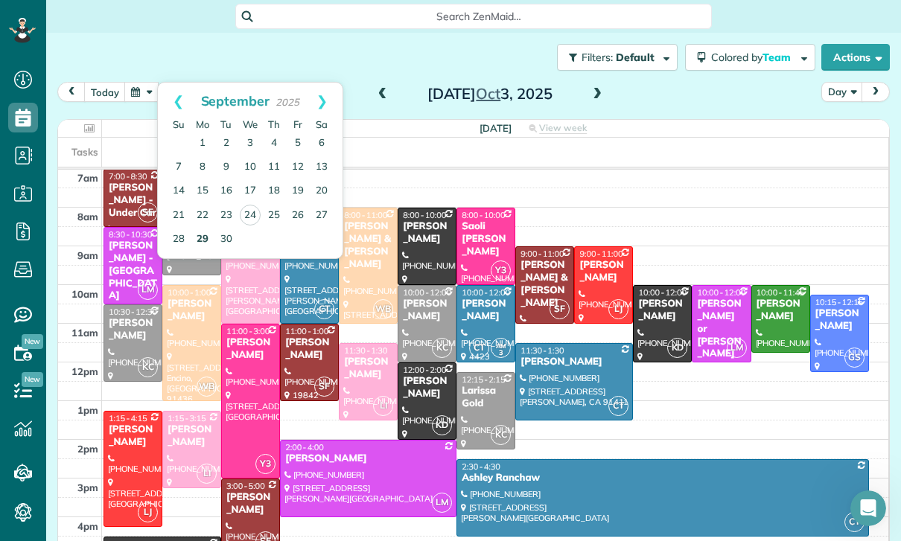
click at [208, 249] on link "29" at bounding box center [203, 240] width 24 height 24
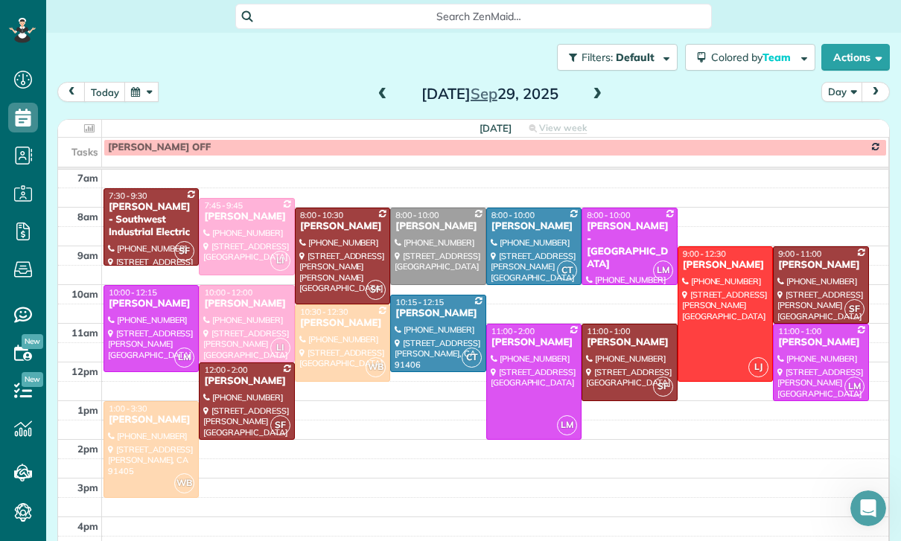
click at [139, 89] on button "button" at bounding box center [141, 92] width 34 height 20
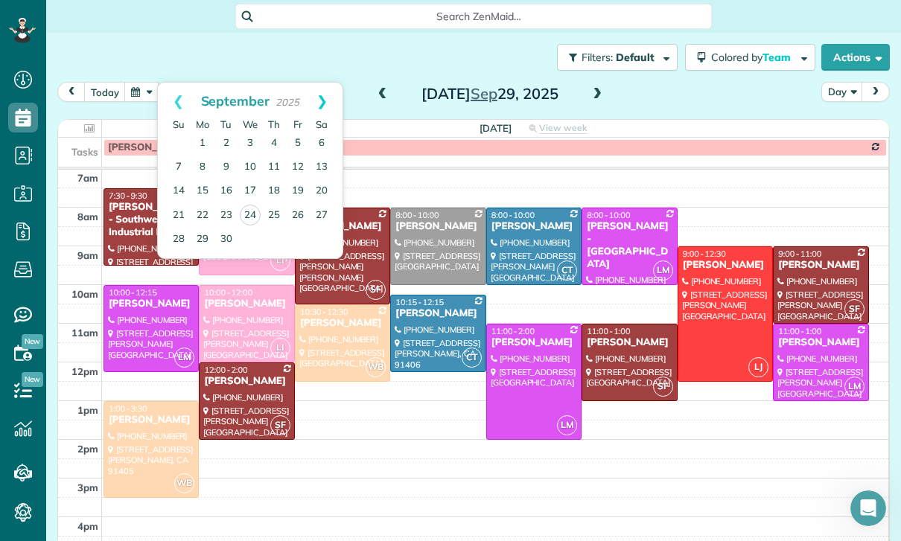
click at [329, 103] on link "Next" at bounding box center [321, 101] width 41 height 37
click at [211, 167] on link "6" at bounding box center [203, 168] width 24 height 24
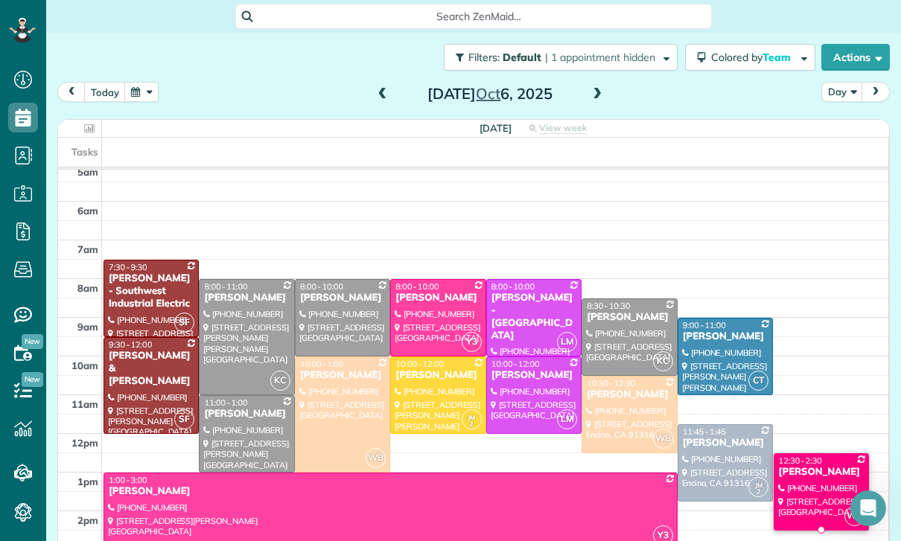
scroll to position [46, 0]
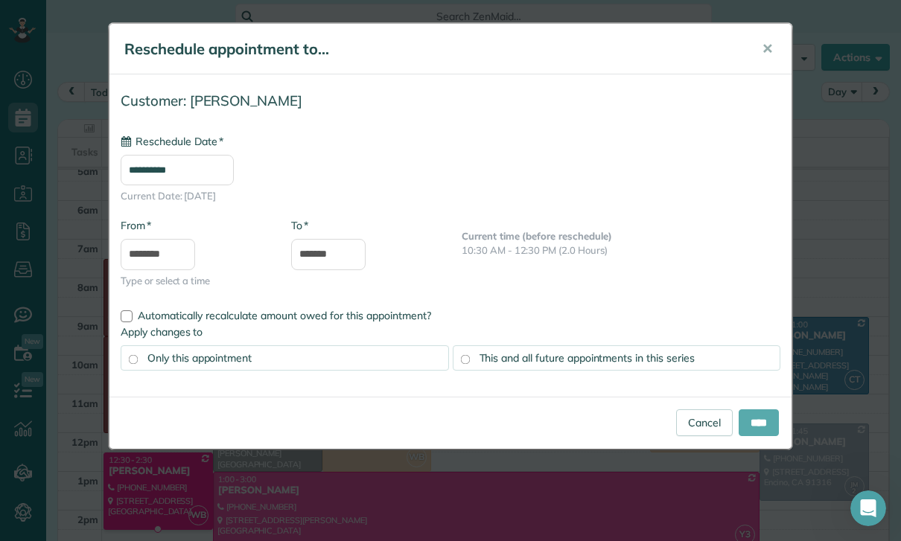
type input "**********"
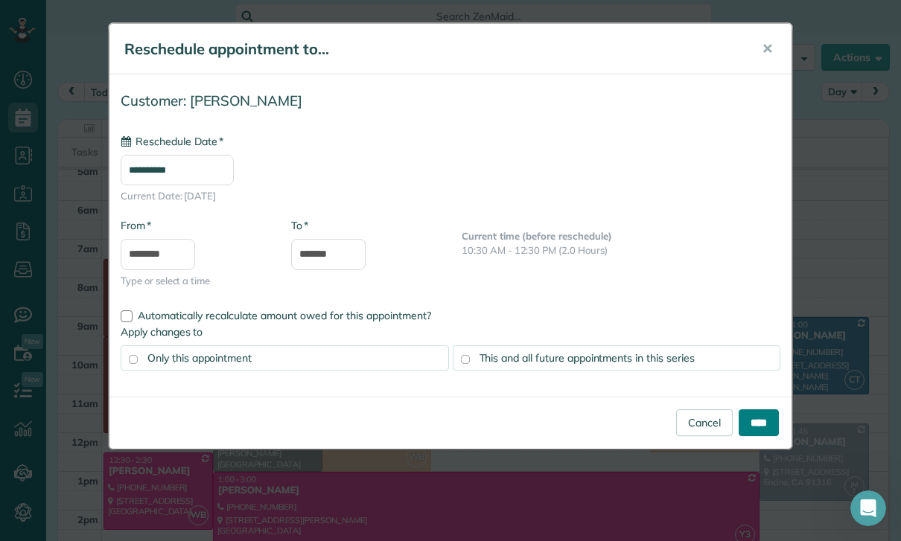
click at [755, 426] on input "****" at bounding box center [758, 422] width 40 height 27
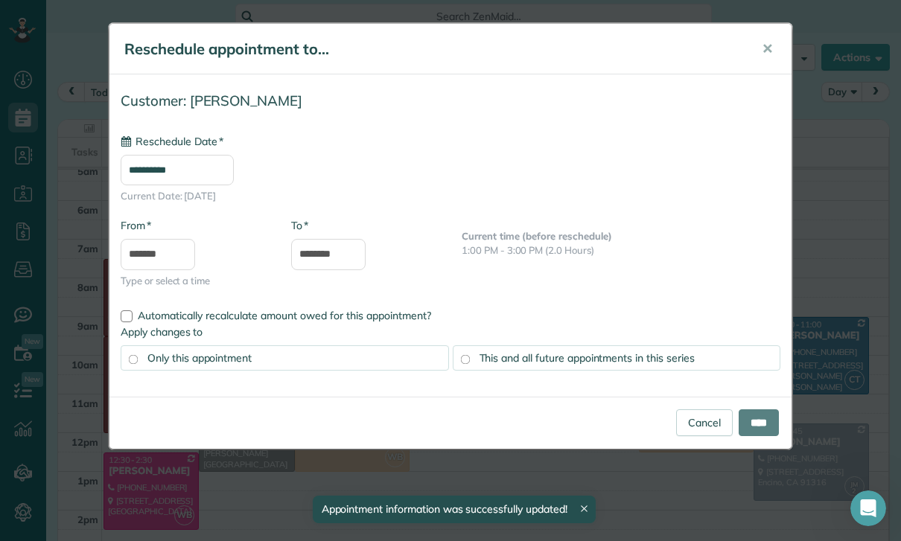
type input "**********"
click at [747, 426] on input "****" at bounding box center [758, 422] width 40 height 27
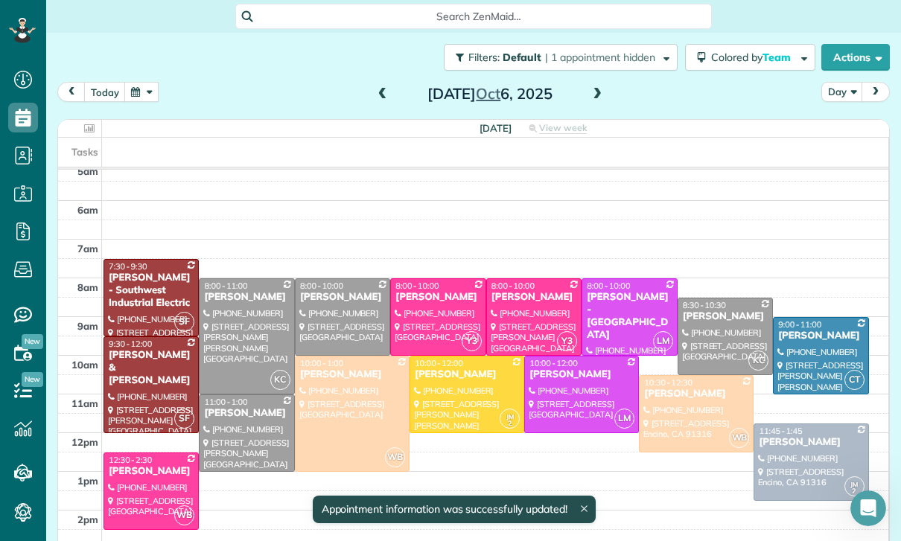
click at [537, 318] on div at bounding box center [534, 317] width 94 height 76
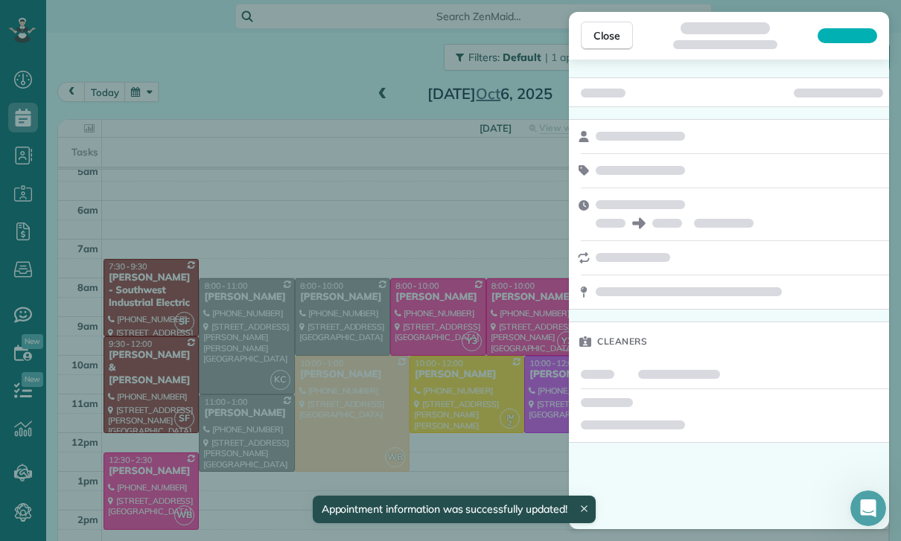
click at [428, 322] on div "Close Cleaners" at bounding box center [450, 270] width 901 height 541
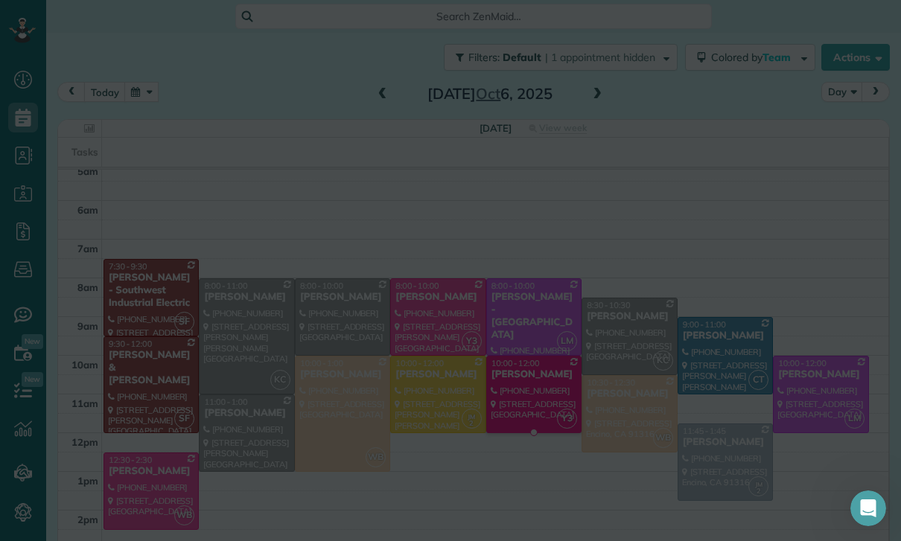
scroll to position [46, 0]
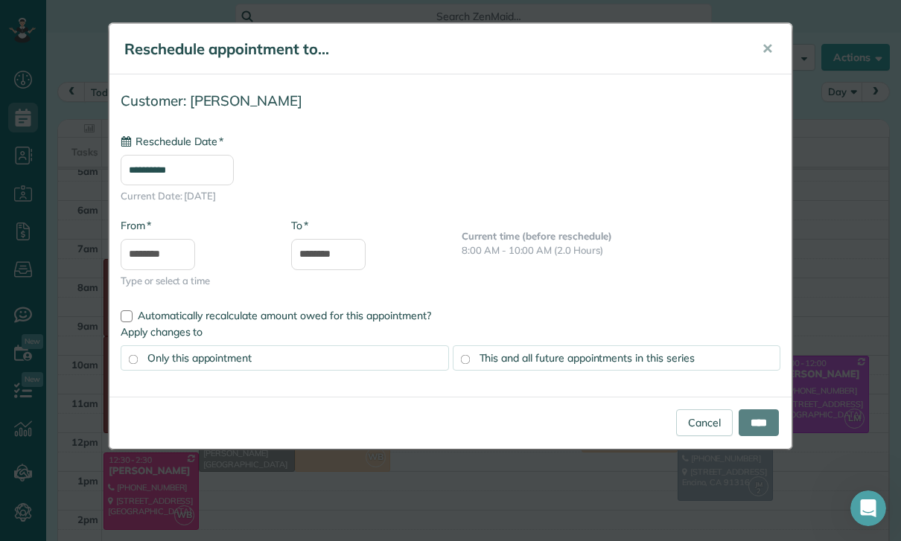
type input "**********"
click at [750, 433] on input "****" at bounding box center [758, 422] width 40 height 27
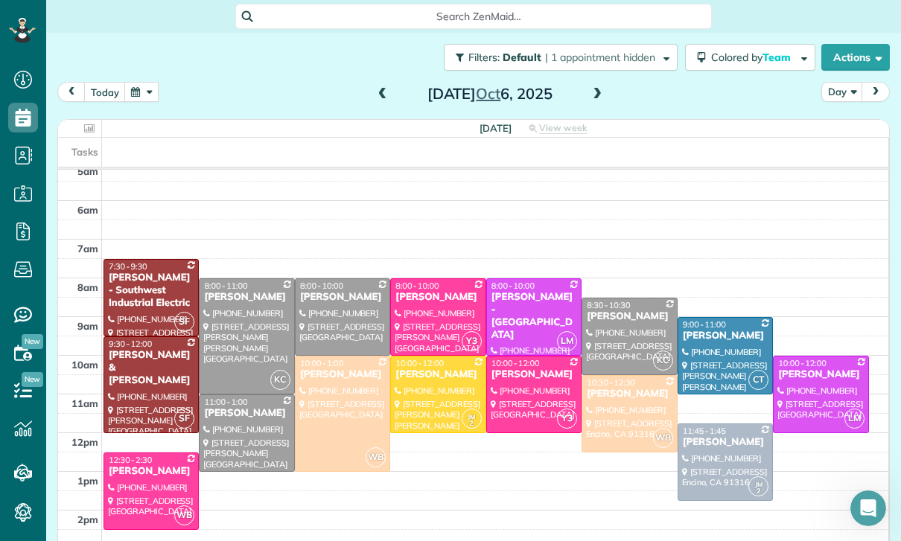
click at [139, 96] on button "button" at bounding box center [141, 92] width 34 height 20
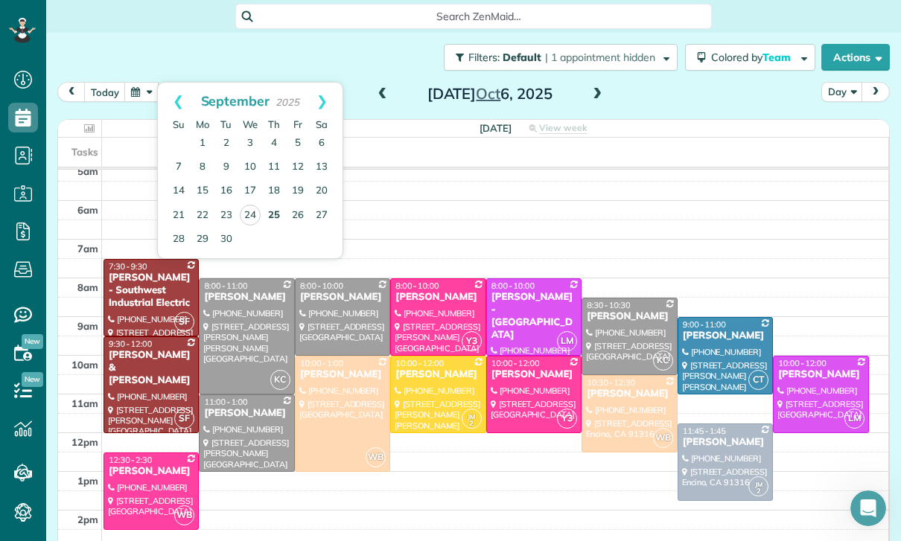
click at [271, 210] on link "25" at bounding box center [274, 216] width 24 height 24
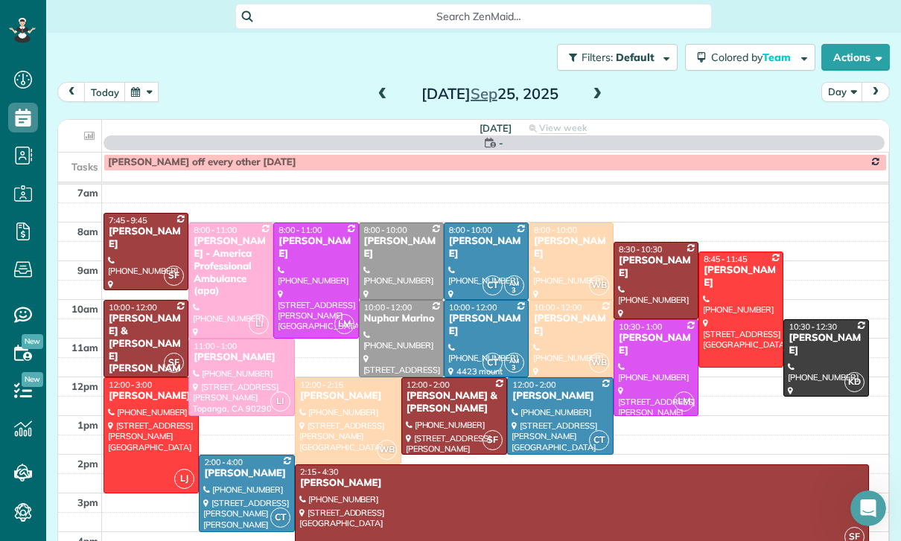
scroll to position [117, 0]
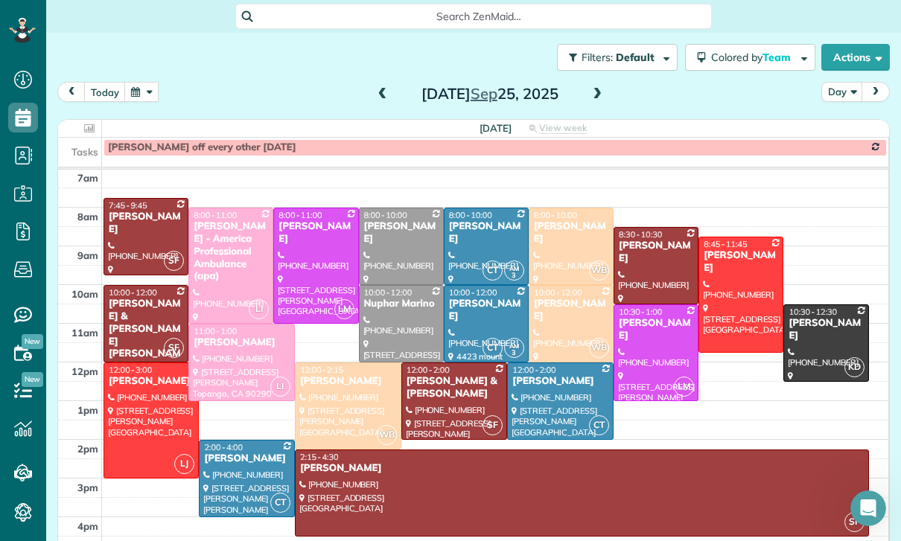
click at [233, 356] on div at bounding box center [241, 363] width 105 height 76
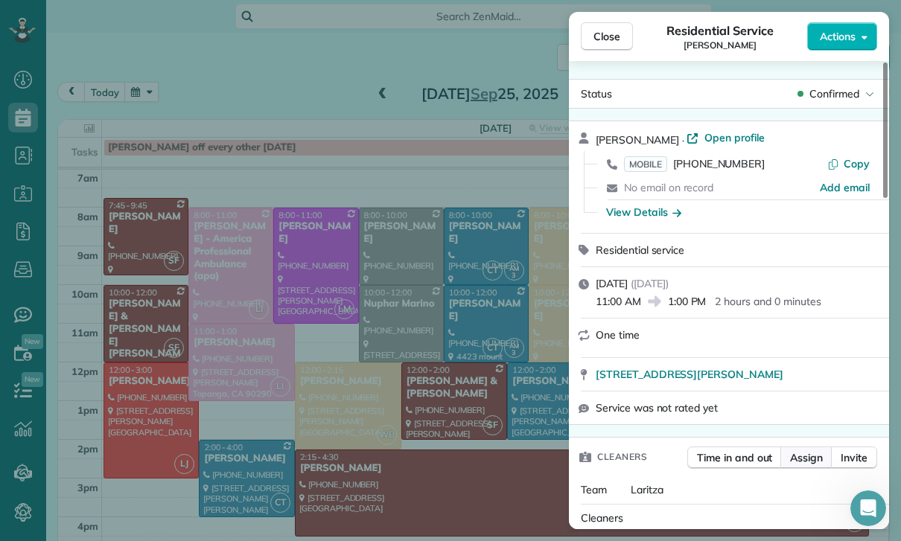
click at [820, 462] on span "Assign" at bounding box center [806, 457] width 33 height 15
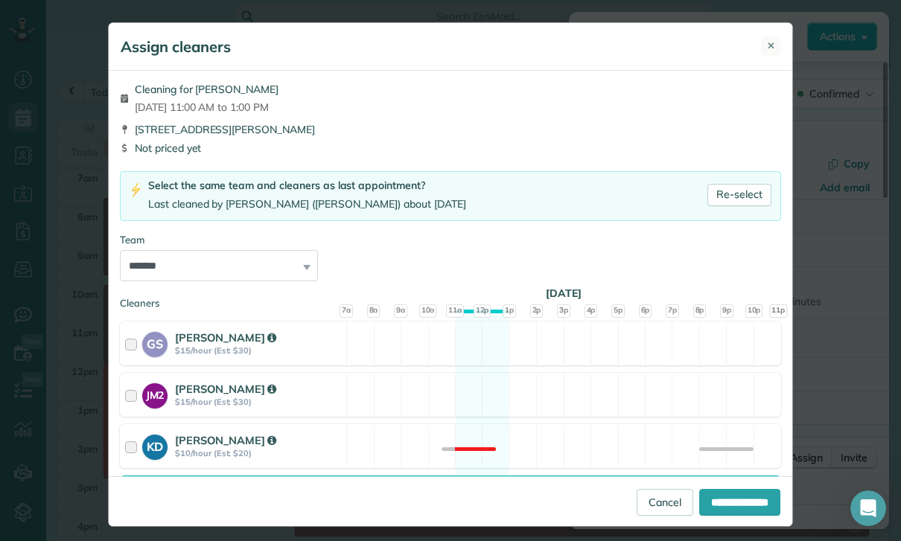
click at [772, 54] on button "✕" at bounding box center [770, 45] width 19 height 19
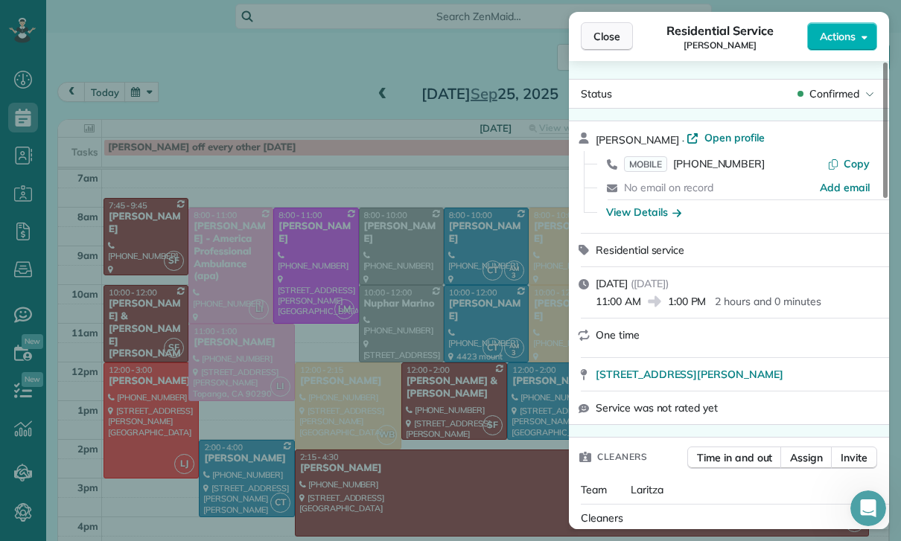
click at [601, 38] on span "Close" at bounding box center [606, 36] width 27 height 15
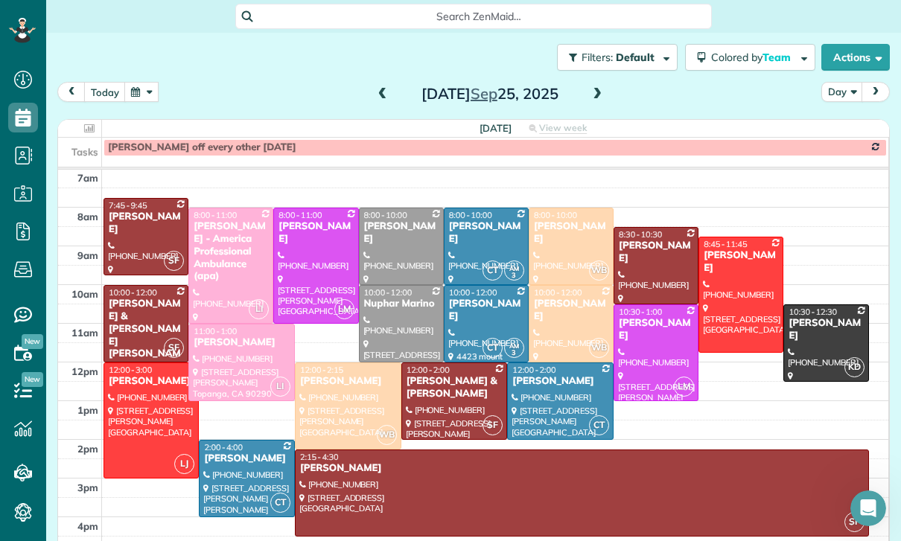
click at [150, 100] on button "button" at bounding box center [141, 92] width 34 height 20
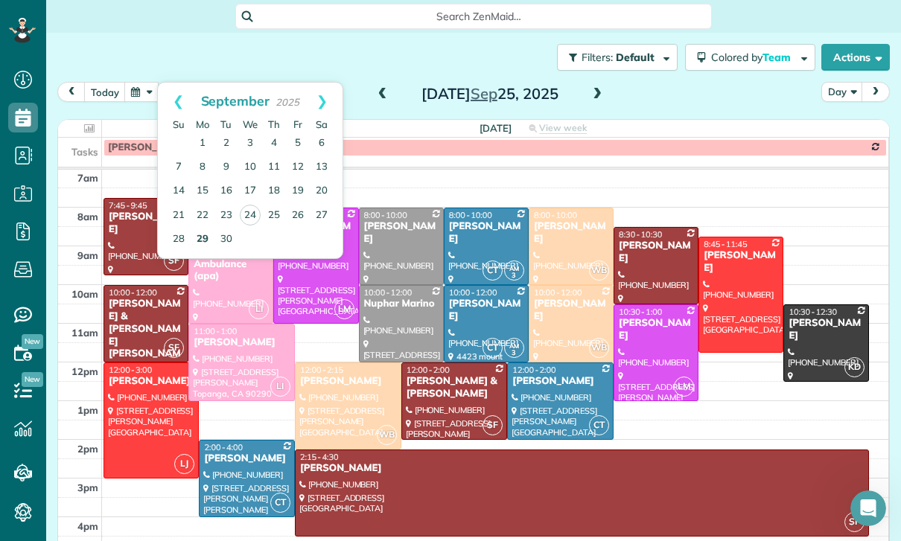
click at [202, 240] on link "29" at bounding box center [203, 240] width 24 height 24
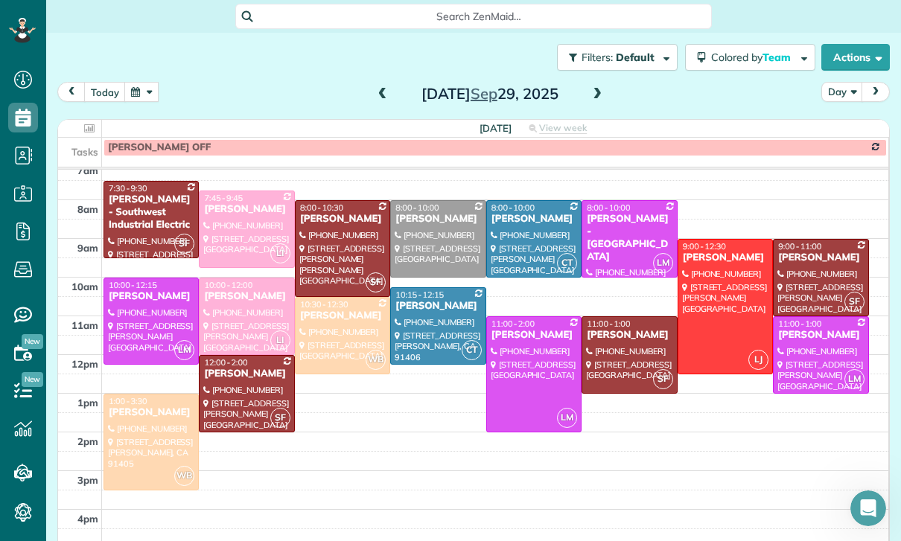
scroll to position [132, 0]
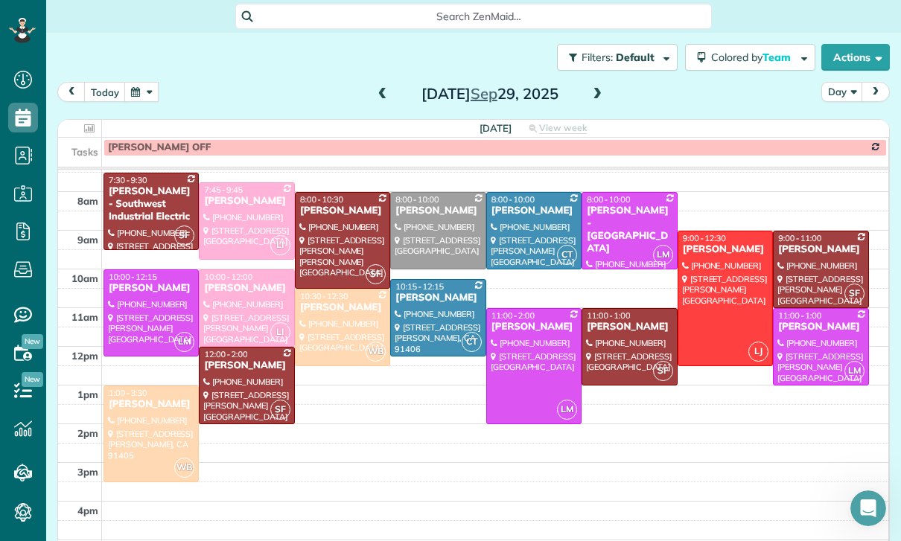
click at [135, 430] on div at bounding box center [151, 433] width 94 height 95
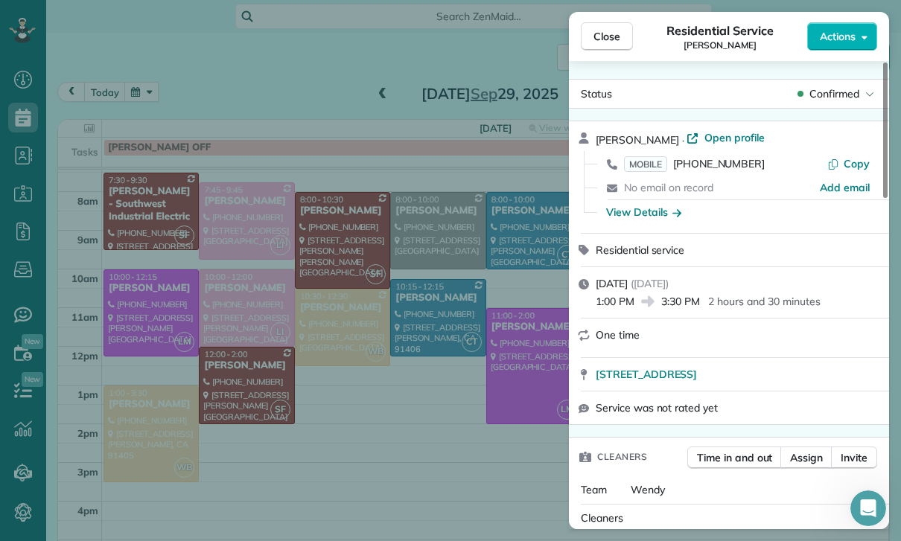
click at [330, 370] on div "Close Residential Service Camille Jordan Actions Status Confirmed Camille Jorda…" at bounding box center [450, 270] width 901 height 541
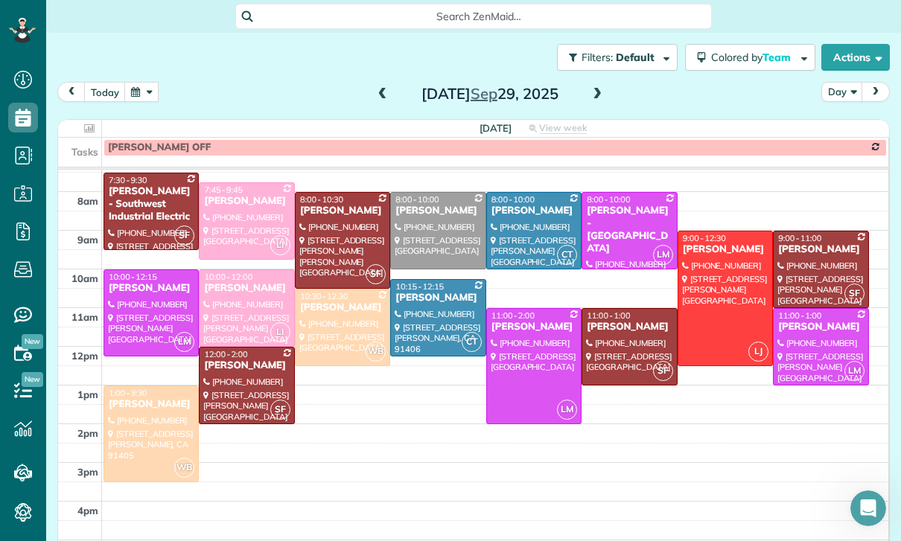
click at [381, 87] on span at bounding box center [382, 94] width 16 height 22
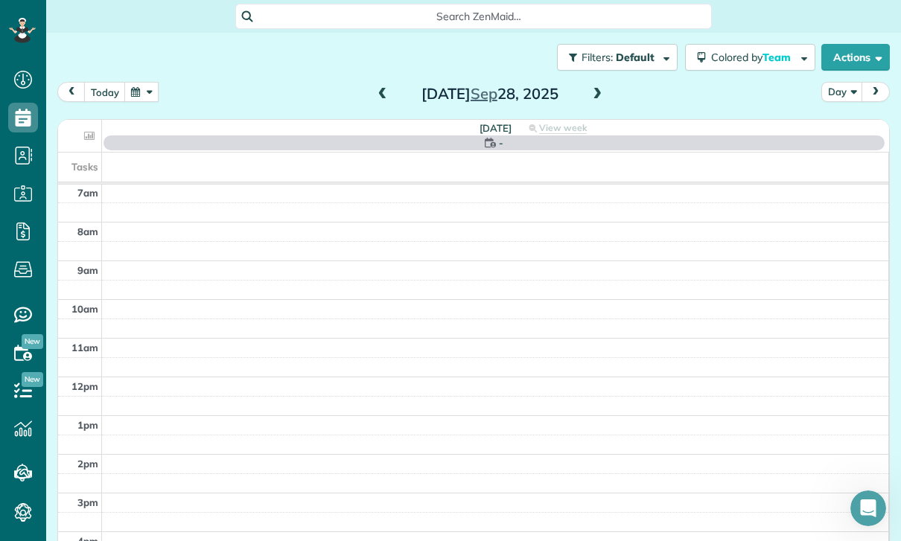
scroll to position [117, 0]
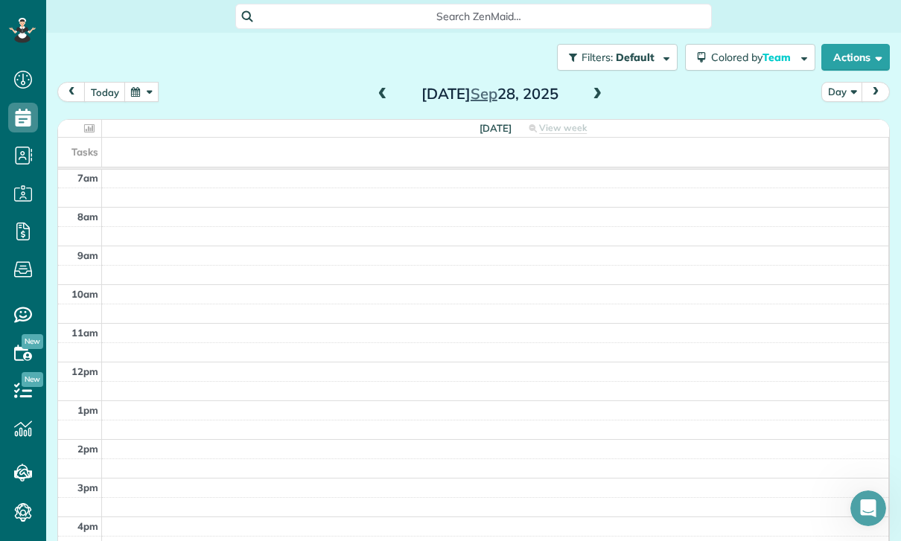
click at [603, 91] on span at bounding box center [597, 94] width 16 height 13
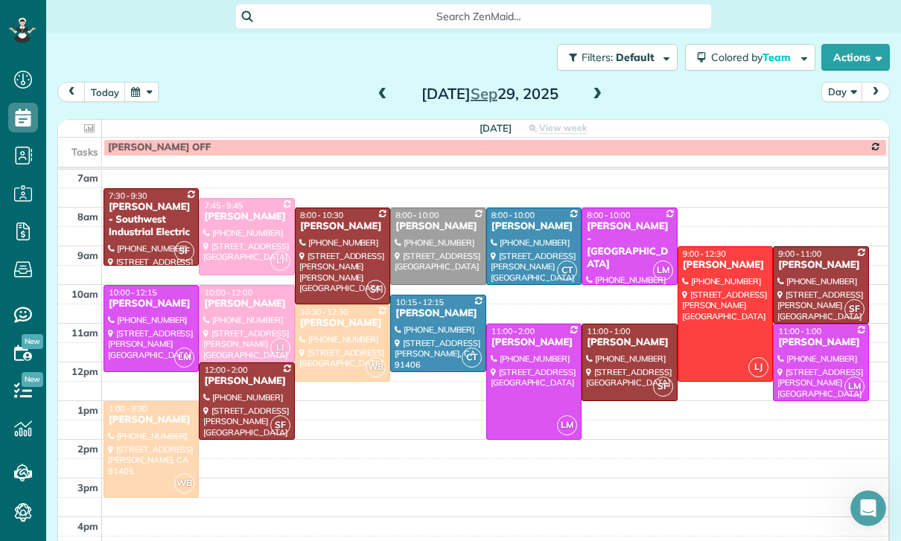
click at [149, 447] on div at bounding box center [151, 449] width 94 height 95
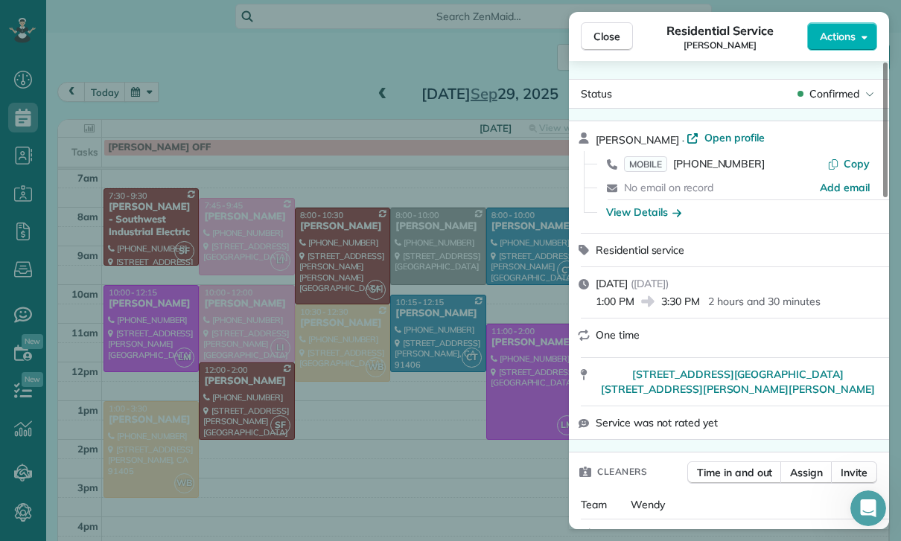
click at [23, 135] on div "Close Residential Service Camille Jordan Actions Status Confirmed Camille Jorda…" at bounding box center [450, 270] width 901 height 541
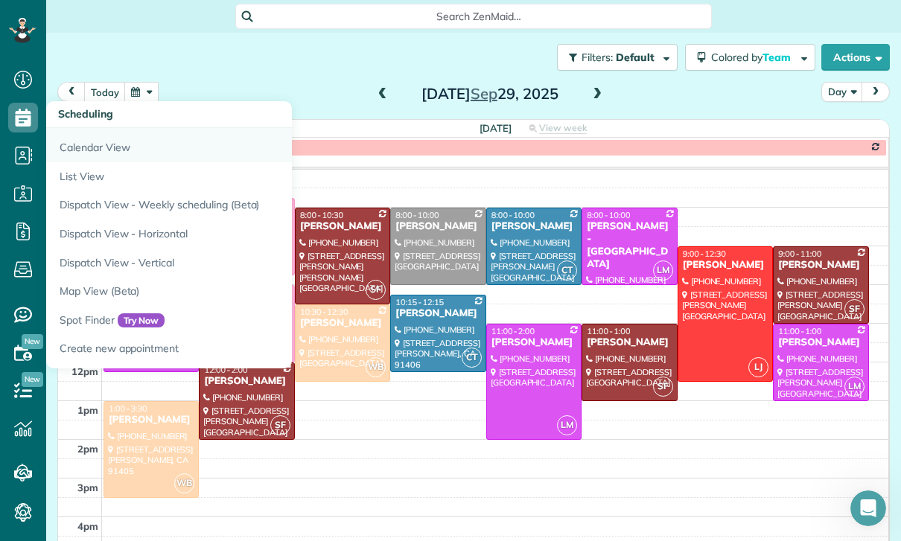
click at [103, 148] on link "Calendar View" at bounding box center [232, 145] width 372 height 34
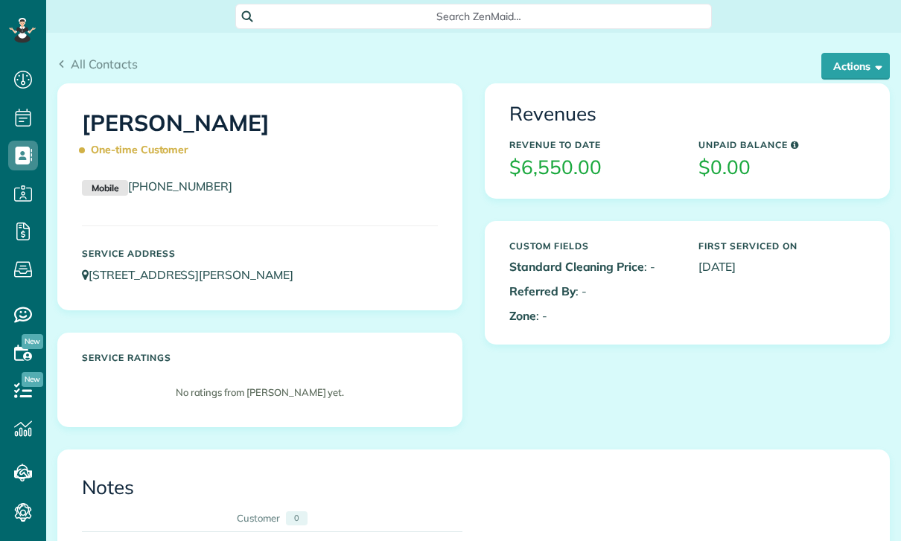
scroll to position [543, 0]
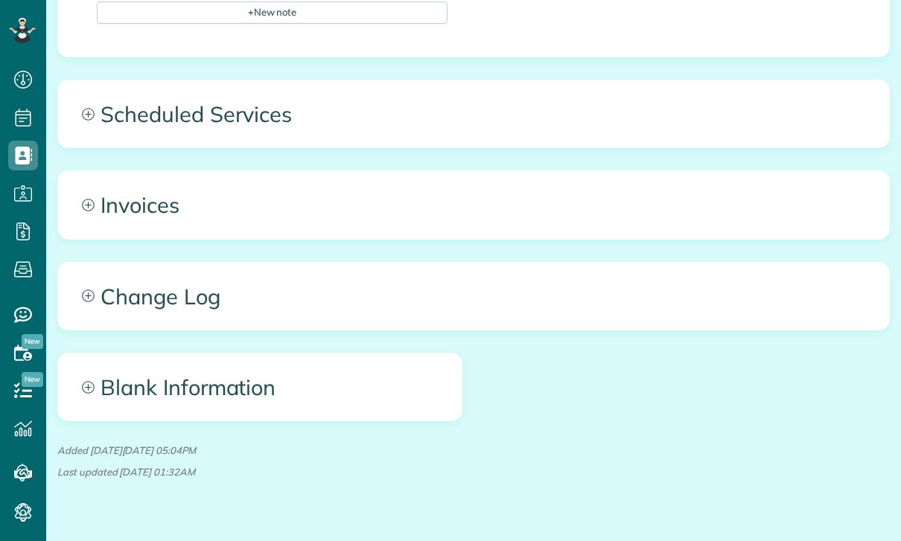
click at [231, 119] on span "Scheduled Services" at bounding box center [473, 113] width 831 height 67
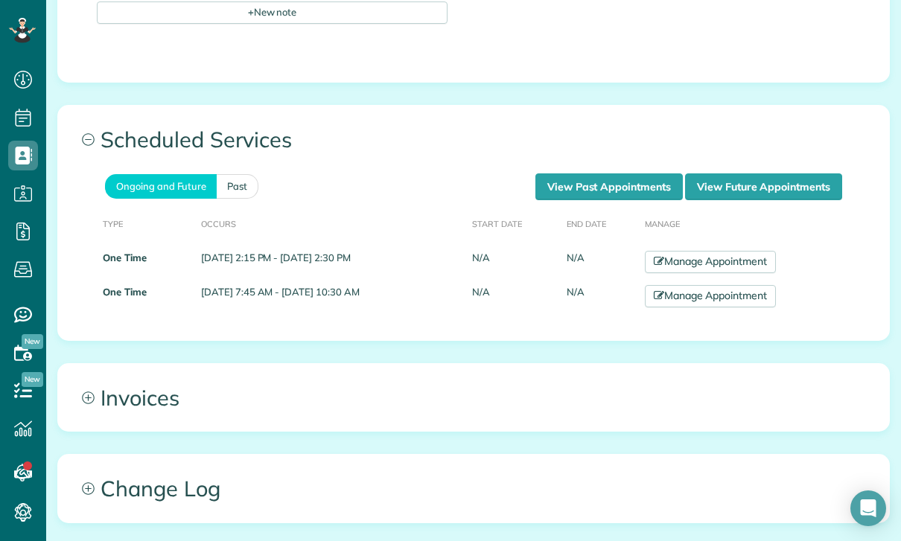
click at [722, 300] on link "Manage Appointment" at bounding box center [710, 296] width 131 height 22
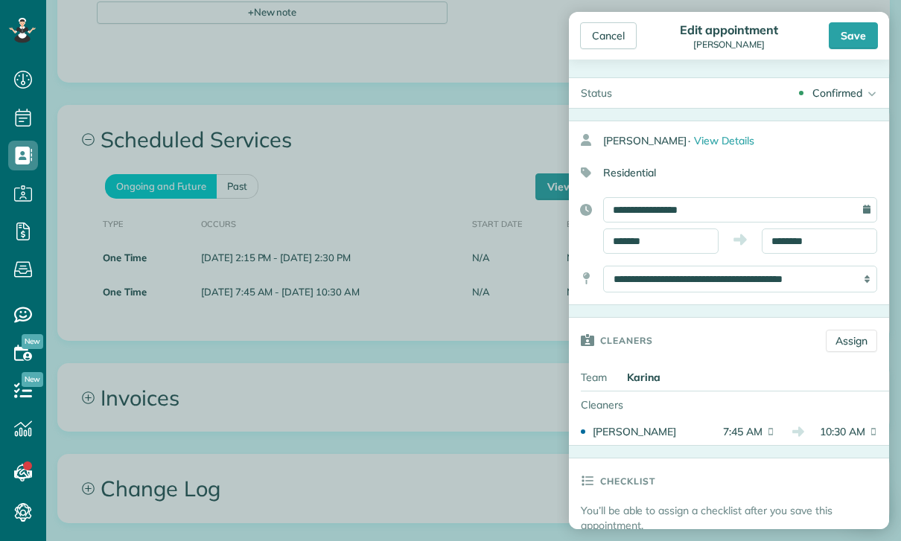
click at [857, 39] on div "Save" at bounding box center [852, 35] width 49 height 27
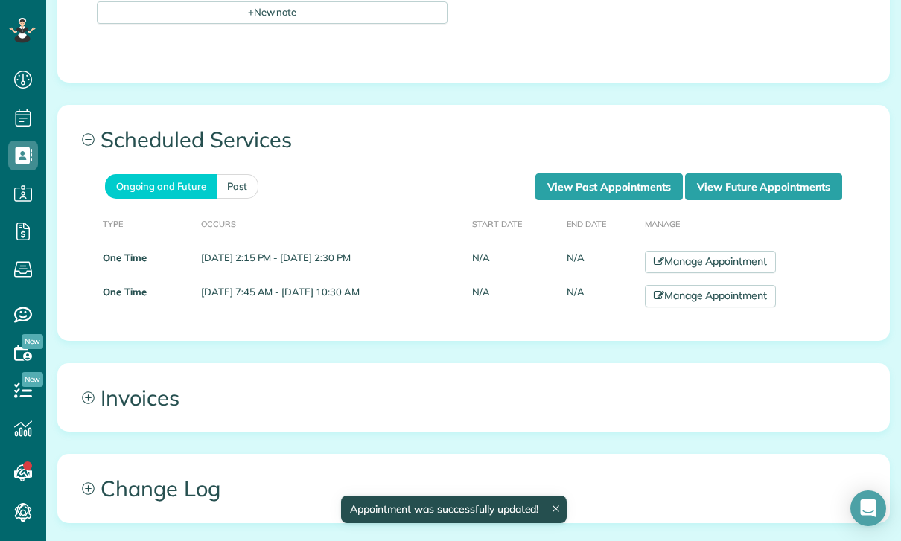
click at [746, 298] on link "Manage Appointment" at bounding box center [710, 296] width 131 height 22
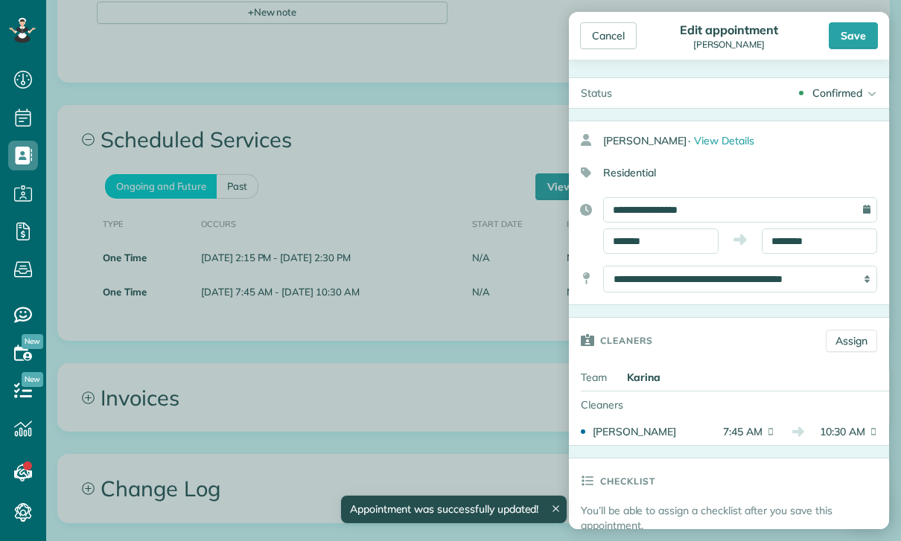
click at [871, 36] on div "Save" at bounding box center [852, 35] width 49 height 27
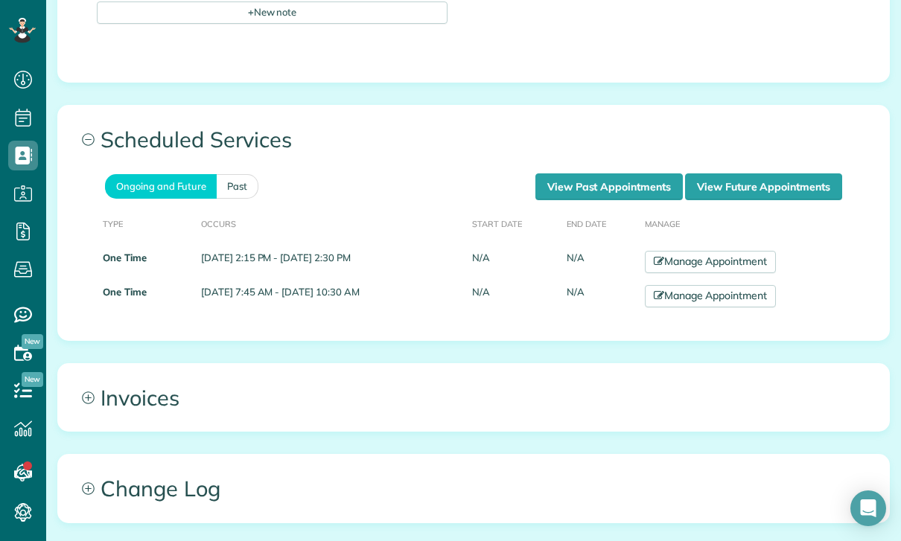
click at [230, 194] on link "Past" at bounding box center [238, 186] width 42 height 25
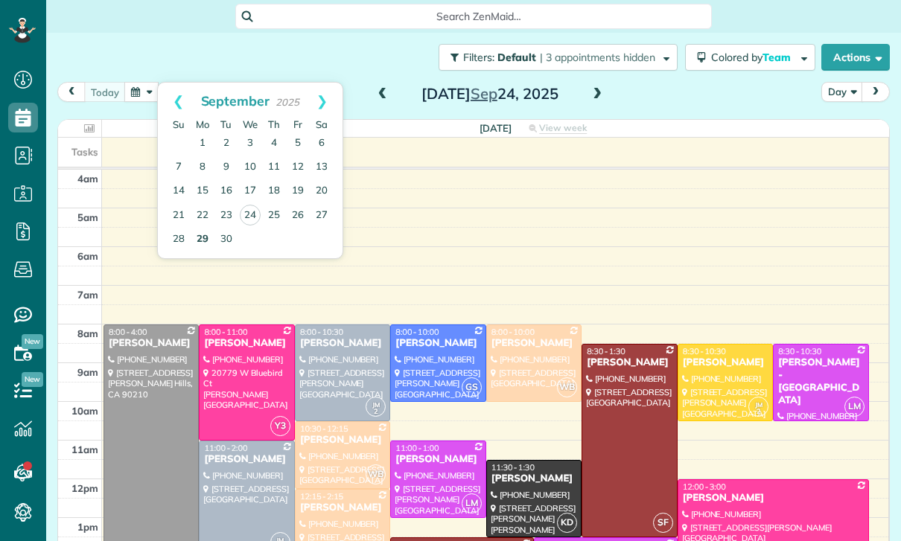
scroll to position [7, 7]
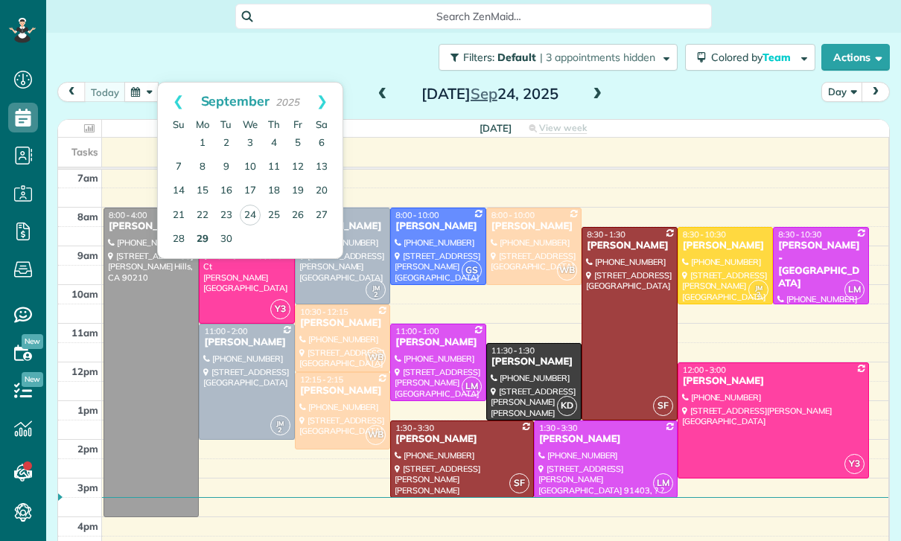
click at [203, 239] on link "29" at bounding box center [203, 240] width 24 height 24
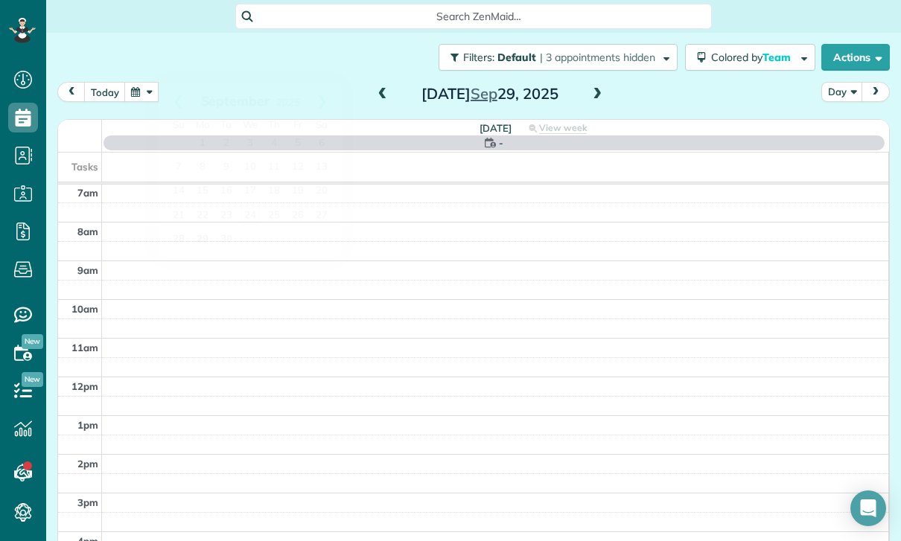
scroll to position [117, 0]
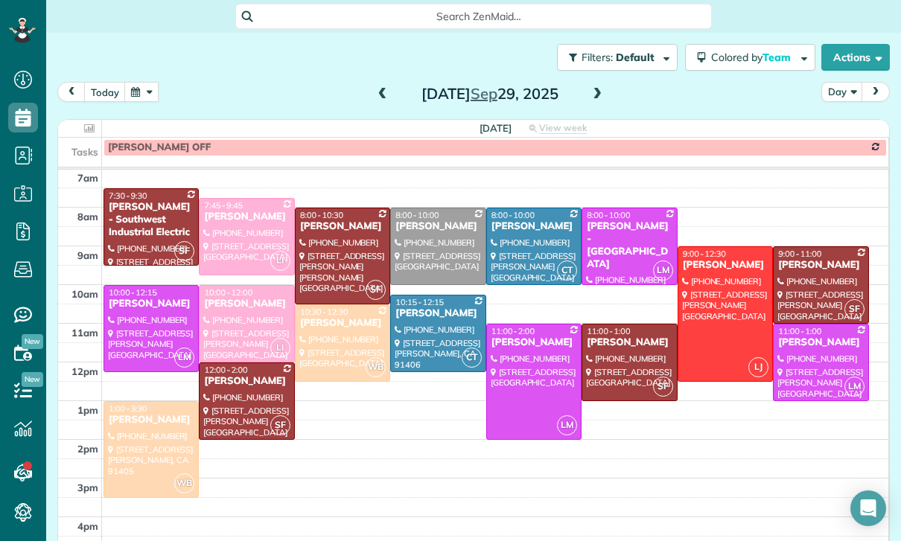
click at [144, 445] on div at bounding box center [151, 449] width 94 height 95
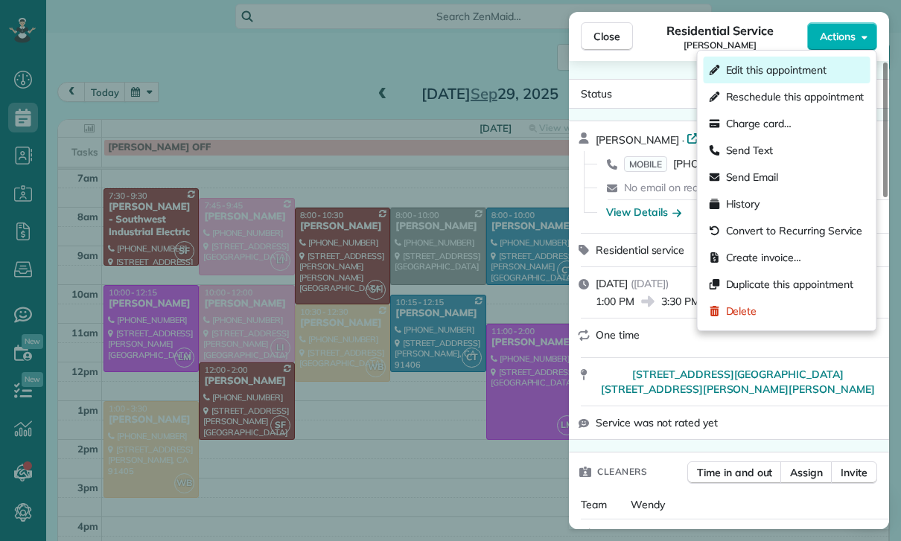
click at [770, 74] on span "Edit this appointment" at bounding box center [776, 70] width 100 height 15
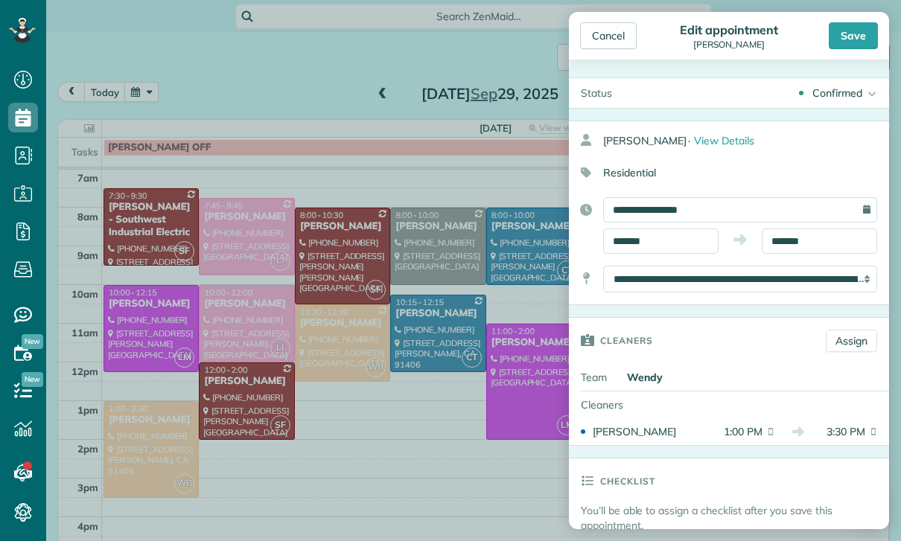
click at [694, 292] on select "**********" at bounding box center [740, 279] width 274 height 27
click at [782, 274] on select "**********" at bounding box center [740, 279] width 274 height 27
click at [747, 278] on select "**********" at bounding box center [740, 279] width 274 height 27
click at [729, 279] on select "**********" at bounding box center [740, 279] width 274 height 27
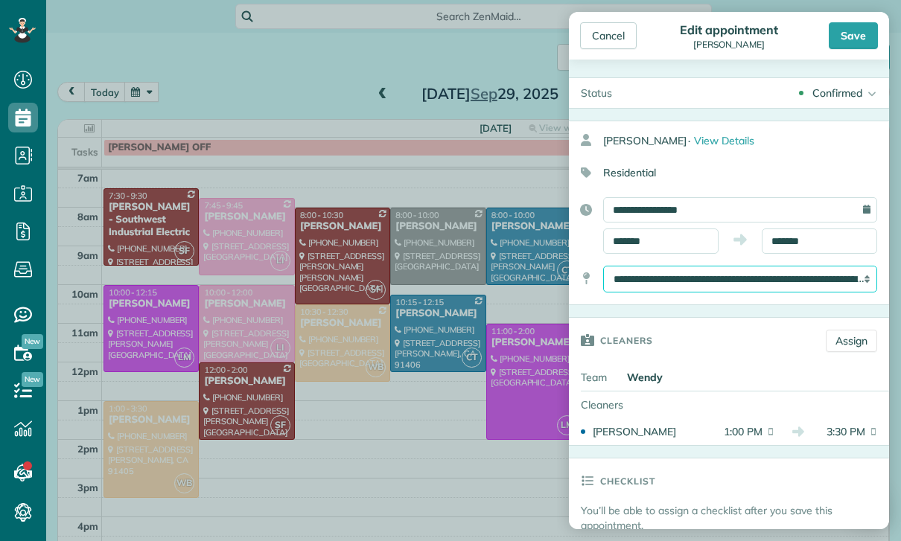
select select "*"
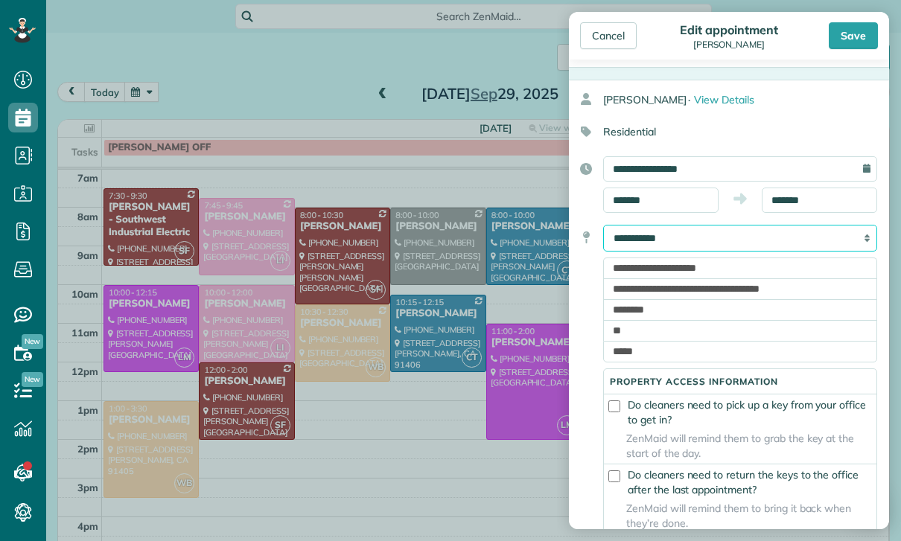
scroll to position [57, 0]
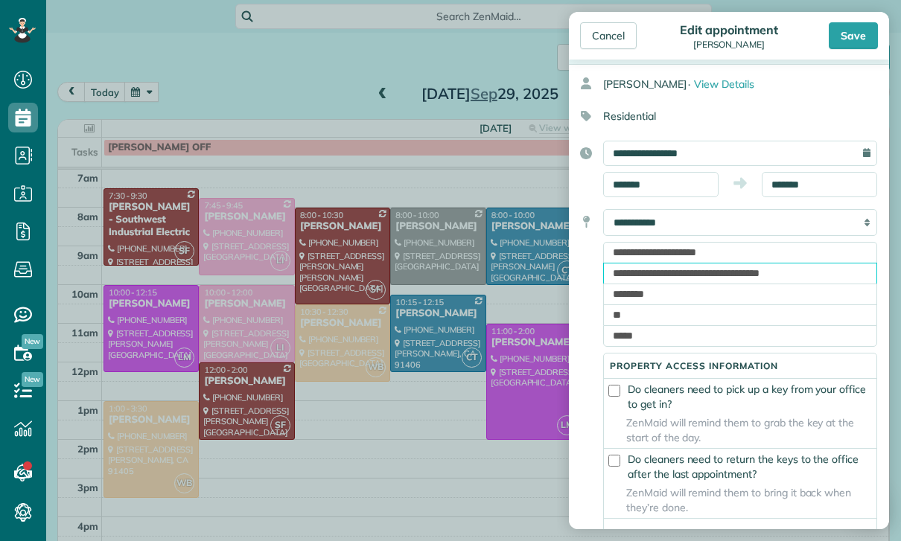
click at [619, 284] on input "**********" at bounding box center [740, 273] width 274 height 21
click at [415, 423] on body "Dashboard Scheduling Calendar View List View Dispatch View - Weekly scheduling …" at bounding box center [450, 270] width 901 height 541
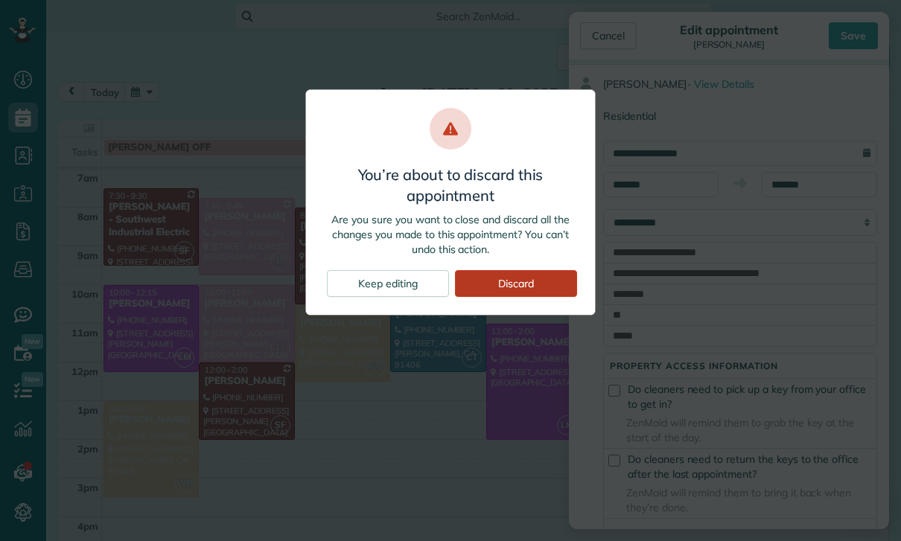
click at [512, 286] on div "Discard" at bounding box center [516, 283] width 122 height 27
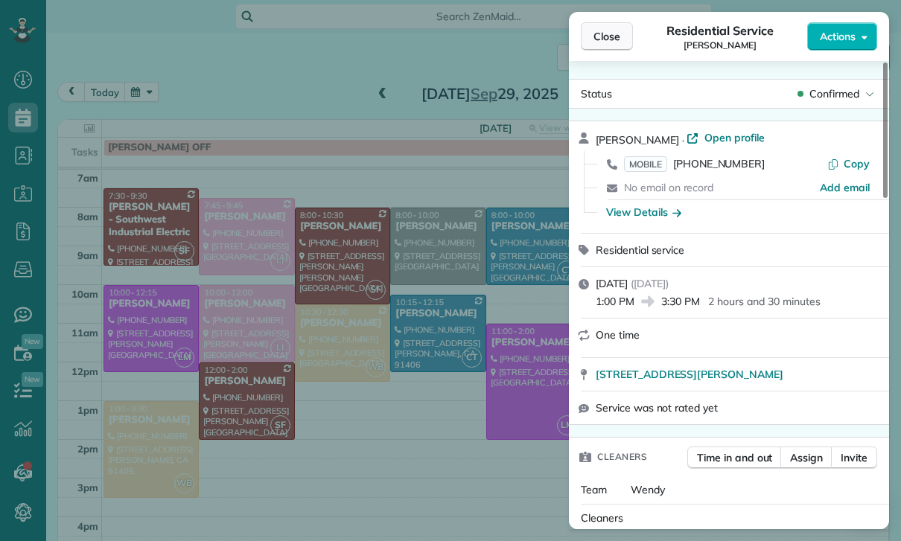
click at [598, 39] on span "Close" at bounding box center [606, 36] width 27 height 15
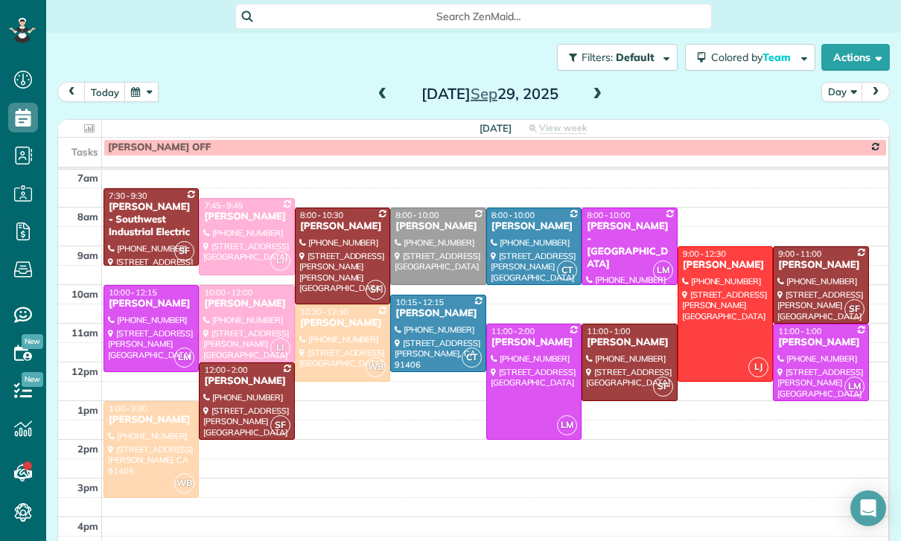
click at [144, 84] on button "button" at bounding box center [141, 92] width 34 height 20
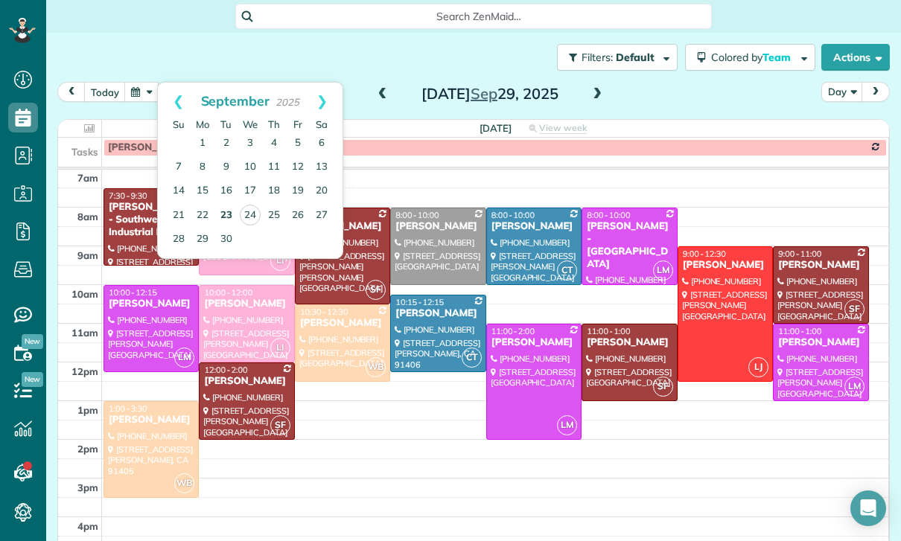
click at [225, 205] on link "23" at bounding box center [226, 216] width 24 height 24
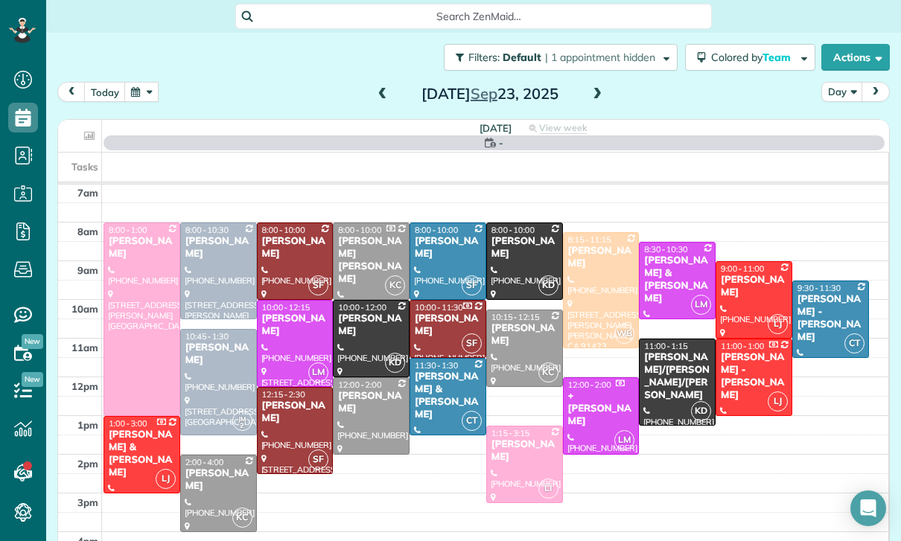
click at [592, 89] on span at bounding box center [597, 94] width 16 height 13
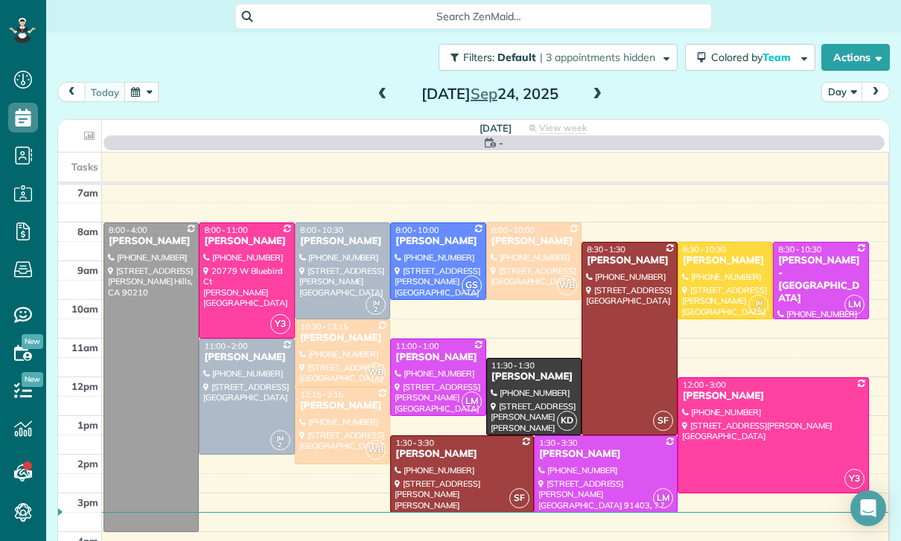
scroll to position [117, 0]
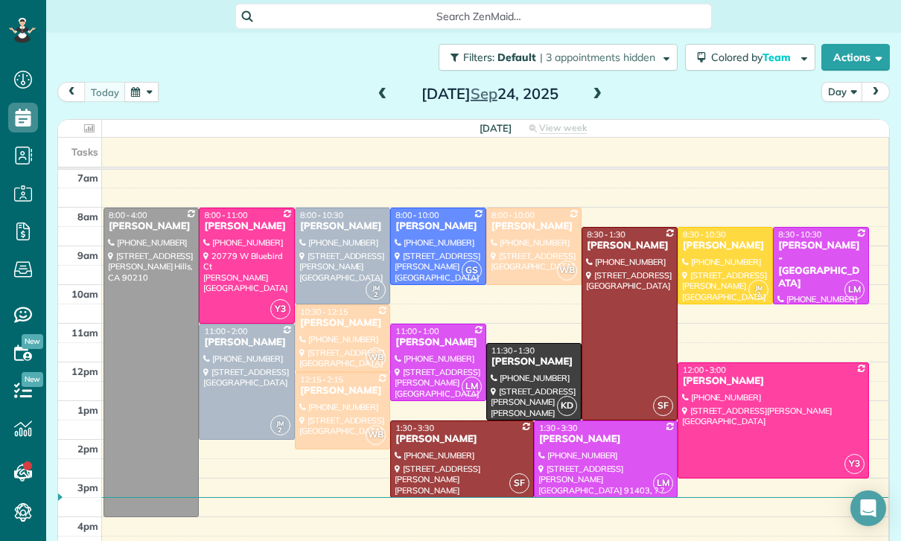
click at [147, 86] on button "button" at bounding box center [141, 92] width 34 height 20
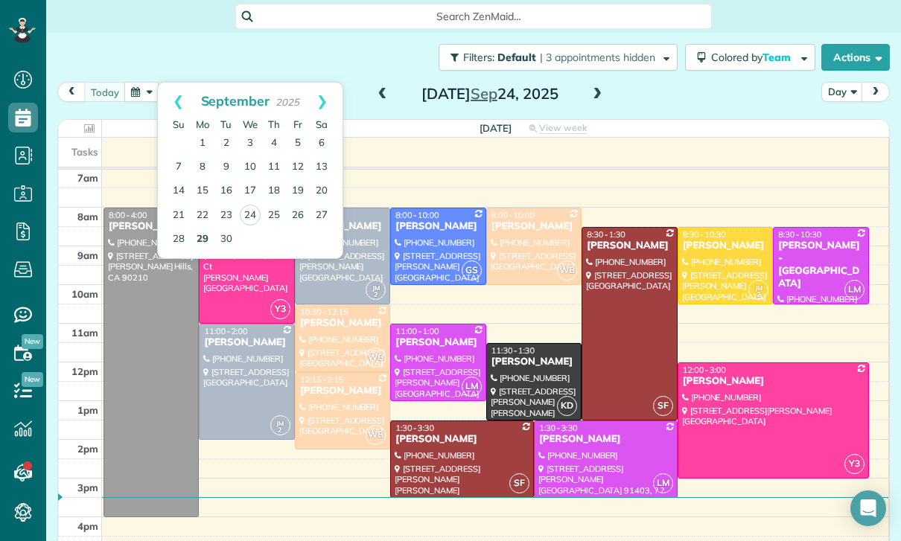
click at [200, 230] on link "29" at bounding box center [203, 240] width 24 height 24
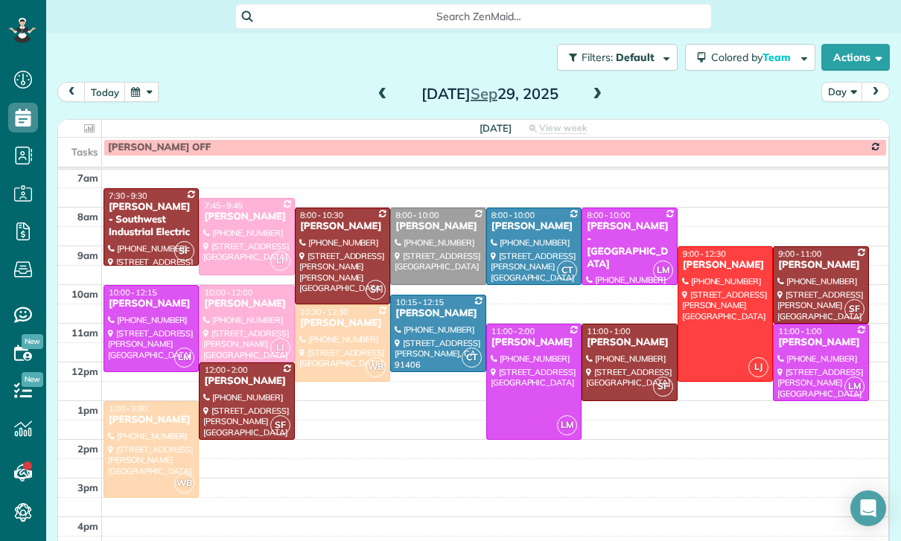
click at [141, 442] on div at bounding box center [151, 449] width 94 height 95
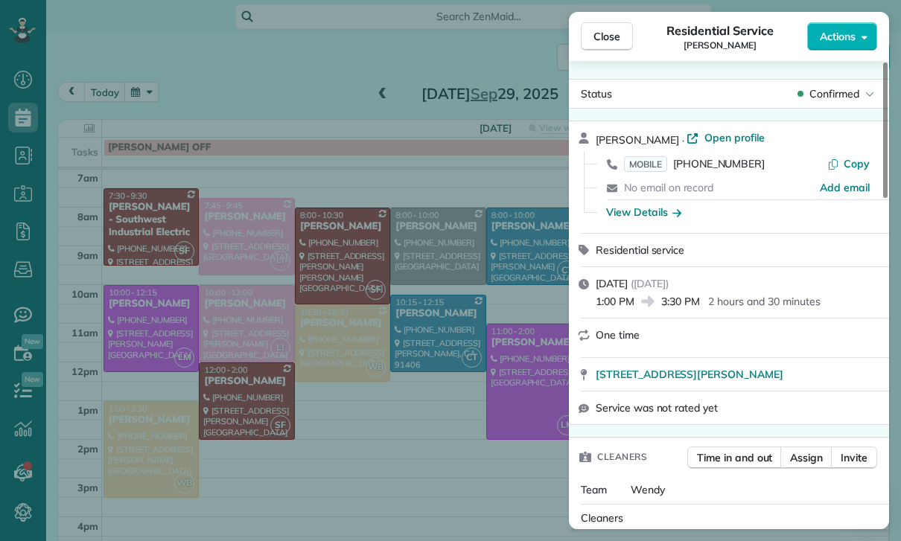
click at [216, 71] on div "Close Residential Service Camille Jordan Actions Status Confirmed Camille Jorda…" at bounding box center [450, 270] width 901 height 541
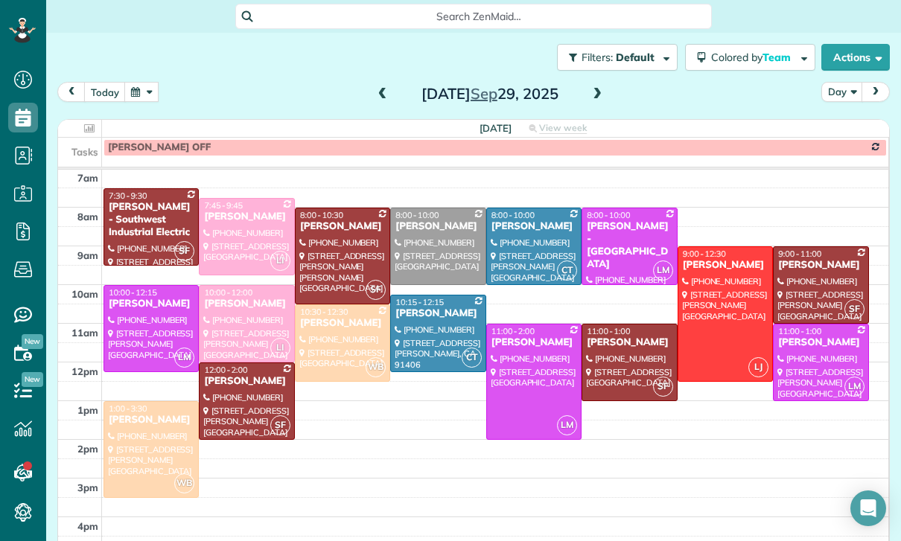
click at [138, 82] on button "button" at bounding box center [141, 92] width 34 height 20
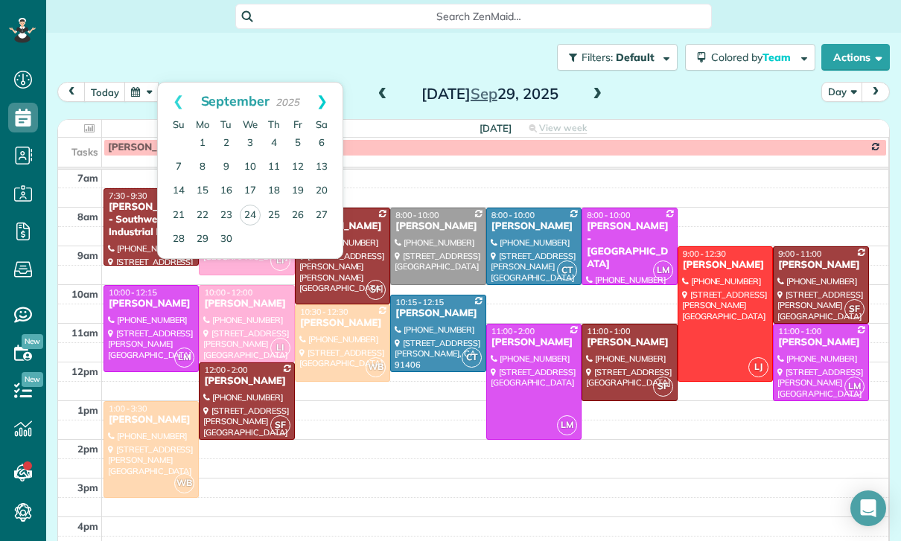
click at [330, 87] on link "Next" at bounding box center [321, 101] width 41 height 37
click at [203, 156] on link "6" at bounding box center [203, 168] width 24 height 24
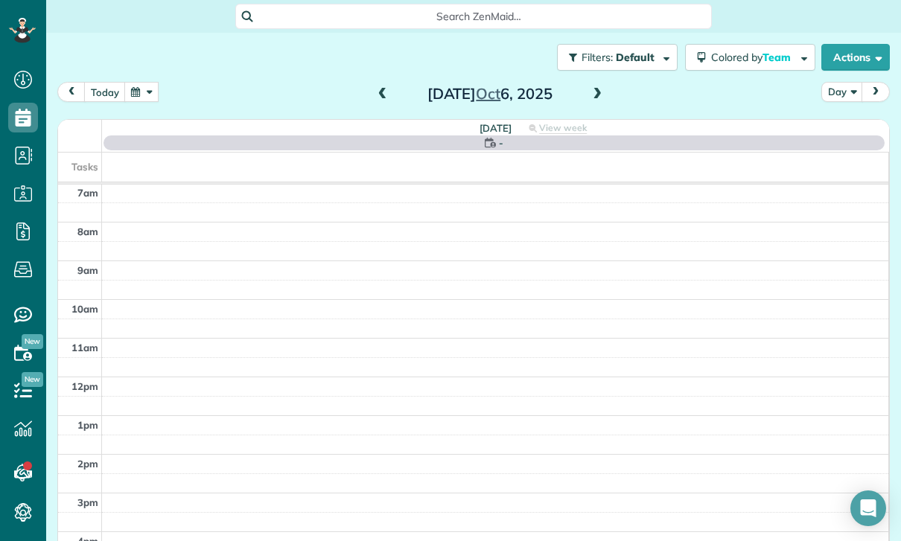
scroll to position [117, 0]
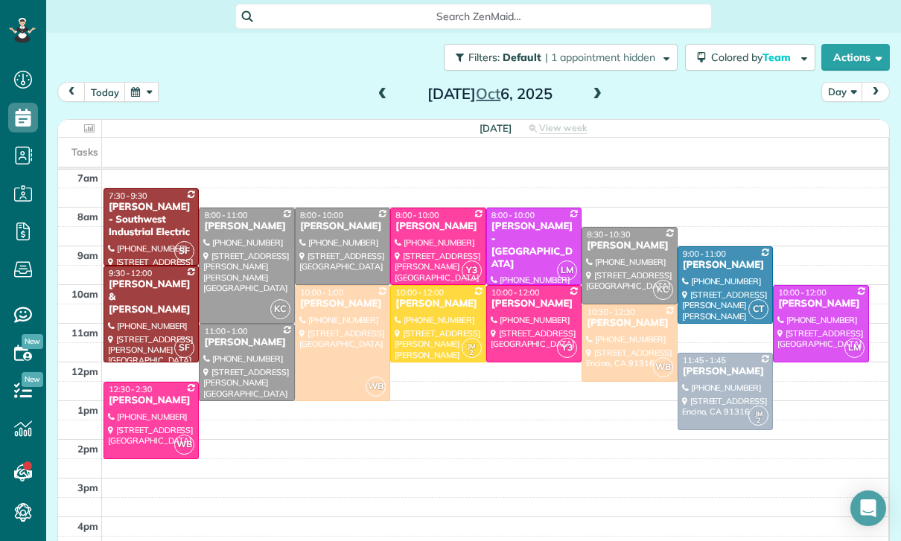
click at [149, 66] on div "Filters: Default | 1 appointment hidden Colored by Team Color by Cleaner Color …" at bounding box center [473, 57] width 854 height 49
click at [140, 86] on button "button" at bounding box center [141, 92] width 34 height 20
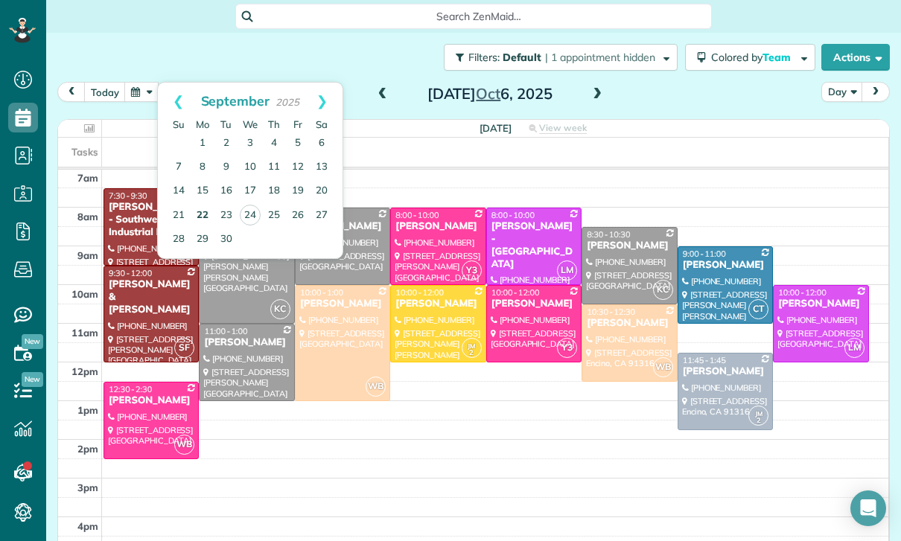
click at [209, 204] on link "22" at bounding box center [203, 216] width 24 height 24
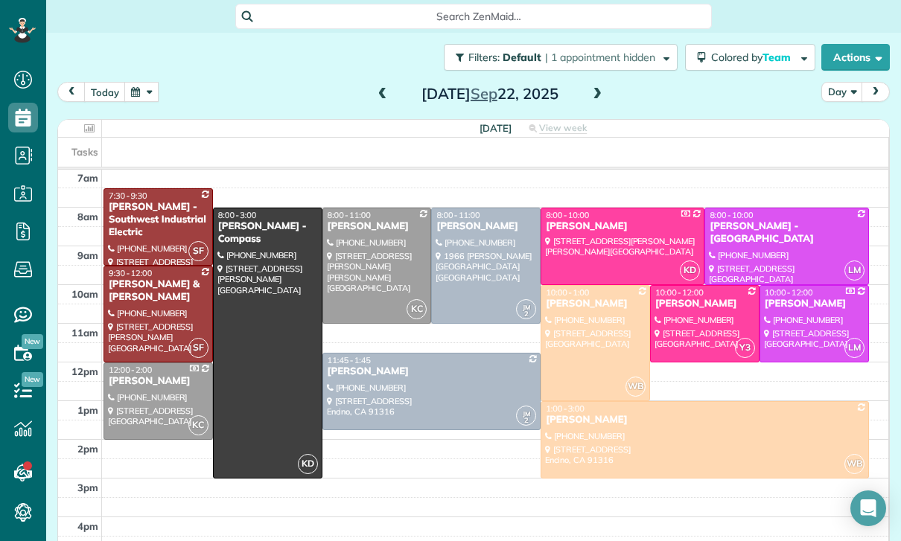
click at [600, 88] on span at bounding box center [597, 94] width 16 height 13
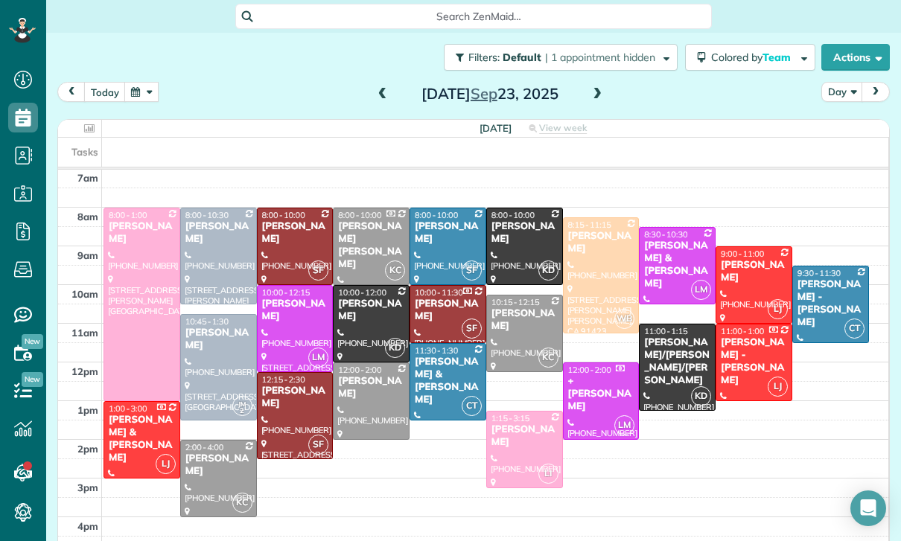
click at [597, 269] on div at bounding box center [600, 275] width 75 height 115
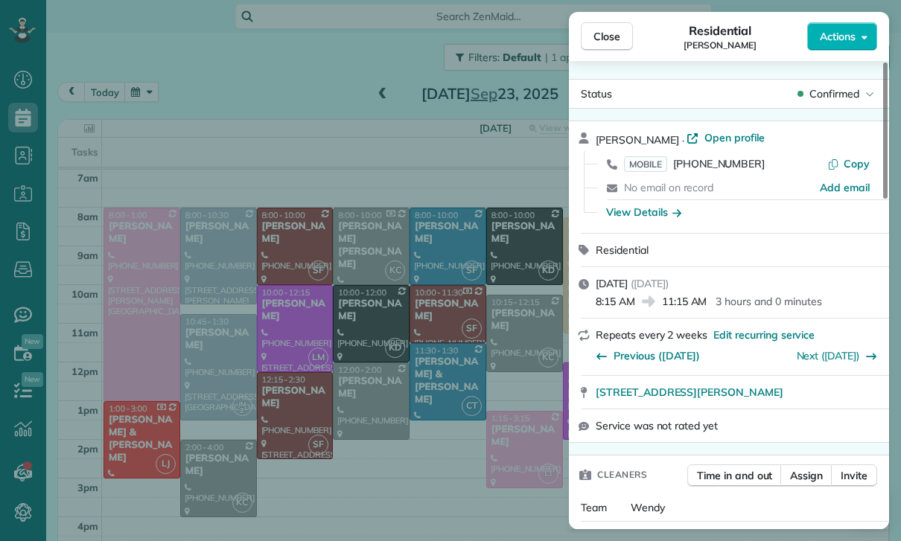
click at [399, 369] on div "Close Residential Jill Imani Actions Status Confirmed Jill Imani · Open profile…" at bounding box center [450, 270] width 901 height 541
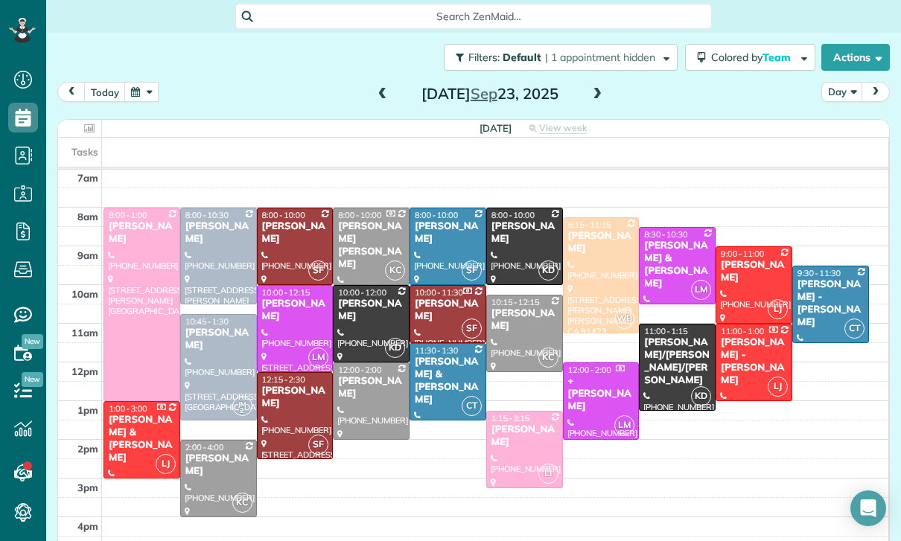
click at [136, 82] on button "button" at bounding box center [141, 92] width 34 height 20
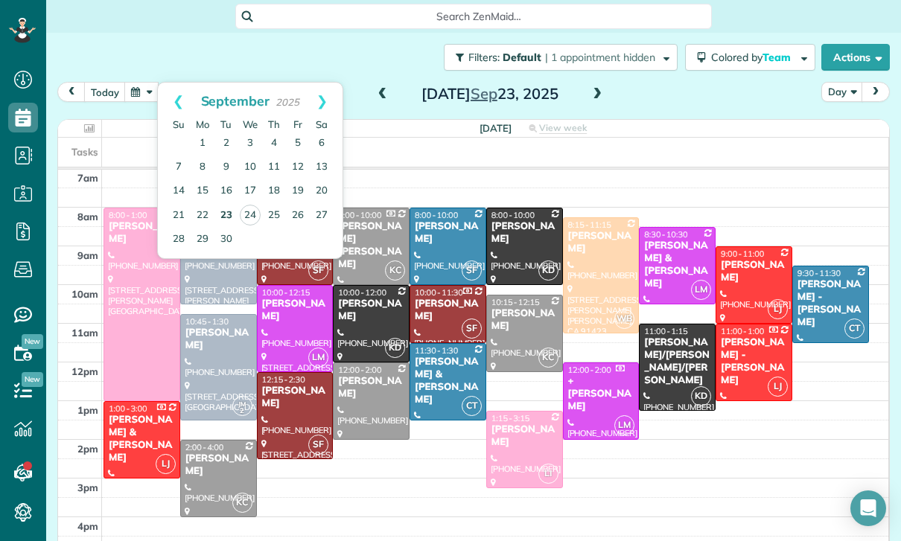
click at [223, 206] on link "23" at bounding box center [226, 216] width 24 height 24
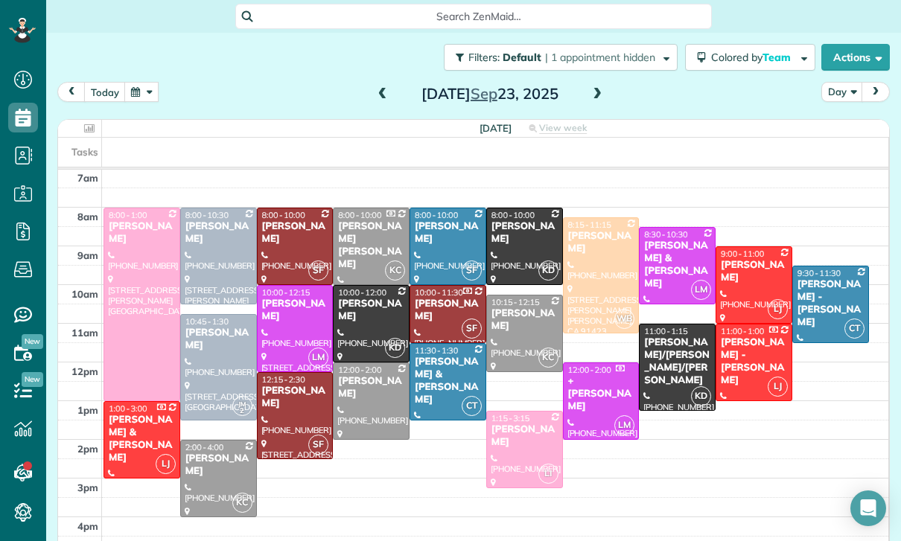
click at [586, 255] on div at bounding box center [600, 275] width 75 height 115
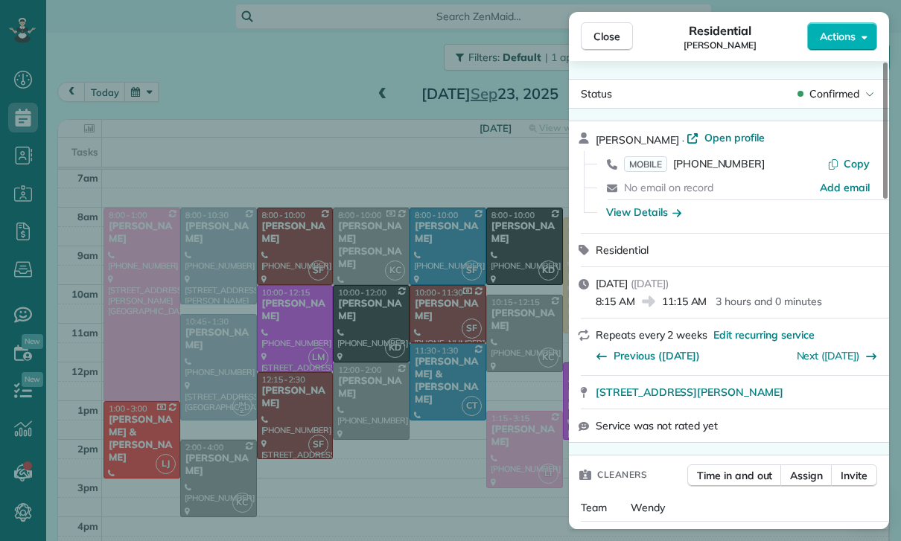
click at [301, 190] on div "Close Residential Jill Imani Actions Status Confirmed Jill Imani · Open profile…" at bounding box center [450, 270] width 901 height 541
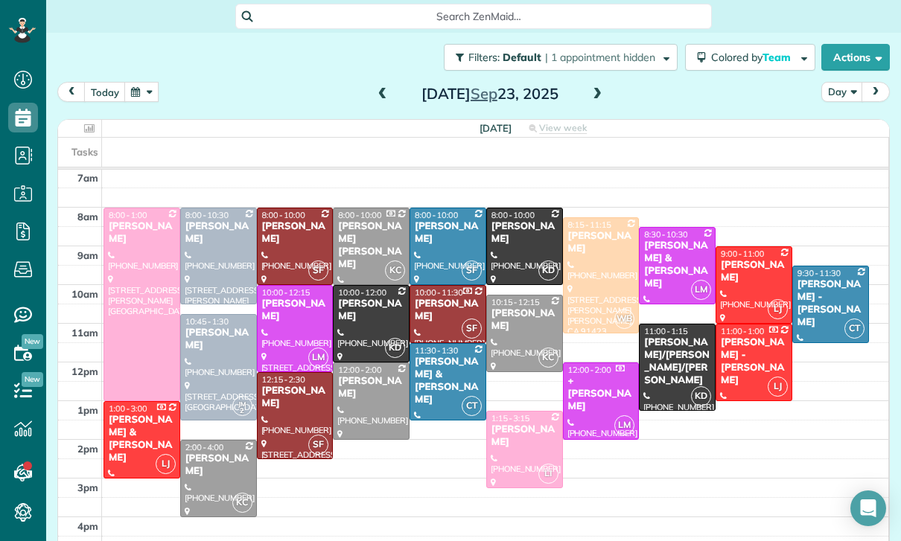
click at [135, 84] on button "button" at bounding box center [141, 92] width 34 height 20
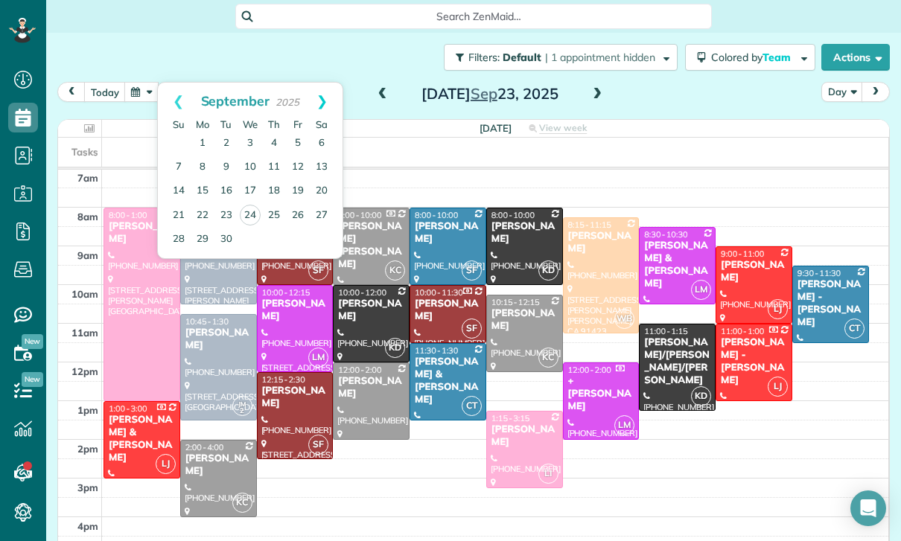
click at [332, 86] on link "Next" at bounding box center [321, 101] width 41 height 37
click at [223, 156] on link "7" at bounding box center [226, 168] width 24 height 24
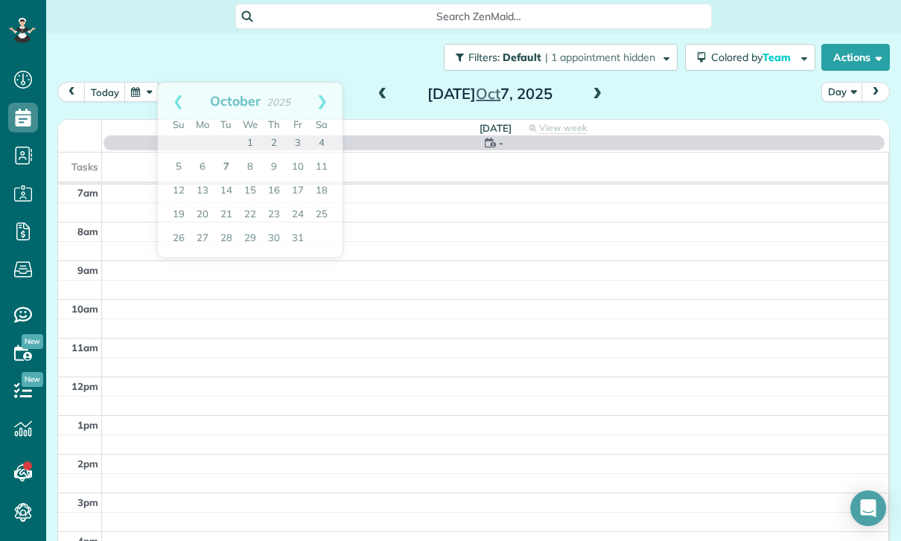
scroll to position [117, 0]
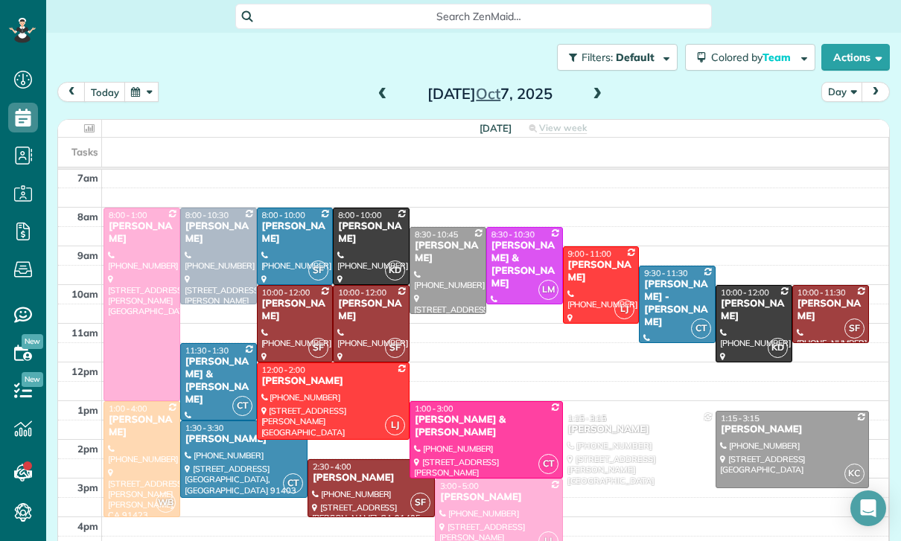
click at [371, 84] on div "Tuesday Oct 7, 2025" at bounding box center [490, 94] width 238 height 24
click at [144, 83] on button "button" at bounding box center [141, 92] width 34 height 20
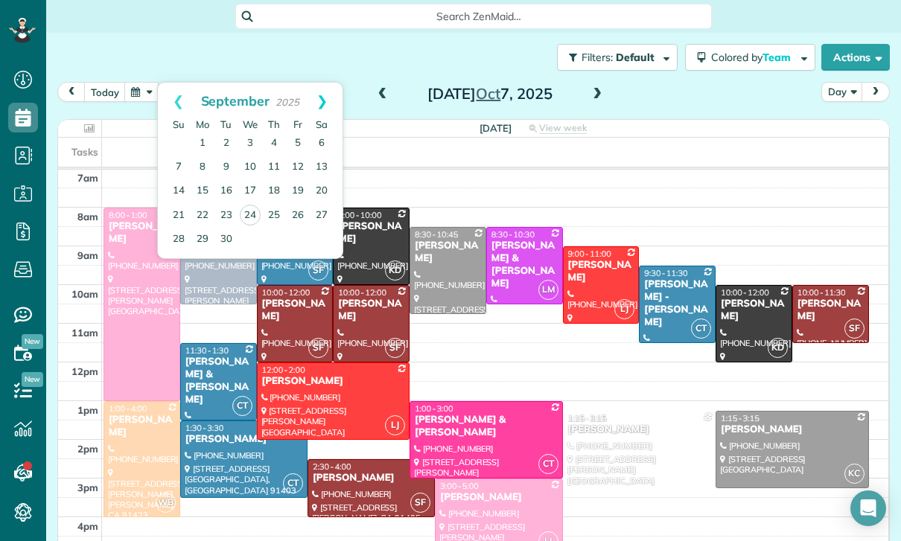
click at [322, 83] on link "Next" at bounding box center [321, 101] width 41 height 37
click at [387, 88] on span at bounding box center [382, 94] width 16 height 13
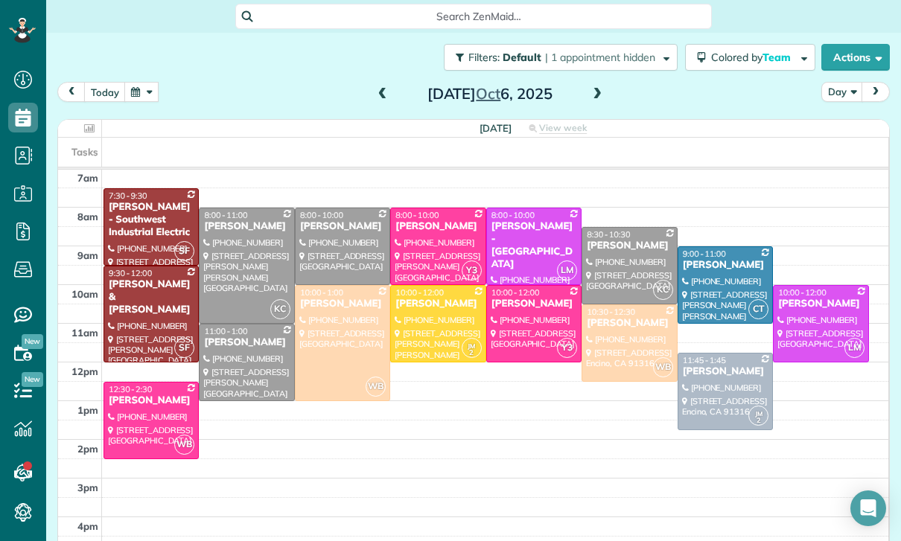
click at [147, 82] on button "button" at bounding box center [141, 92] width 34 height 20
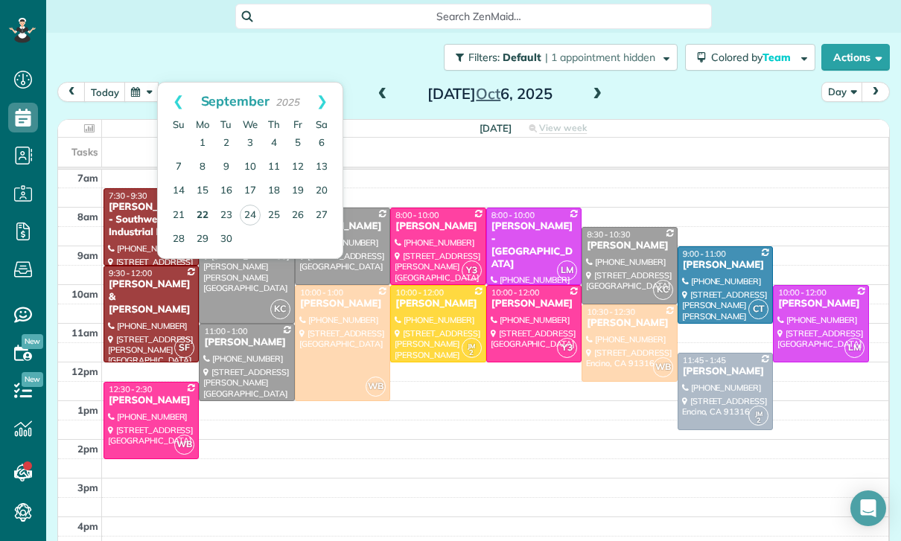
click at [206, 206] on link "22" at bounding box center [203, 216] width 24 height 24
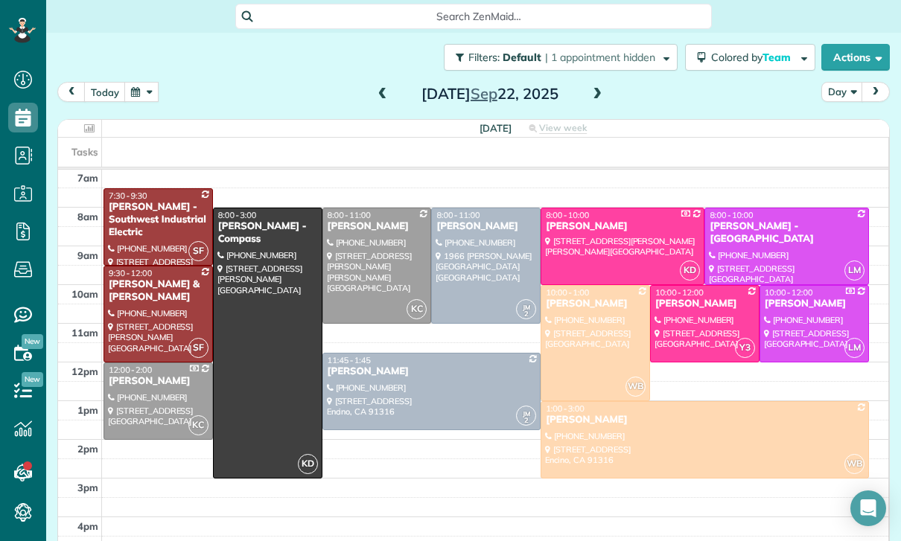
click at [156, 90] on button "button" at bounding box center [141, 92] width 34 height 20
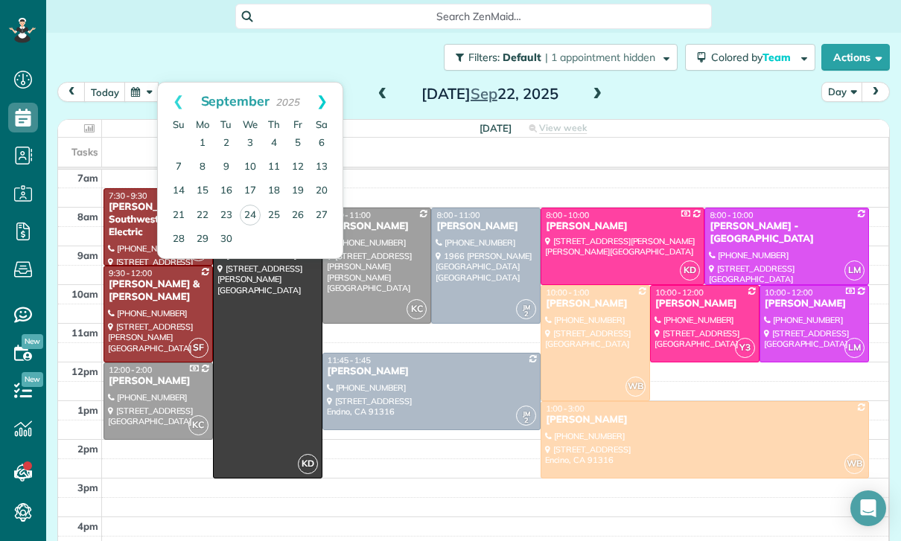
click at [335, 85] on link "Next" at bounding box center [321, 101] width 41 height 37
click at [208, 159] on link "6" at bounding box center [203, 168] width 24 height 24
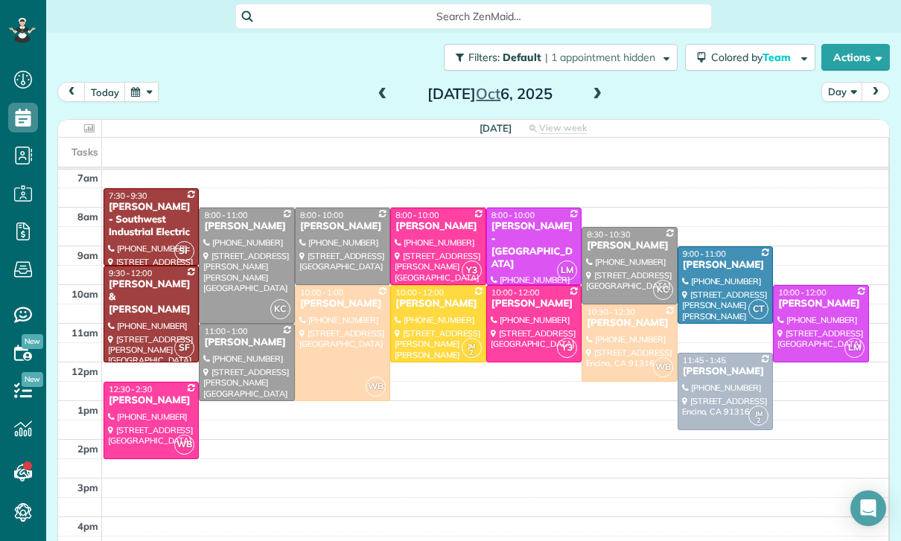
click at [590, 88] on span at bounding box center [597, 94] width 16 height 13
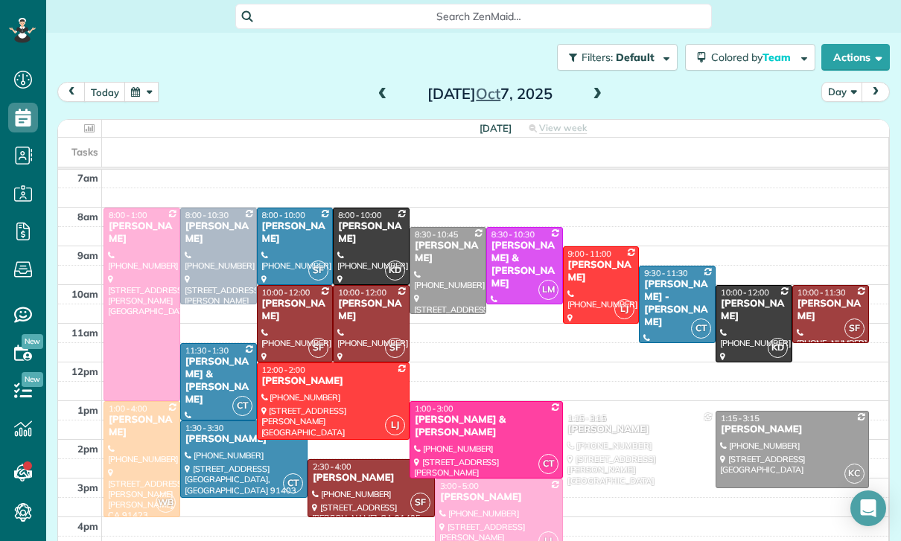
click at [381, 88] on span at bounding box center [382, 94] width 16 height 13
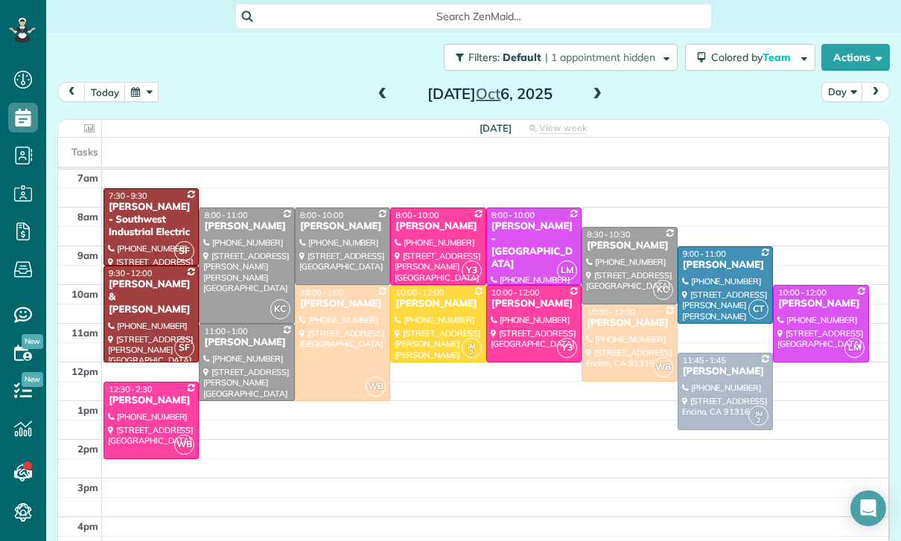
click at [132, 82] on button "button" at bounding box center [141, 92] width 34 height 20
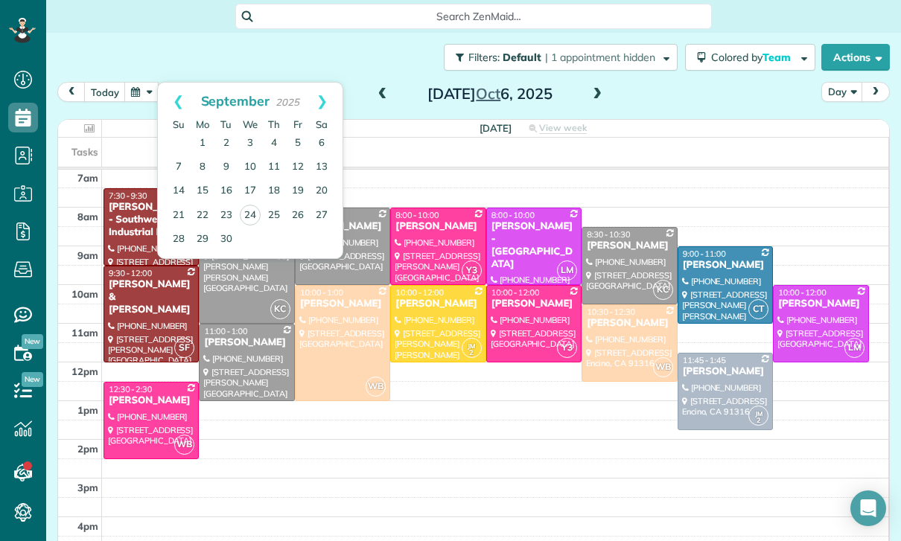
click at [359, 60] on div "Filters: Default | 1 appointment hidden Colored by Team Color by Cleaner Color …" at bounding box center [473, 57] width 854 height 49
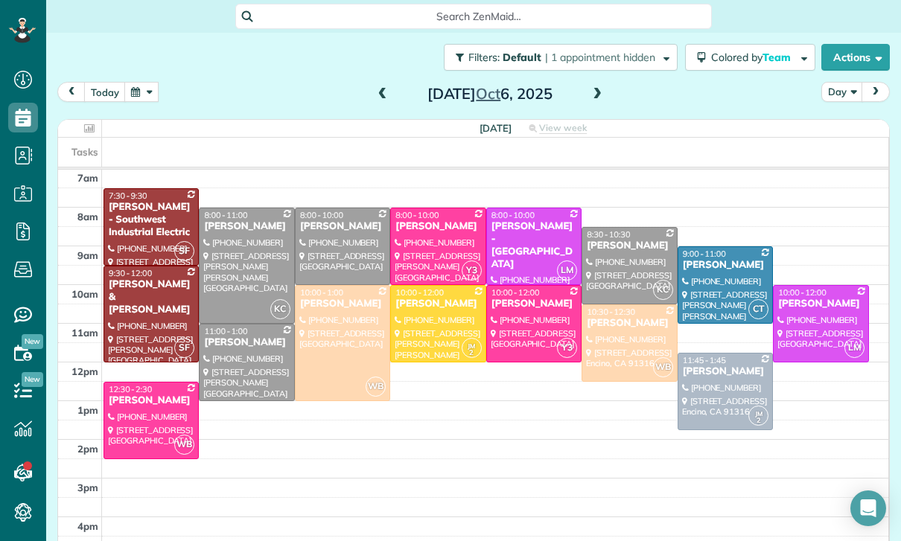
click at [135, 83] on button "button" at bounding box center [141, 92] width 34 height 20
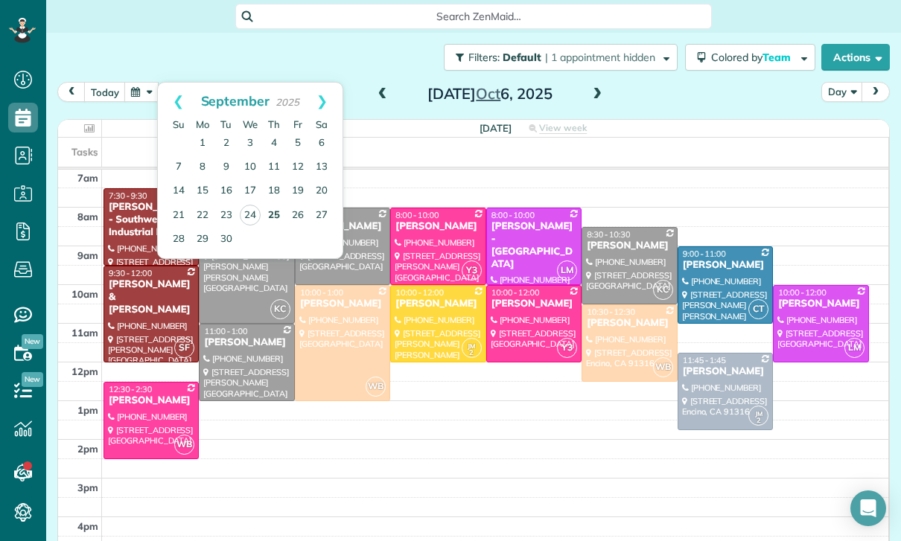
click at [272, 210] on link "25" at bounding box center [274, 216] width 24 height 24
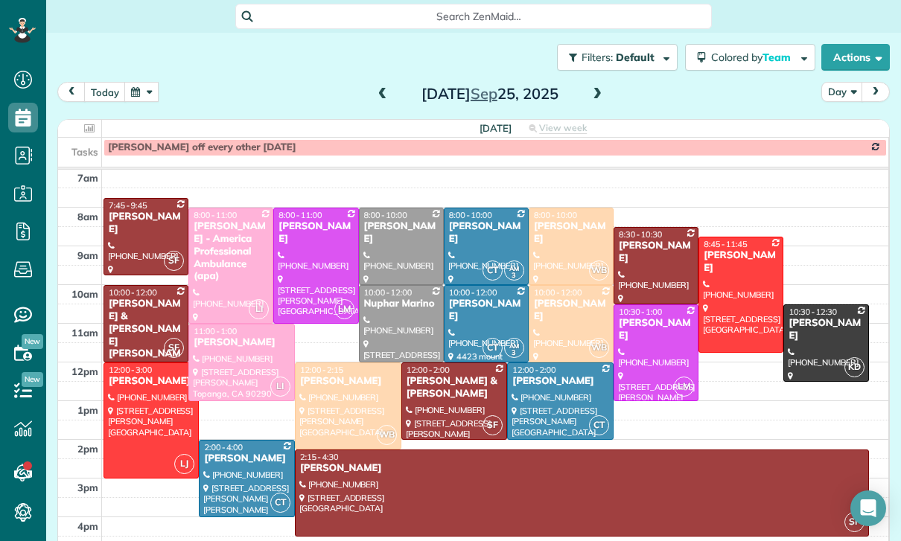
click at [560, 227] on div at bounding box center [570, 246] width 83 height 76
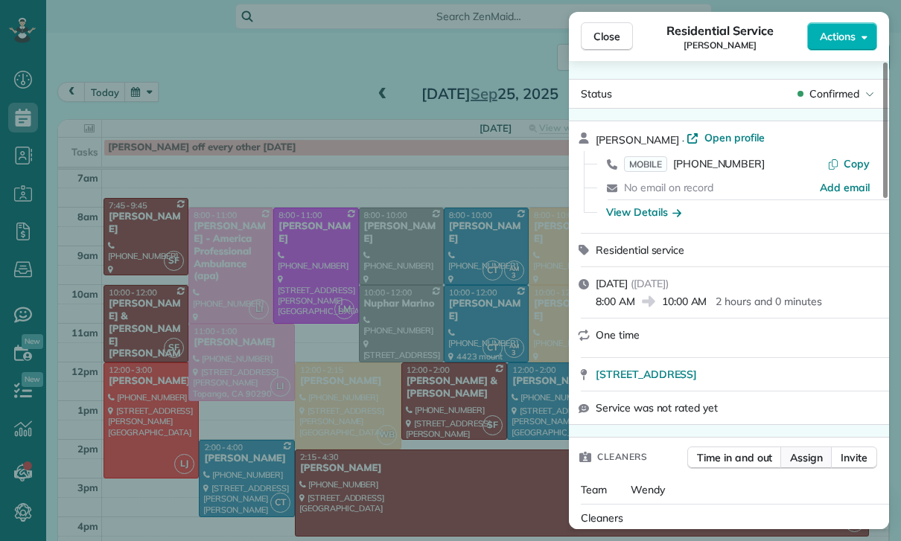
click at [818, 460] on span "Assign" at bounding box center [806, 457] width 33 height 15
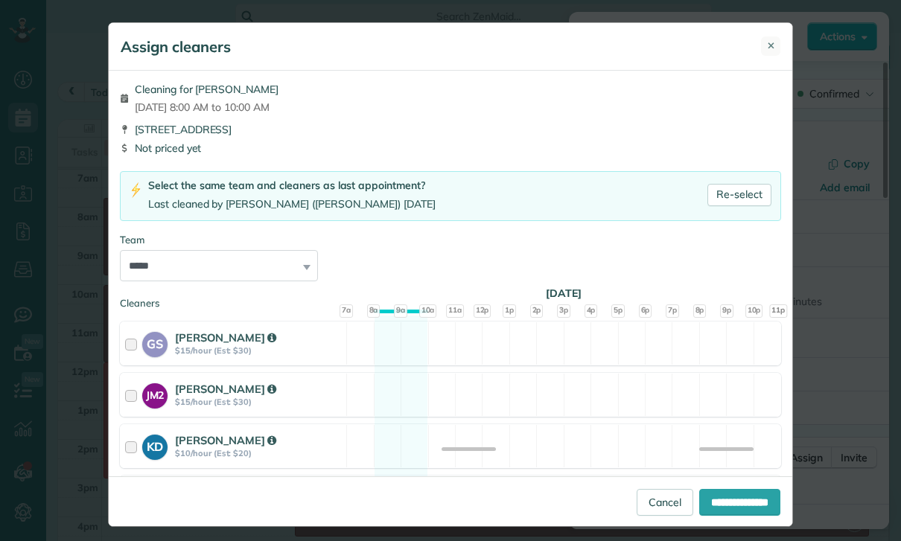
click at [773, 43] on span "✕" at bounding box center [771, 46] width 8 height 14
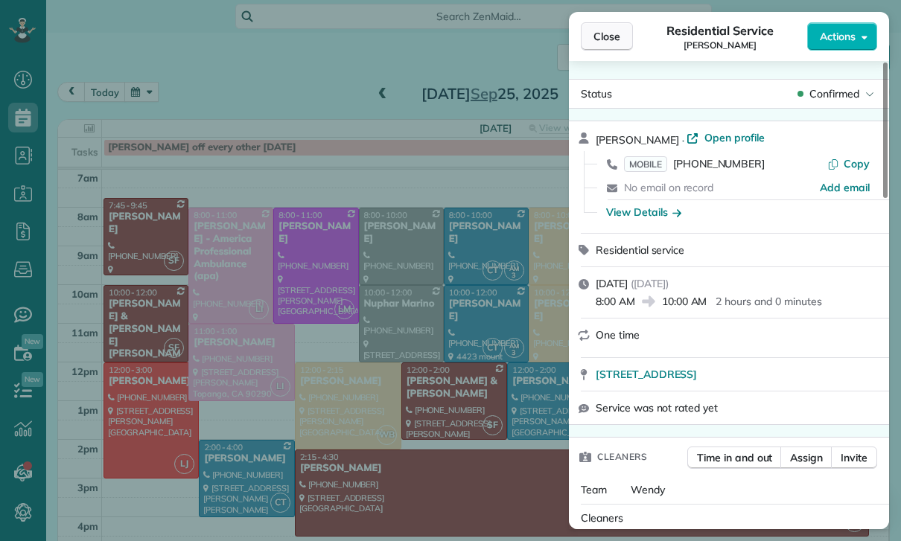
click at [592, 37] on button "Close" at bounding box center [607, 36] width 52 height 28
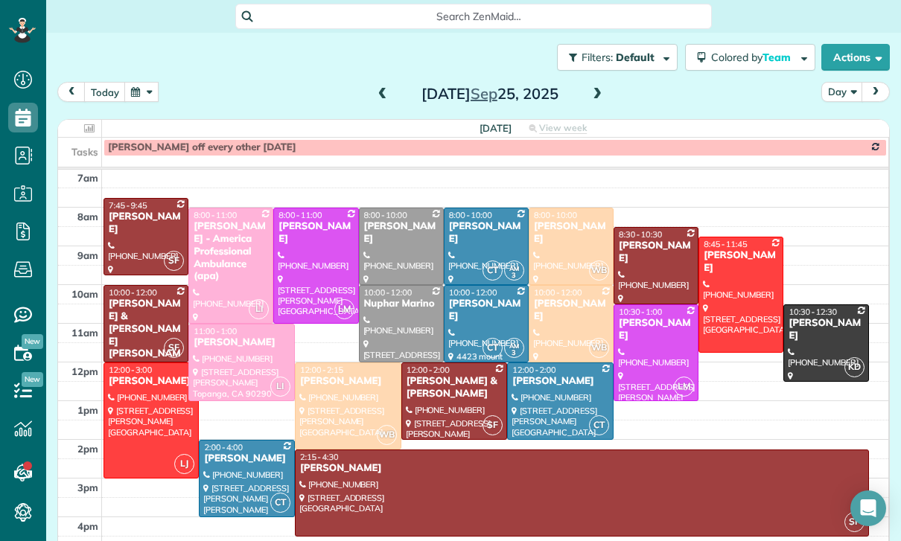
click at [552, 210] on span "8:00 - 10:00" at bounding box center [555, 215] width 43 height 10
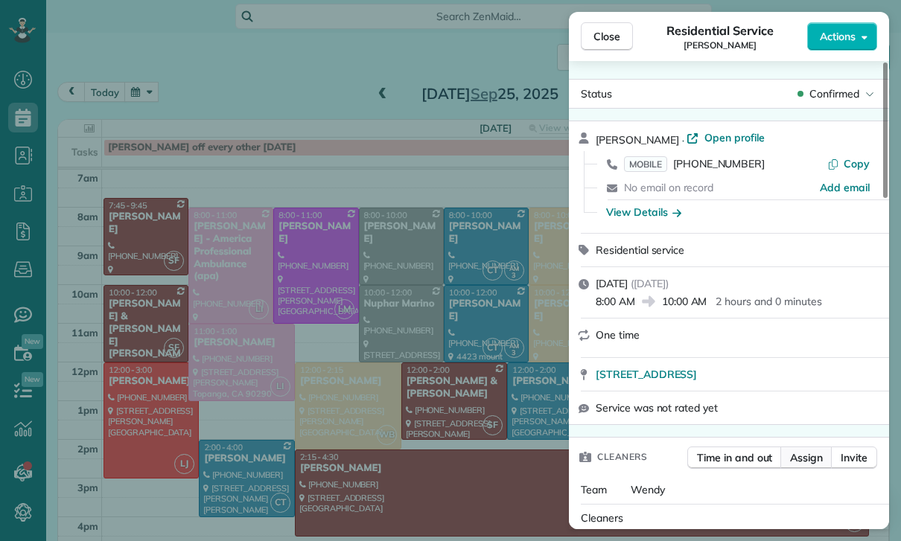
click at [811, 467] on button "Assign" at bounding box center [806, 458] width 52 height 22
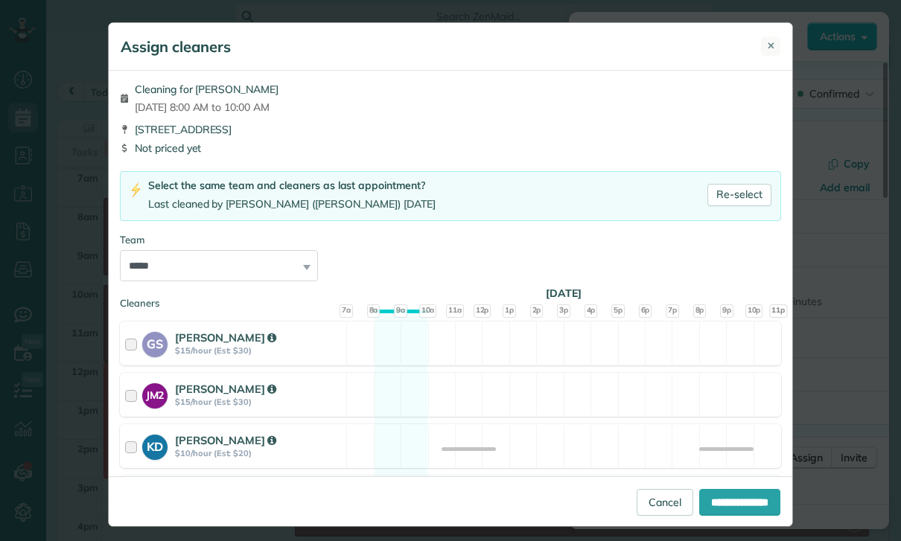
click at [779, 48] on button "✕" at bounding box center [770, 45] width 19 height 19
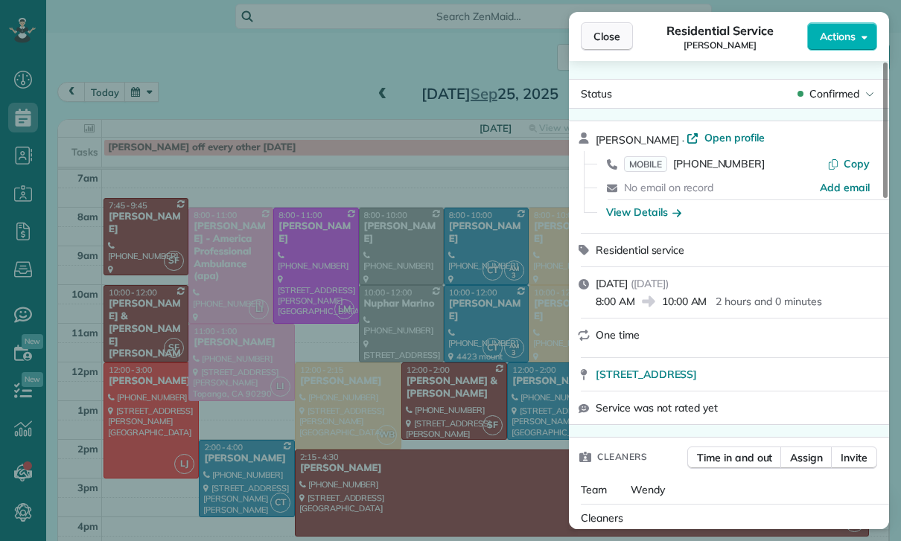
click at [594, 37] on span "Close" at bounding box center [606, 36] width 27 height 15
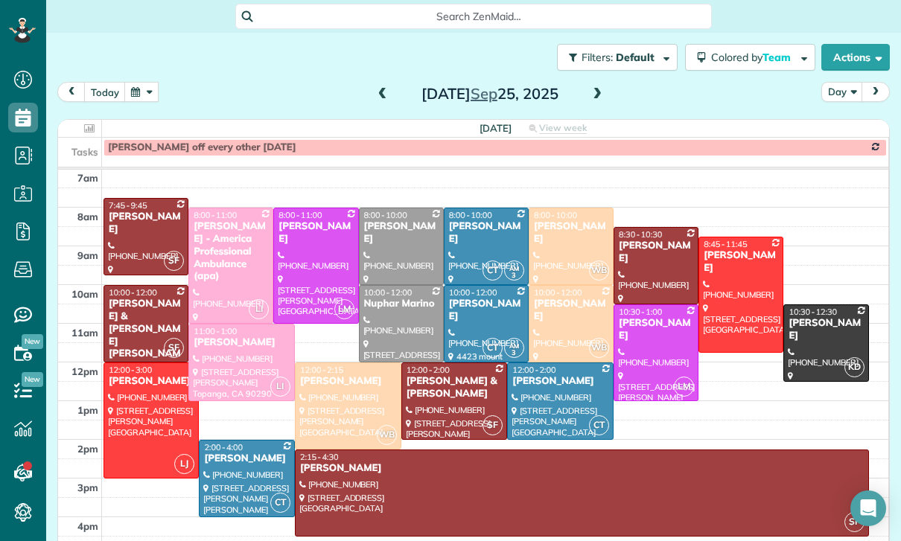
click at [374, 88] on span at bounding box center [382, 94] width 16 height 13
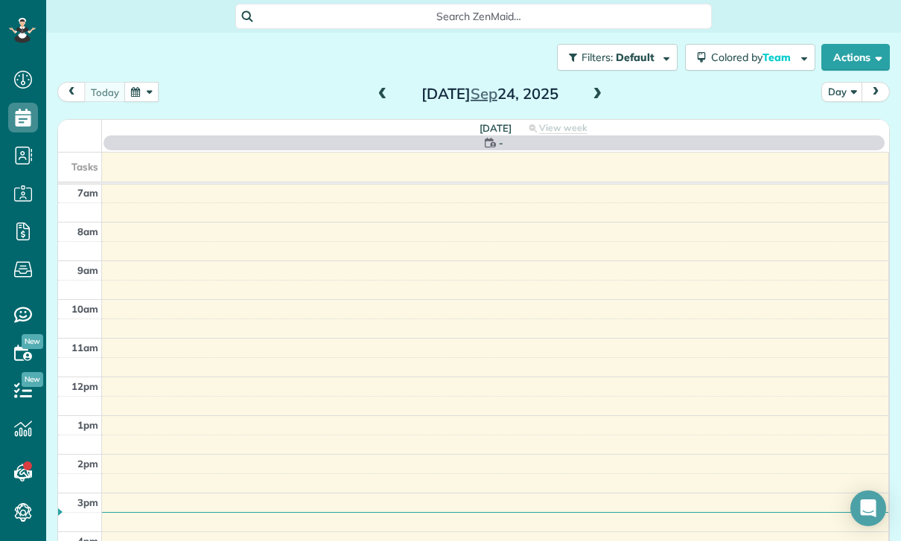
scroll to position [117, 0]
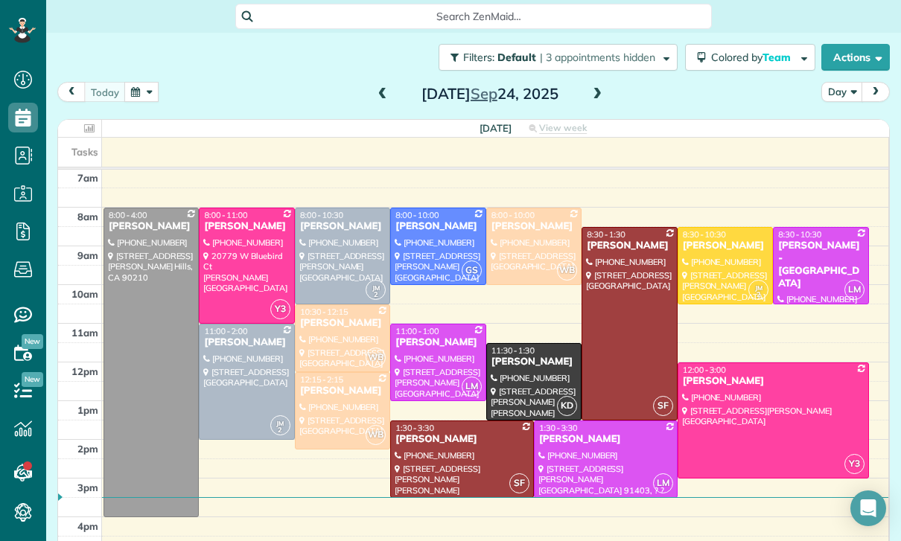
click at [606, 69] on div "Filters: Default | 3 appointments hidden Colored by Team Color by Cleaner Color…" at bounding box center [473, 57] width 854 height 49
click at [598, 95] on span at bounding box center [597, 94] width 16 height 22
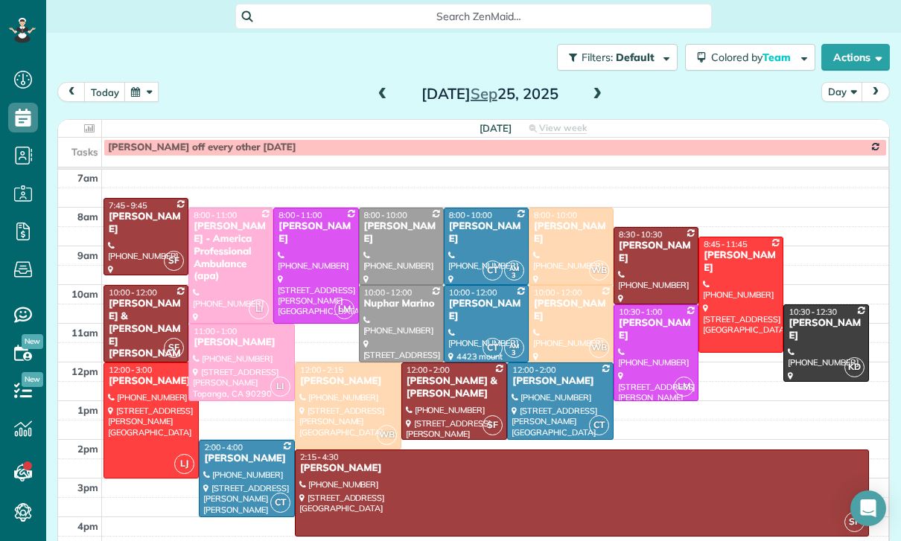
click at [134, 85] on button "button" at bounding box center [141, 92] width 34 height 20
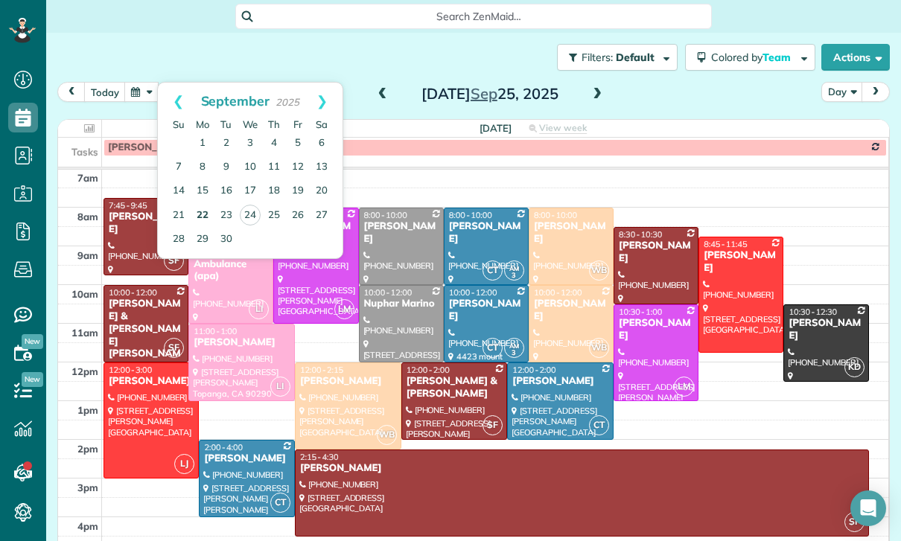
click at [205, 204] on link "22" at bounding box center [203, 216] width 24 height 24
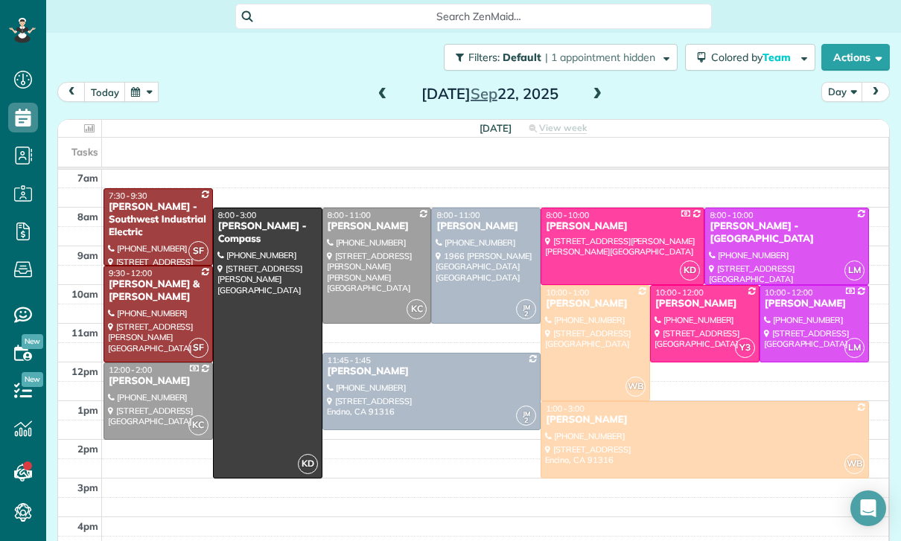
click at [589, 92] on span at bounding box center [597, 94] width 16 height 13
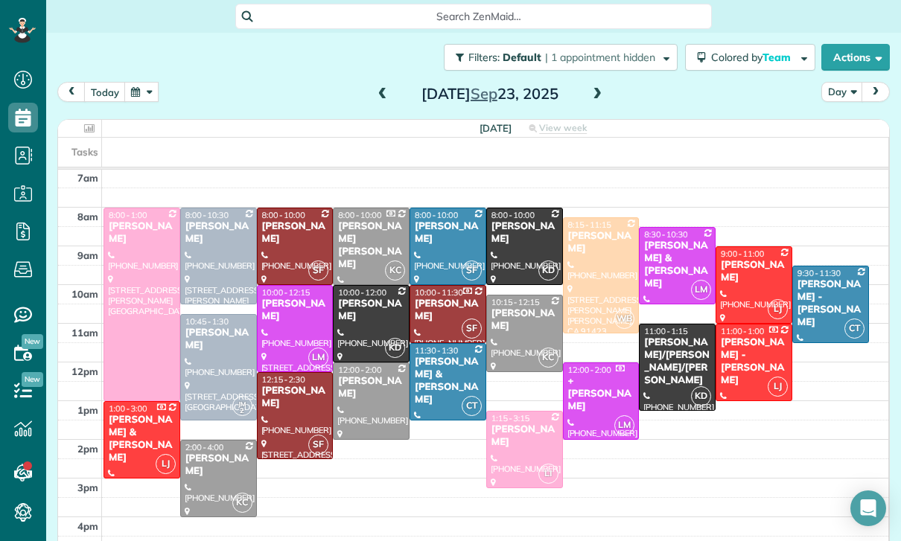
click at [590, 271] on div at bounding box center [600, 275] width 75 height 115
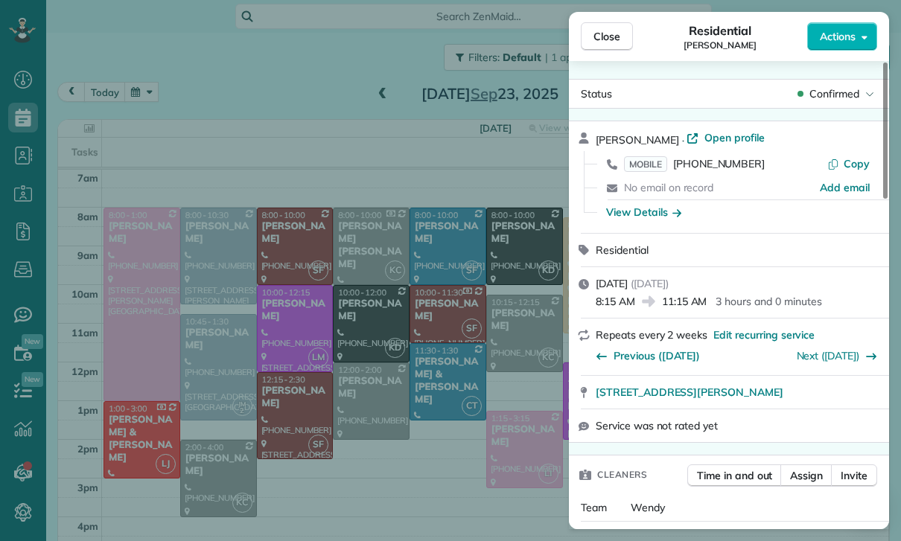
click at [139, 83] on div "Close Residential Jill Imani Actions Status Confirmed Jill Imani · Open profile…" at bounding box center [450, 270] width 901 height 541
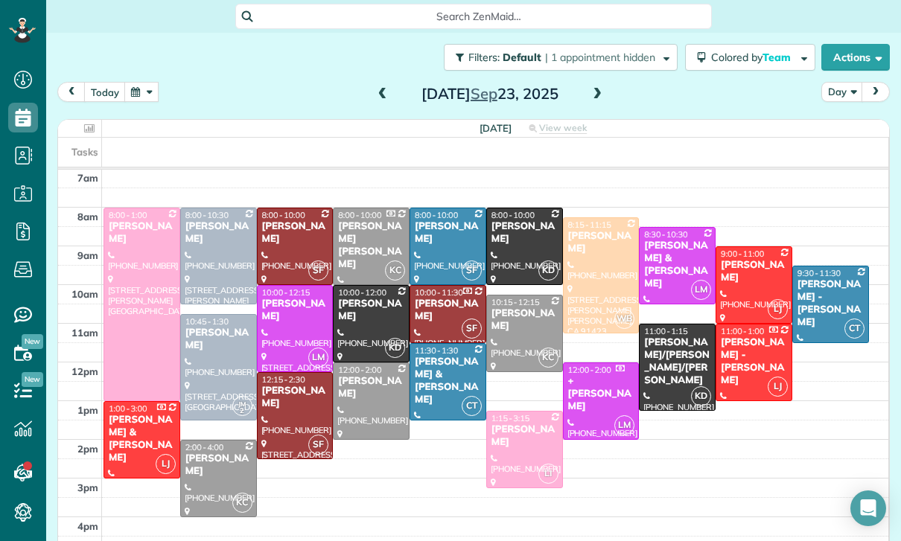
click at [597, 246] on div at bounding box center [600, 275] width 75 height 115
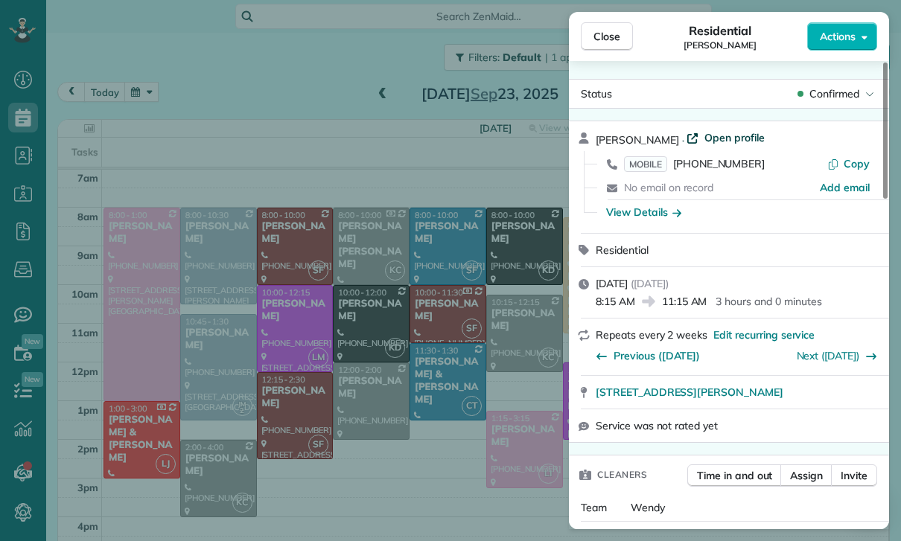
click at [704, 140] on span "Open profile" at bounding box center [734, 137] width 60 height 15
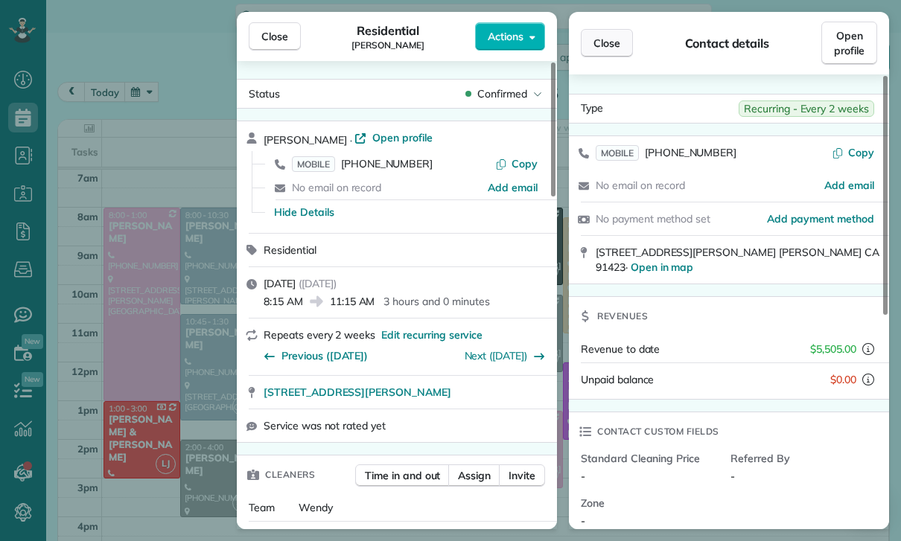
click at [609, 31] on button "Close" at bounding box center [607, 43] width 52 height 28
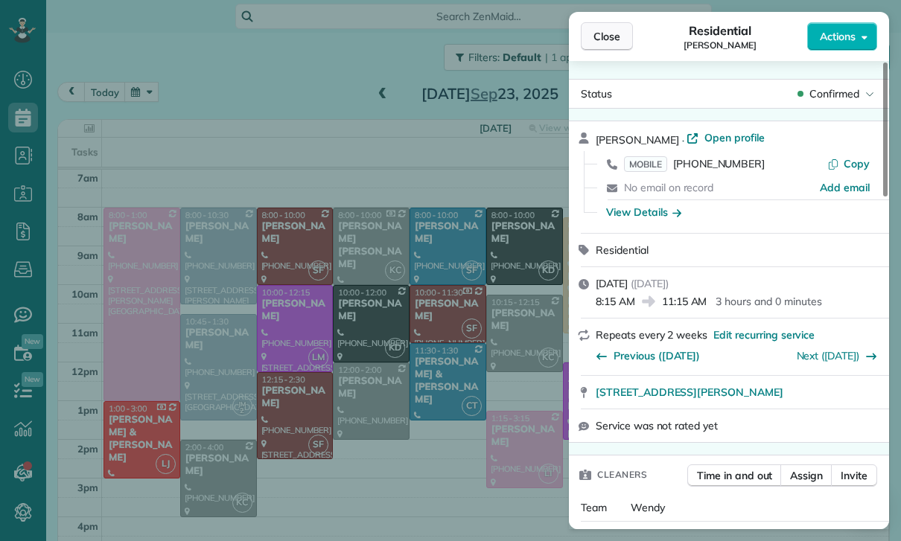
click at [592, 32] on button "Close" at bounding box center [607, 36] width 52 height 28
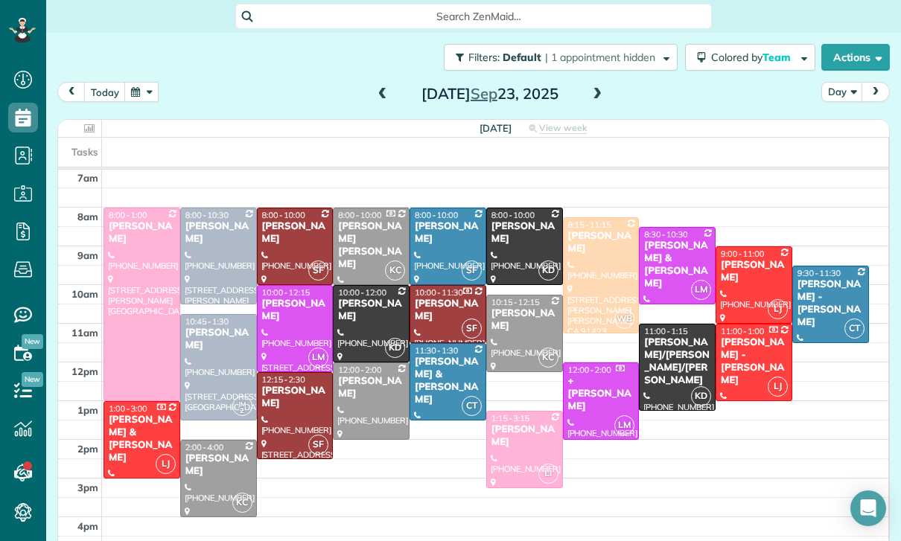
click at [138, 82] on button "button" at bounding box center [141, 92] width 34 height 20
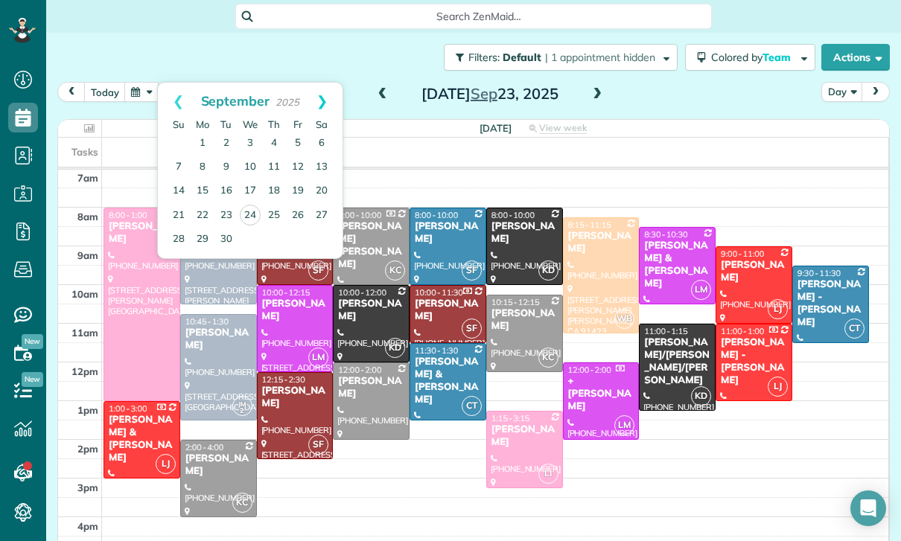
click at [331, 86] on link "Next" at bounding box center [321, 101] width 41 height 37
click at [199, 156] on link "6" at bounding box center [203, 168] width 24 height 24
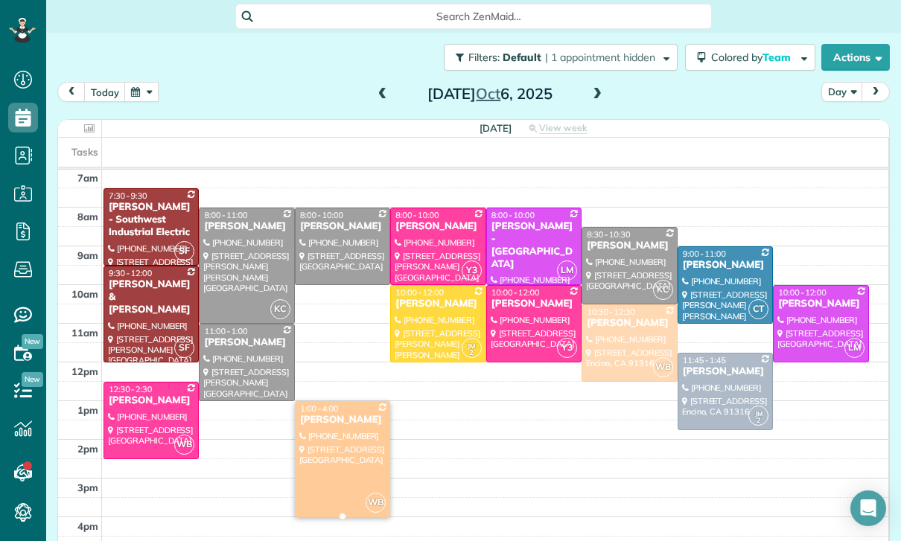
scroll to position [117, 0]
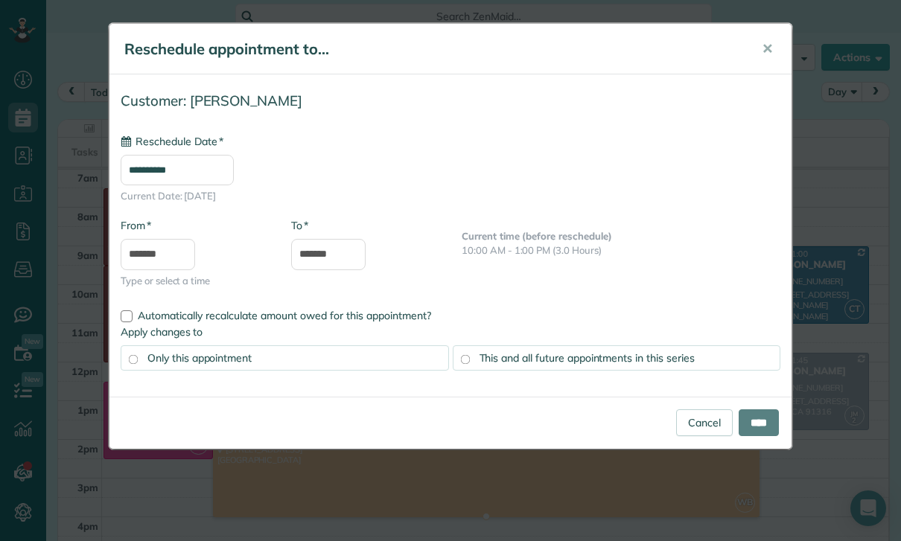
type input "**********"
click at [592, 351] on span "This and all future appointments in this series" at bounding box center [586, 357] width 215 height 13
click at [751, 423] on input "****" at bounding box center [758, 422] width 40 height 27
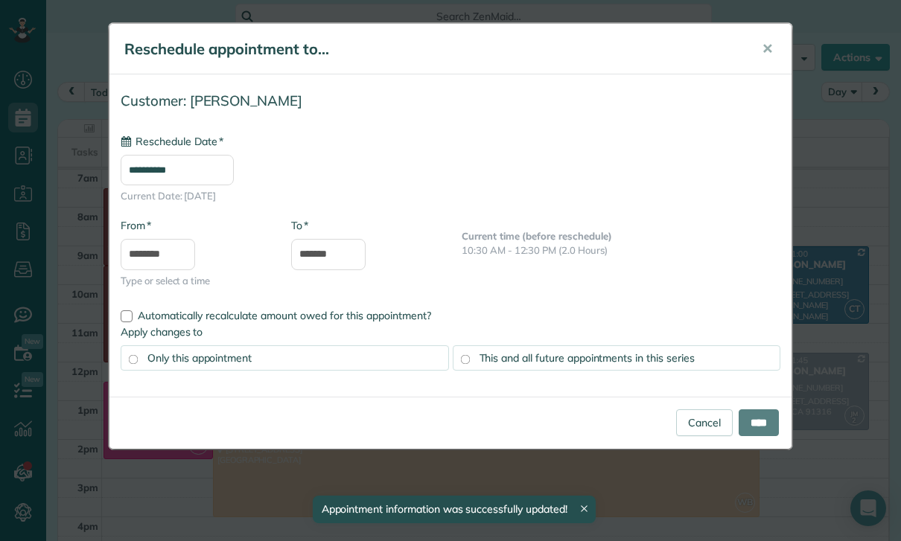
type input "**********"
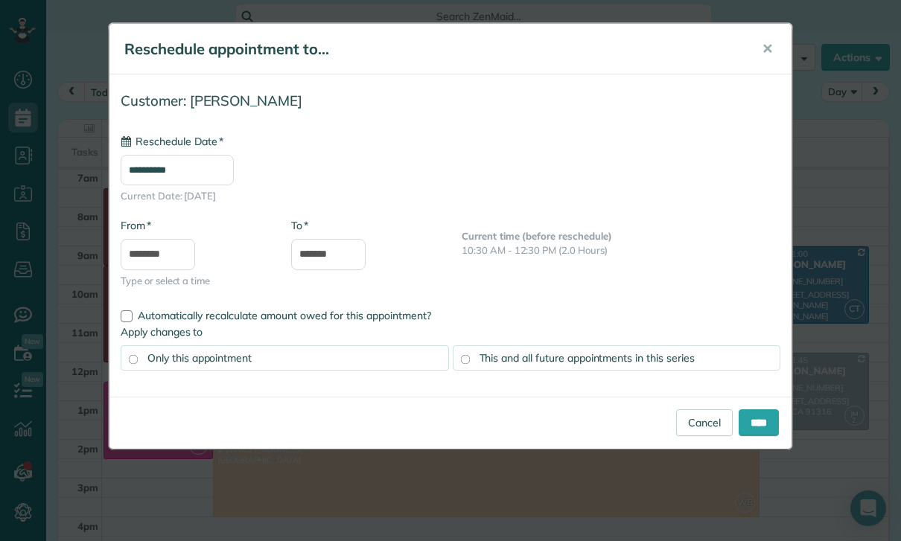
click at [646, 364] on div "This and all future appointments in this series" at bounding box center [617, 357] width 328 height 25
click at [751, 424] on input "****" at bounding box center [758, 422] width 40 height 27
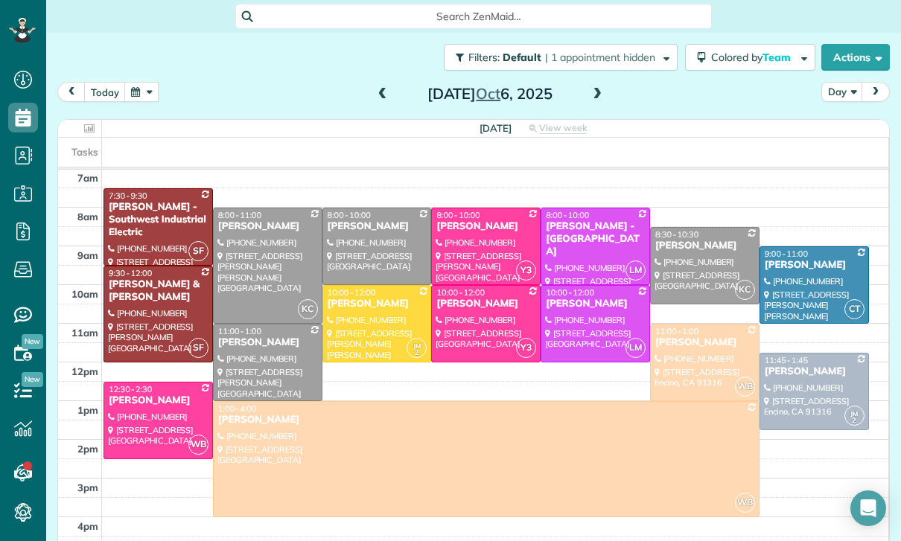
click at [146, 85] on button "button" at bounding box center [141, 92] width 34 height 20
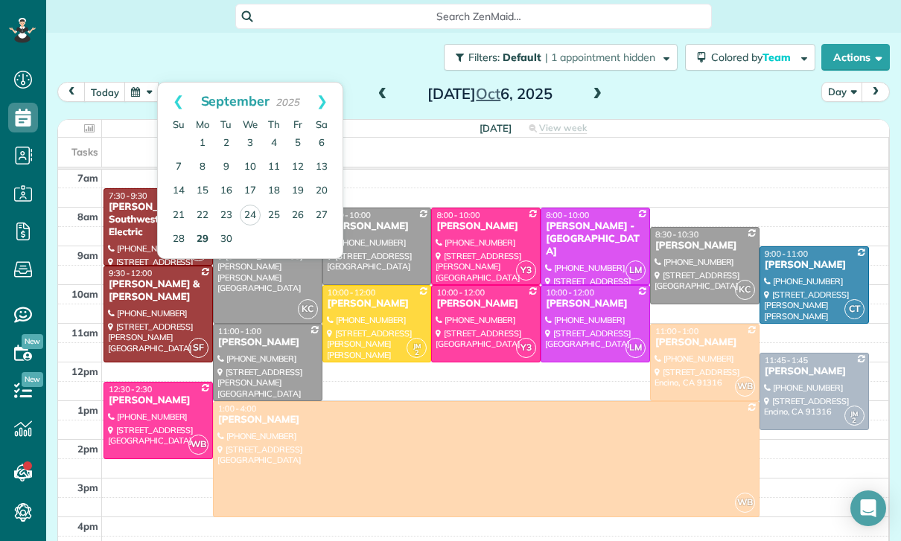
click at [202, 230] on link "29" at bounding box center [203, 240] width 24 height 24
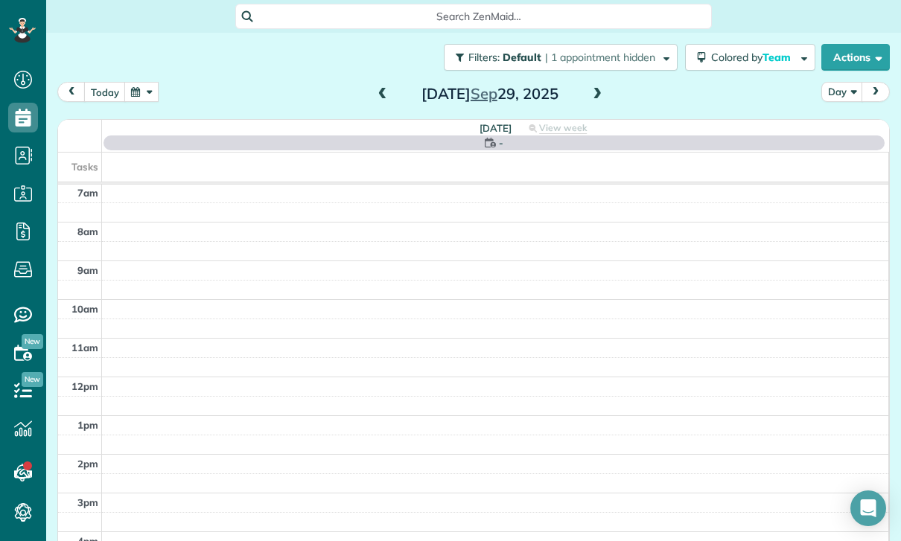
click at [148, 92] on button "button" at bounding box center [141, 92] width 34 height 20
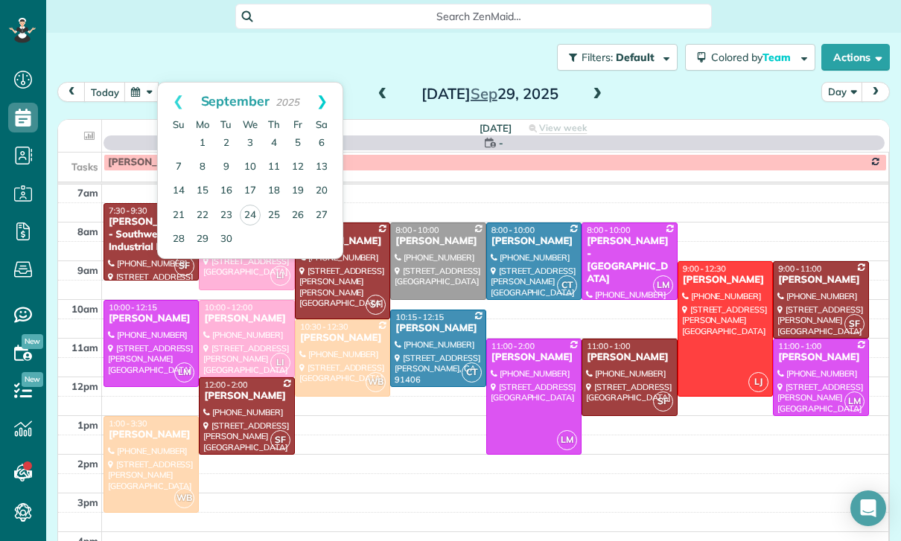
click at [330, 92] on link "Next" at bounding box center [321, 101] width 41 height 37
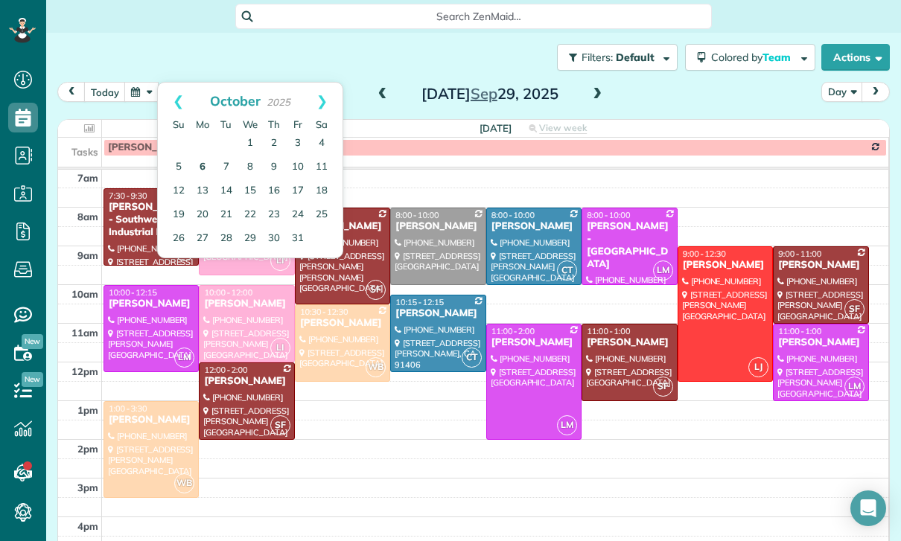
click at [205, 156] on link "6" at bounding box center [203, 168] width 24 height 24
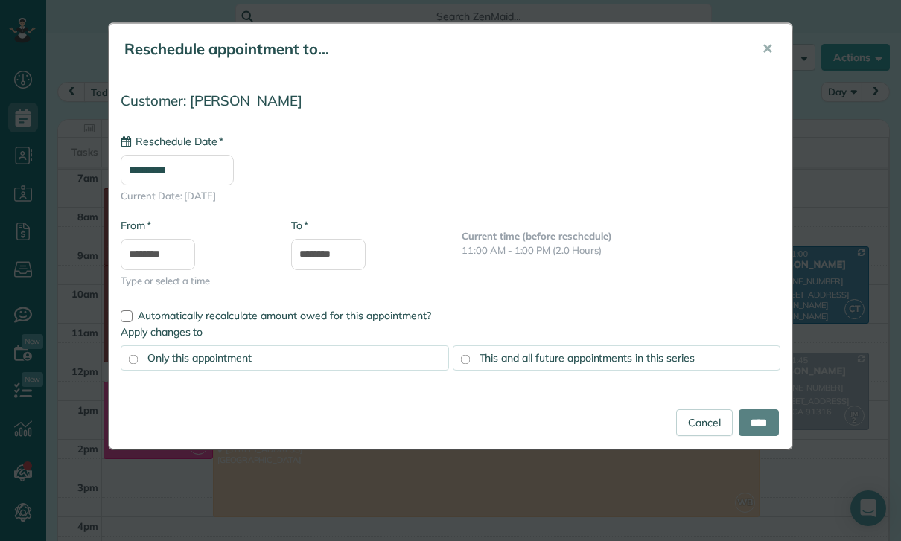
type input "**********"
click at [764, 55] on span "✕" at bounding box center [766, 48] width 11 height 17
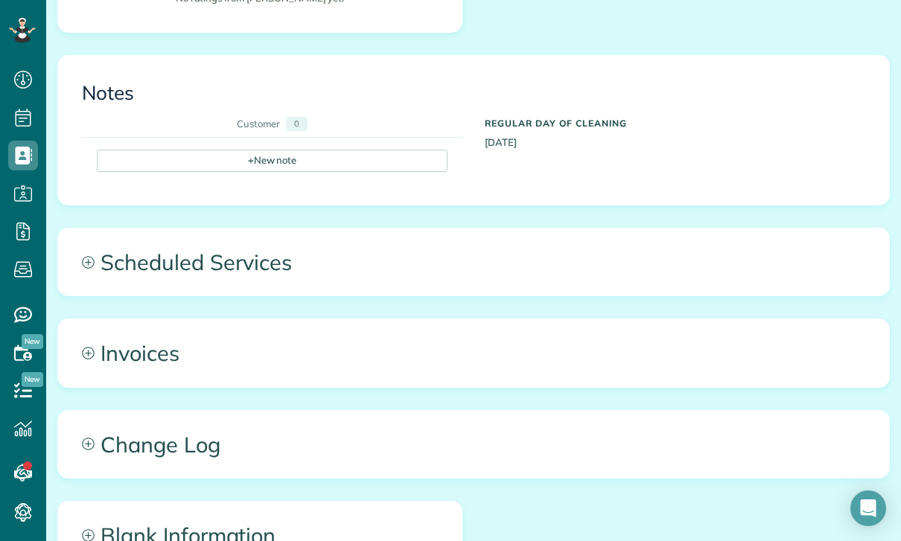
scroll to position [514, 0]
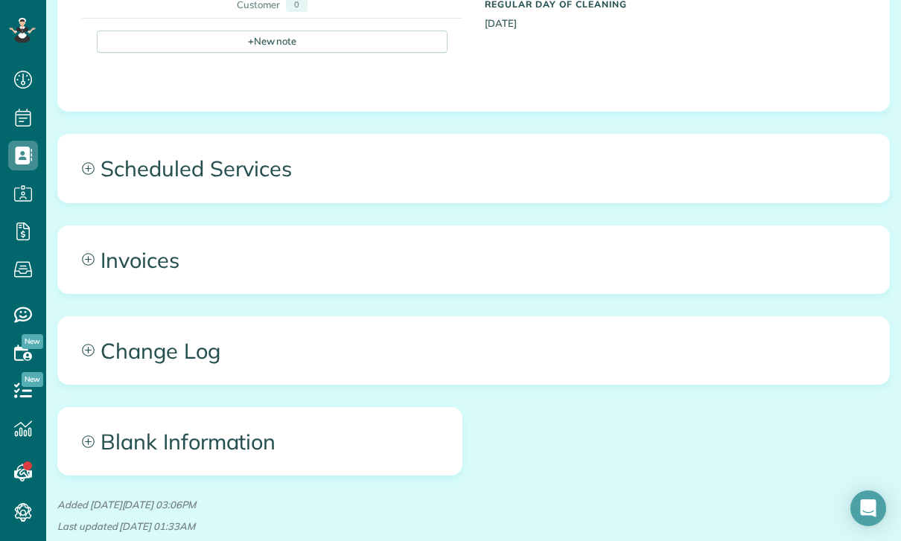
click at [239, 157] on span "Scheduled Services" at bounding box center [473, 168] width 831 height 67
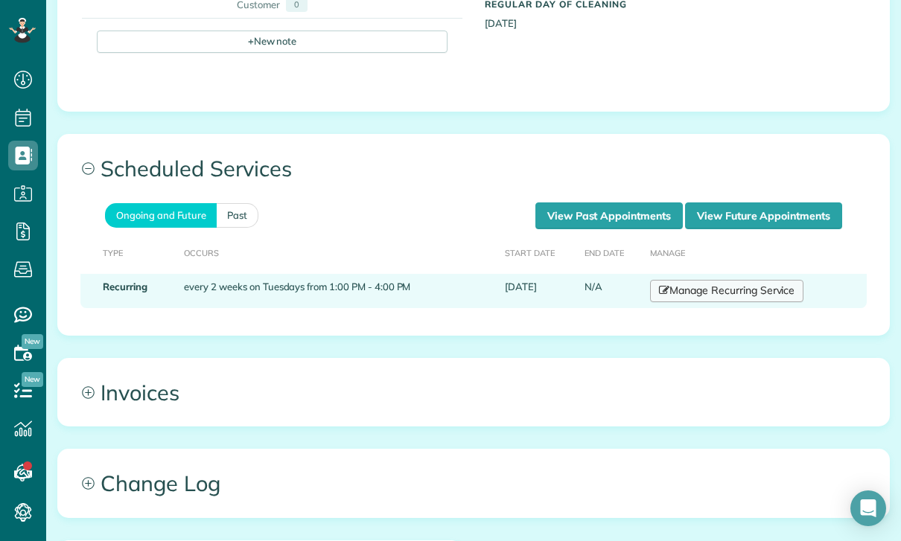
click at [736, 289] on link "Manage Recurring Service" at bounding box center [726, 291] width 153 height 22
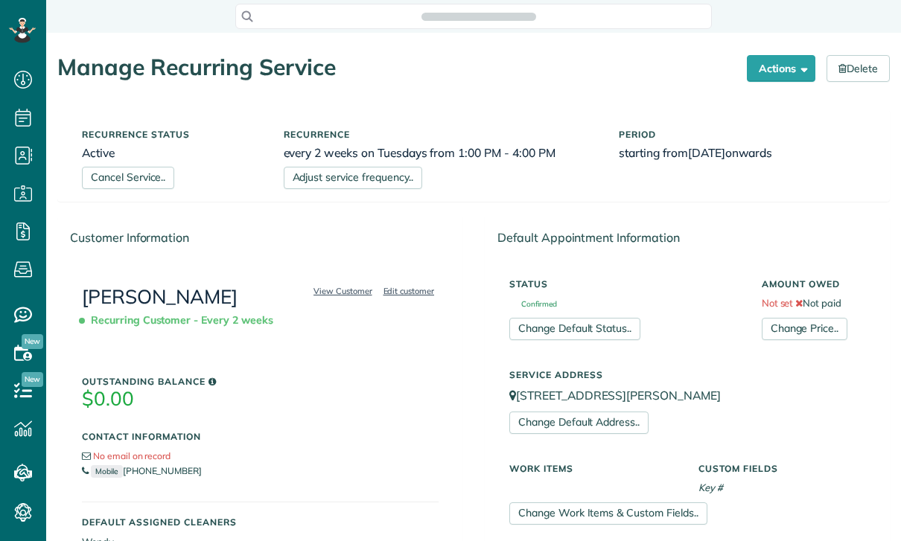
scroll to position [7, 7]
click at [776, 67] on button "Actions" at bounding box center [781, 68] width 68 height 27
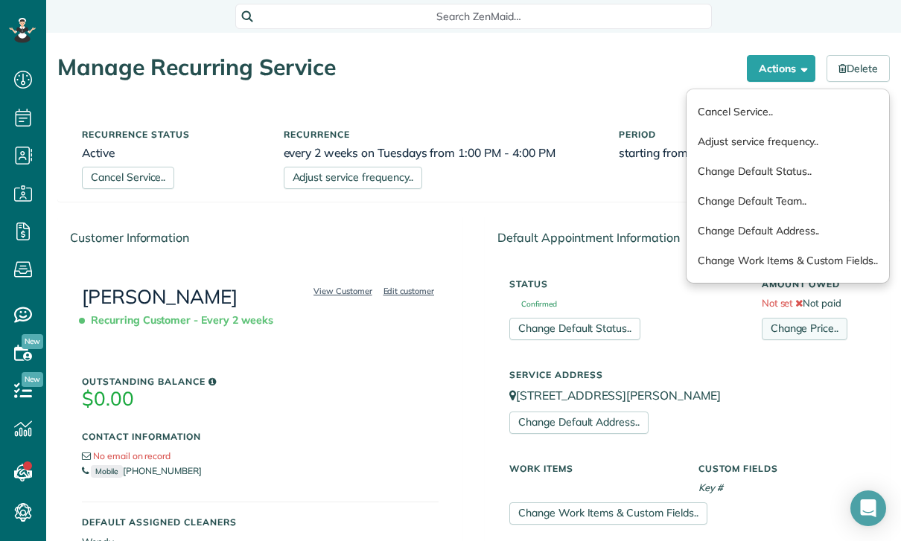
click at [790, 330] on link "Change Price.." at bounding box center [804, 329] width 86 height 22
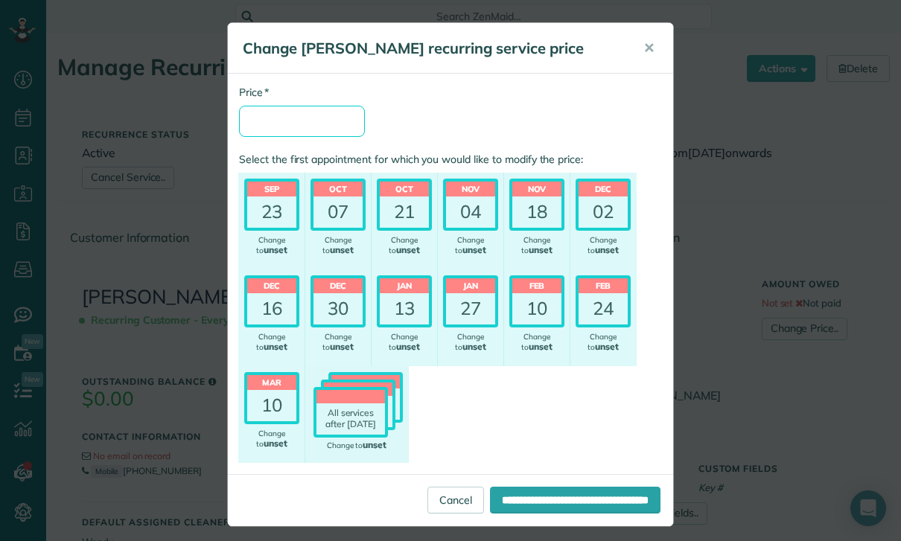
click at [312, 121] on input "* Price" at bounding box center [302, 121] width 126 height 31
type input "***"
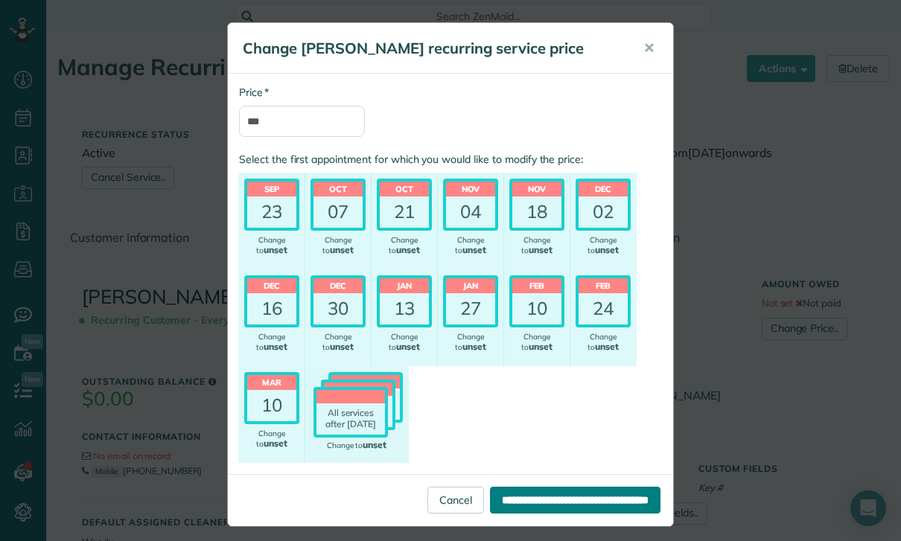
click at [534, 496] on input "**********" at bounding box center [575, 500] width 170 height 27
